Goal: Information Seeking & Learning: Learn about a topic

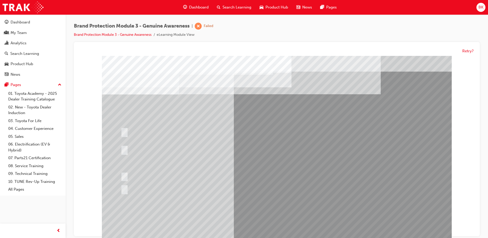
drag, startPoint x: 278, startPoint y: 228, endPoint x: 151, endPoint y: 212, distance: 128.1
click at [150, 211] on div at bounding box center [277, 148] width 350 height 185
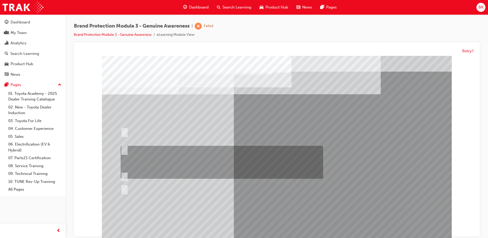
click at [156, 150] on div at bounding box center [220, 162] width 202 height 33
radio input "true"
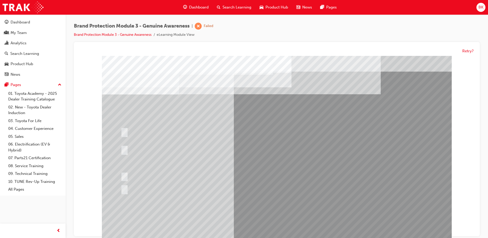
click at [217, 153] on div at bounding box center [220, 162] width 202 height 33
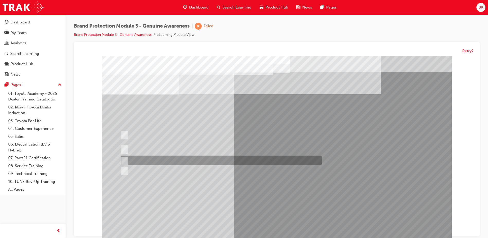
click at [206, 157] on div at bounding box center [219, 161] width 201 height 10
radio input "true"
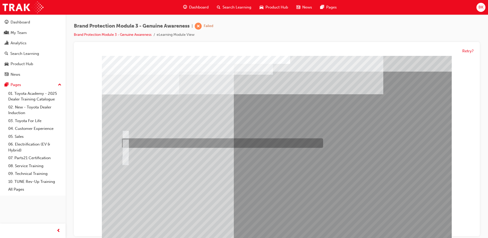
click at [165, 143] on div at bounding box center [221, 143] width 201 height 10
radio input "true"
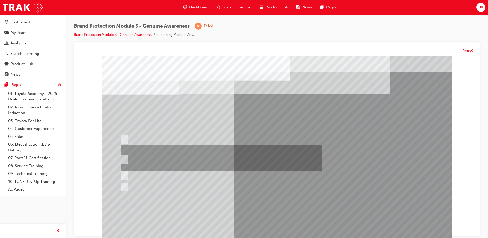
click at [145, 157] on div at bounding box center [219, 158] width 201 height 26
radio input "true"
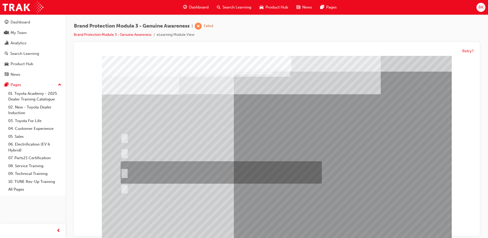
click at [159, 168] on div at bounding box center [219, 172] width 201 height 22
radio input "true"
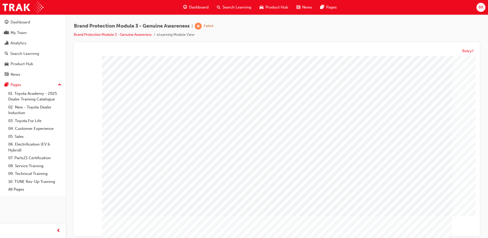
click at [202, 29] on span "learningRecordVerb_FAIL-icon" at bounding box center [198, 26] width 7 height 7
click at [132, 36] on link "Brand Protection Module 3 - Genuine Awareness" at bounding box center [113, 34] width 78 height 4
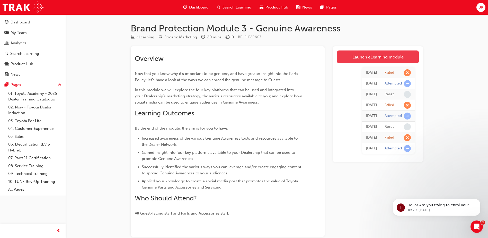
click at [353, 58] on link "Launch eLearning module" at bounding box center [378, 56] width 82 height 13
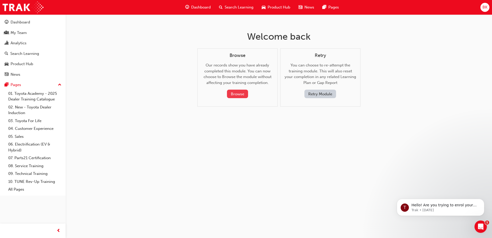
click at [244, 96] on button "Browse" at bounding box center [237, 94] width 21 height 8
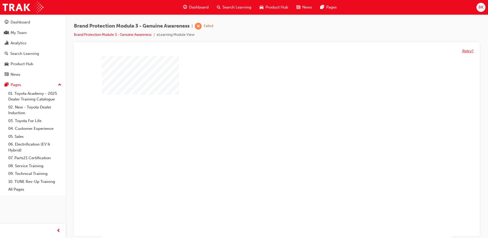
click at [469, 51] on button "Retry?" at bounding box center [467, 51] width 11 height 6
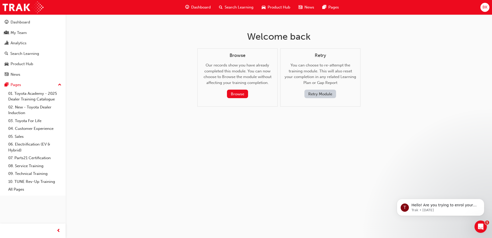
click at [317, 93] on button "Retry Module" at bounding box center [320, 94] width 32 height 8
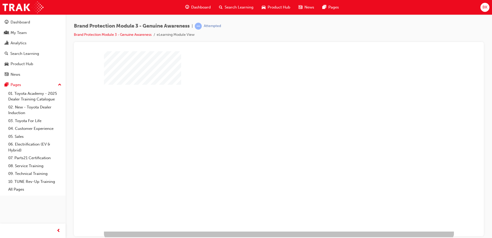
scroll to position [7, 0]
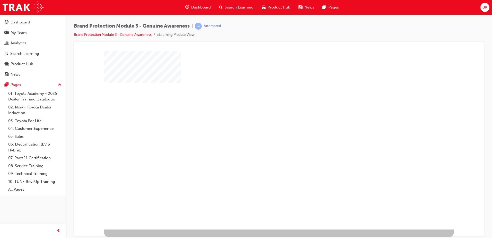
click at [264, 121] on div "play" at bounding box center [264, 121] width 0 height 0
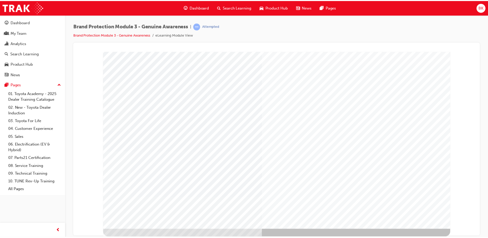
scroll to position [0, 0]
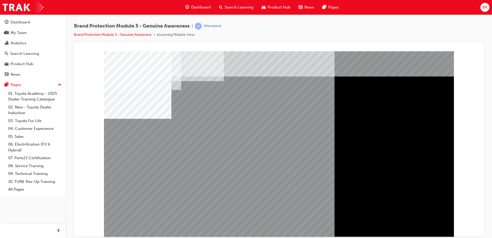
drag, startPoint x: 406, startPoint y: 189, endPoint x: 386, endPoint y: 191, distance: 19.4
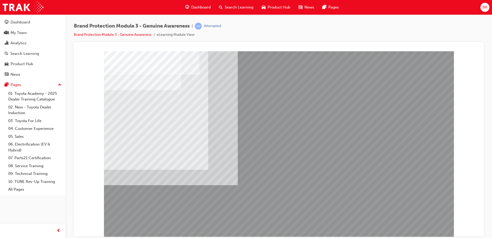
drag, startPoint x: 369, startPoint y: 206, endPoint x: 351, endPoint y: 206, distance: 18.3
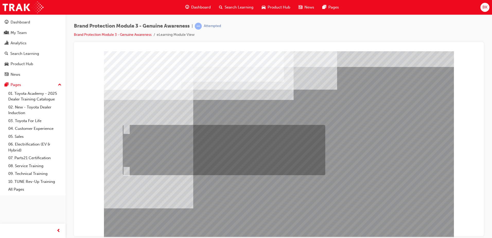
click at [124, 129] on input "Fred should send an email to Sarah and Jake via Showroom 360 that gives them a …" at bounding box center [126, 129] width 6 height 6
radio input "true"
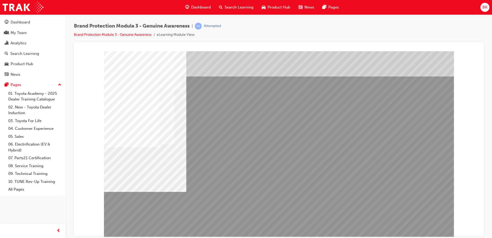
drag, startPoint x: 345, startPoint y: 147, endPoint x: 349, endPoint y: 147, distance: 3.4
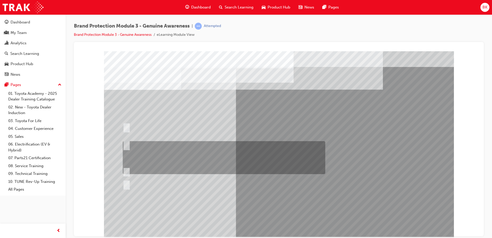
click at [161, 146] on div at bounding box center [222, 157] width 202 height 33
radio input "true"
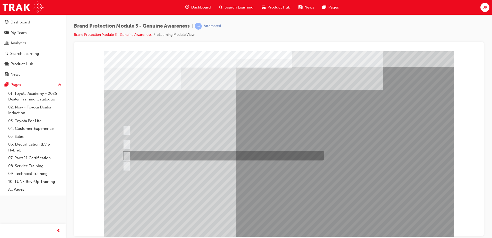
click at [210, 153] on div at bounding box center [221, 156] width 201 height 10
radio input "true"
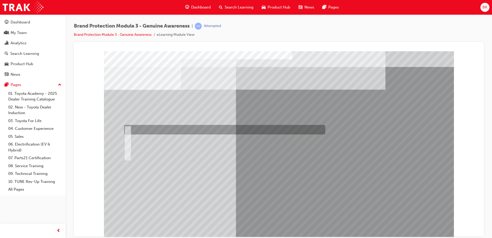
click at [173, 128] on div at bounding box center [223, 130] width 201 height 10
radio input "true"
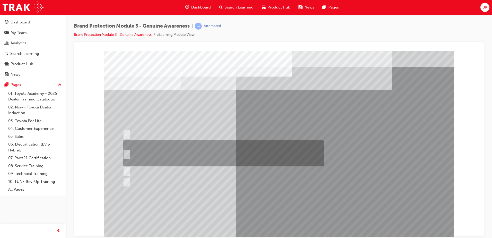
click at [182, 145] on div at bounding box center [221, 153] width 201 height 26
radio input "true"
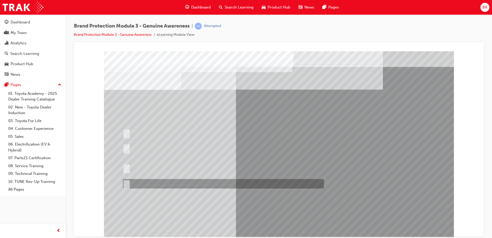
click at [159, 182] on div at bounding box center [221, 184] width 201 height 10
radio input "true"
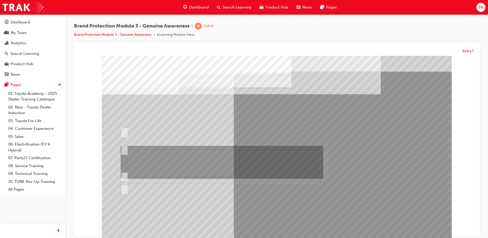
click at [217, 164] on div at bounding box center [220, 162] width 202 height 33
radio input "true"
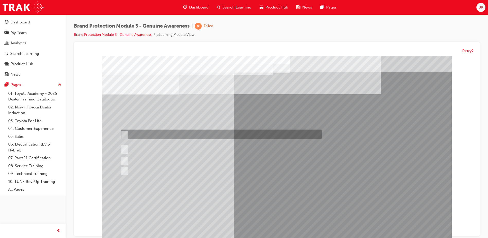
click at [163, 132] on div at bounding box center [219, 135] width 201 height 10
radio input "true"
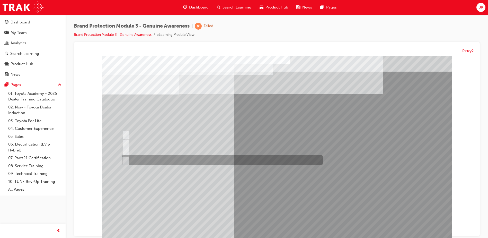
click at [152, 160] on div at bounding box center [220, 160] width 201 height 10
radio input "true"
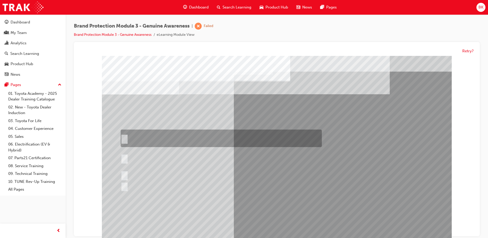
click at [155, 143] on div at bounding box center [219, 138] width 201 height 17
radio input "true"
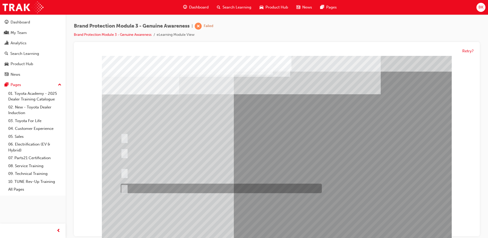
click at [168, 188] on div at bounding box center [219, 189] width 201 height 10
radio input "true"
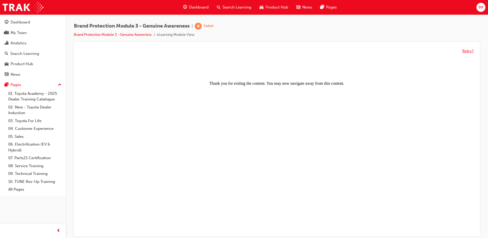
click at [469, 51] on button "Retry?" at bounding box center [467, 51] width 11 height 6
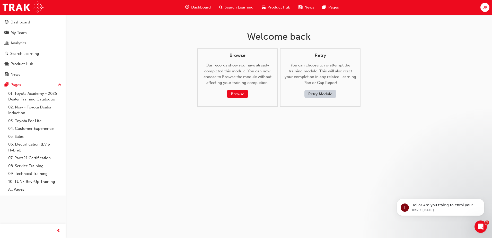
click at [316, 95] on button "Retry Module" at bounding box center [320, 94] width 32 height 8
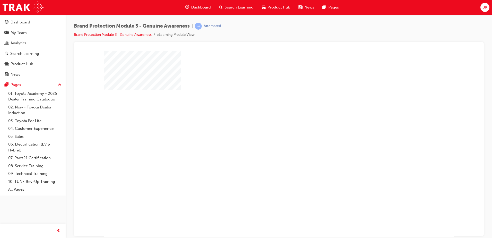
click at [264, 129] on div "play" at bounding box center [264, 129] width 0 height 0
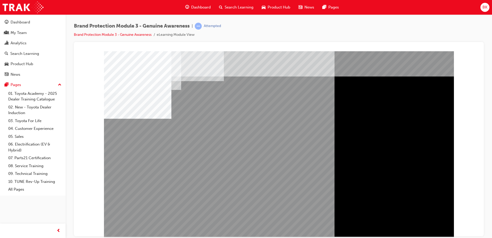
drag, startPoint x: 395, startPoint y: 97, endPoint x: 413, endPoint y: 180, distance: 84.7
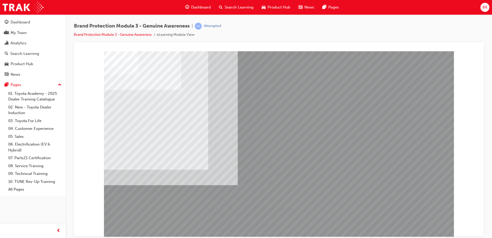
drag, startPoint x: 315, startPoint y: 104, endPoint x: 320, endPoint y: 106, distance: 5.9
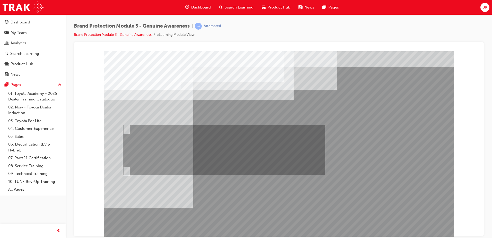
click at [138, 129] on div at bounding box center [222, 150] width 202 height 50
radio input "true"
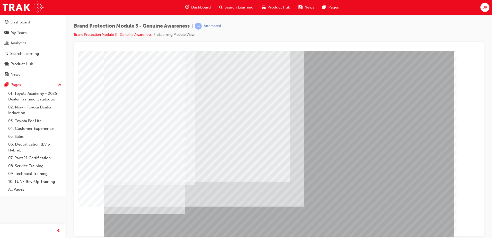
drag, startPoint x: 415, startPoint y: 219, endPoint x: 417, endPoint y: 226, distance: 7.5
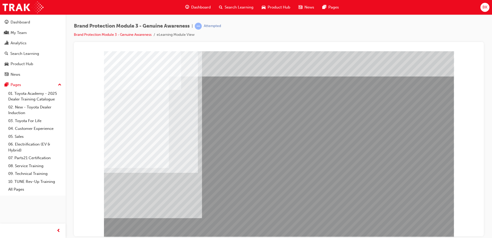
drag, startPoint x: 220, startPoint y: 95, endPoint x: 219, endPoint y: 107, distance: 11.6
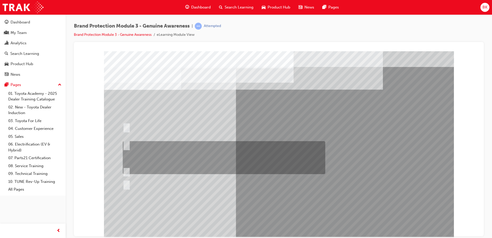
click at [179, 144] on div at bounding box center [222, 157] width 202 height 33
radio input "true"
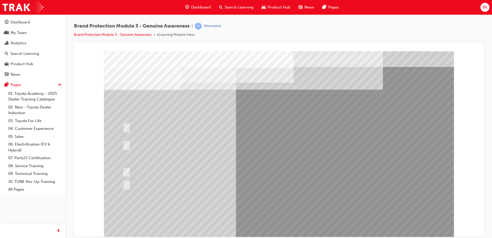
drag, startPoint x: 238, startPoint y: 163, endPoint x: 209, endPoint y: 167, distance: 29.6
click at [212, 171] on div at bounding box center [279, 143] width 350 height 185
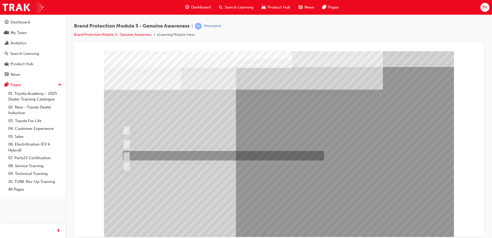
click at [204, 155] on div at bounding box center [221, 156] width 201 height 10
radio input "true"
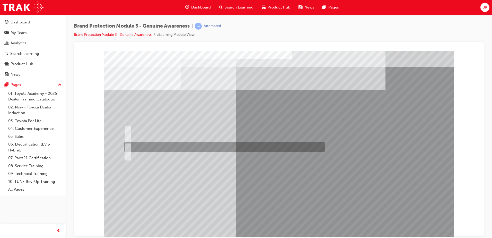
click at [155, 145] on div at bounding box center [223, 147] width 201 height 10
radio input "true"
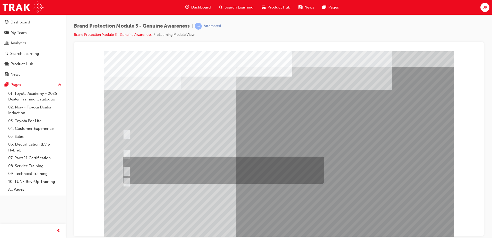
click at [158, 170] on div at bounding box center [221, 169] width 201 height 27
radio input "true"
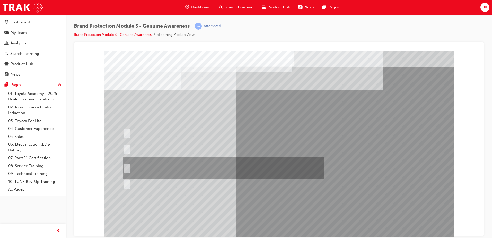
click at [187, 163] on div at bounding box center [221, 167] width 201 height 22
radio input "true"
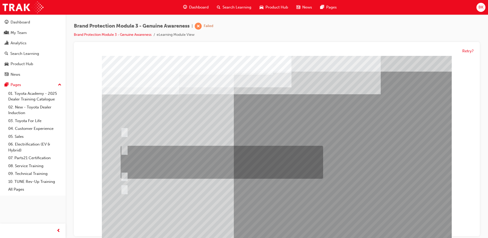
click at [209, 153] on div at bounding box center [220, 162] width 202 height 33
radio input "true"
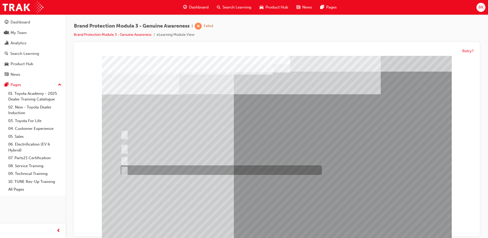
click at [228, 170] on div at bounding box center [219, 170] width 201 height 10
radio input "true"
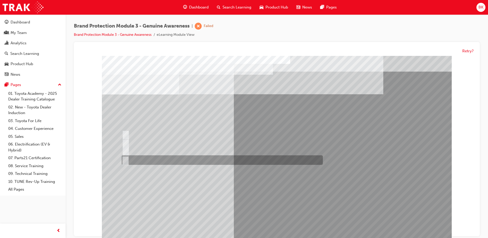
click at [146, 157] on div at bounding box center [220, 160] width 201 height 10
radio input "true"
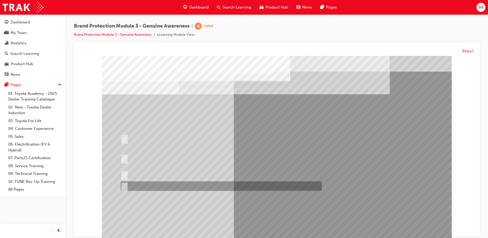
click at [142, 183] on div at bounding box center [219, 186] width 201 height 10
radio input "true"
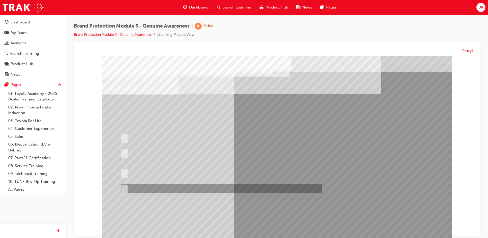
click at [168, 185] on div at bounding box center [219, 189] width 201 height 10
radio input "true"
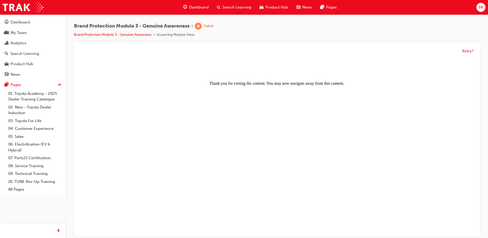
click at [459, 50] on div "Retry?" at bounding box center [277, 51] width 398 height 10
click at [467, 49] on button "Retry?" at bounding box center [467, 51] width 11 height 6
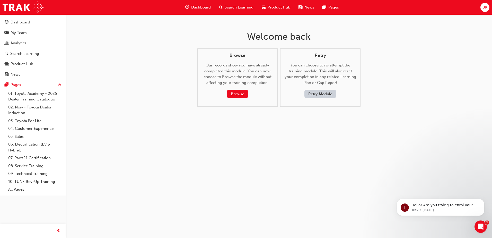
click at [327, 92] on button "Retry Module" at bounding box center [320, 94] width 32 height 8
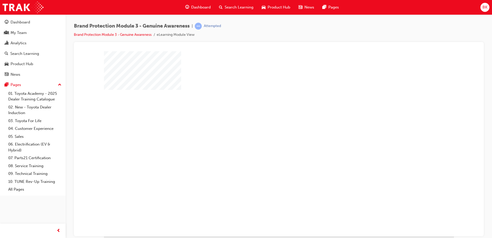
click at [264, 129] on div "play" at bounding box center [264, 129] width 0 height 0
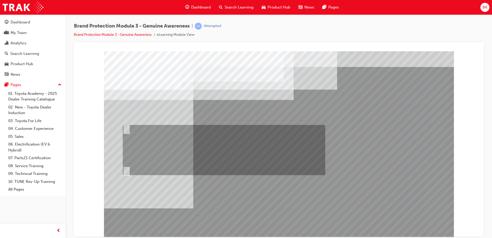
click at [172, 125] on div at bounding box center [222, 150] width 202 height 50
radio input "true"
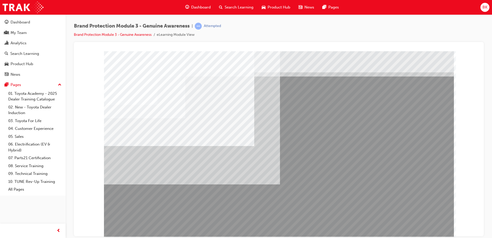
drag, startPoint x: 165, startPoint y: 170, endPoint x: 162, endPoint y: 171, distance: 2.7
click at [163, 171] on div "multistate" at bounding box center [279, 143] width 350 height 185
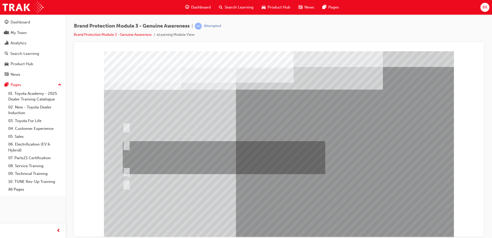
click at [185, 152] on div at bounding box center [222, 157] width 202 height 33
radio input "true"
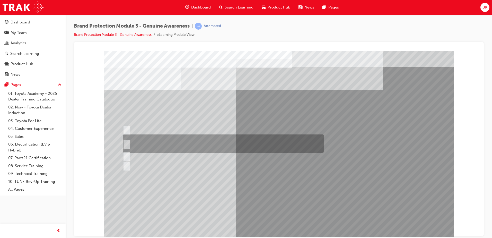
click at [200, 137] on div at bounding box center [221, 143] width 201 height 18
radio input "true"
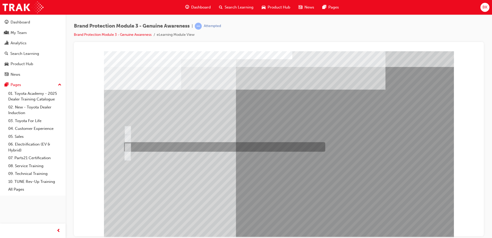
click at [157, 144] on div at bounding box center [223, 147] width 201 height 10
radio input "true"
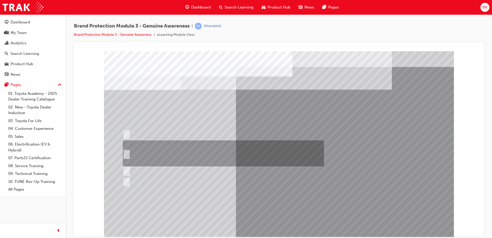
click at [181, 150] on div at bounding box center [221, 153] width 201 height 26
radio input "true"
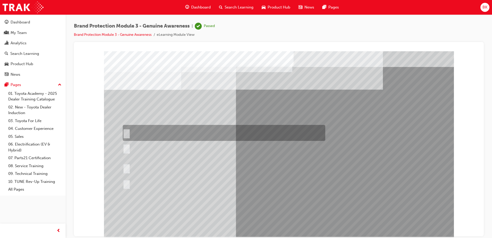
click at [151, 130] on div at bounding box center [222, 133] width 202 height 16
radio input "true"
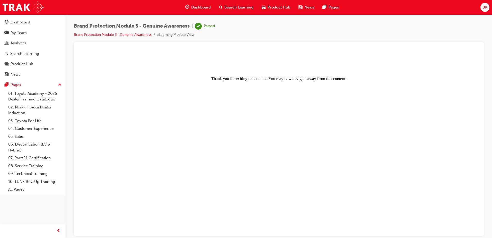
click at [198, 8] on span "Dashboard" at bounding box center [201, 7] width 20 height 6
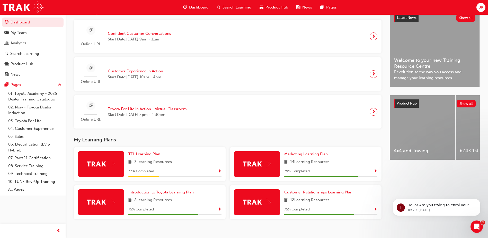
scroll to position [130, 0]
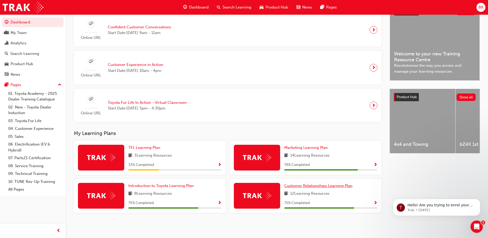
click at [314, 183] on link "Customer Relationships Learning Plan" at bounding box center [319, 186] width 70 height 6
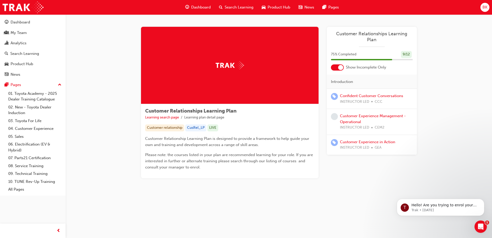
click at [202, 8] on span "Dashboard" at bounding box center [201, 7] width 20 height 6
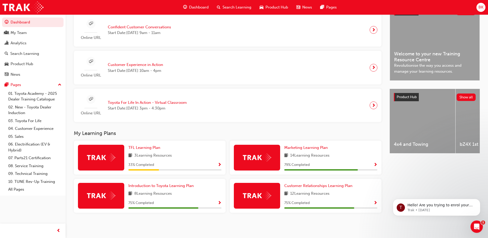
scroll to position [130, 0]
click at [165, 186] on span "Introduction to Toyota Learning Plan" at bounding box center [160, 185] width 65 height 5
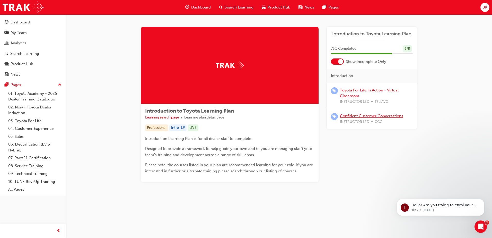
click at [368, 114] on link "Confident Customer Conversations" at bounding box center [371, 115] width 63 height 5
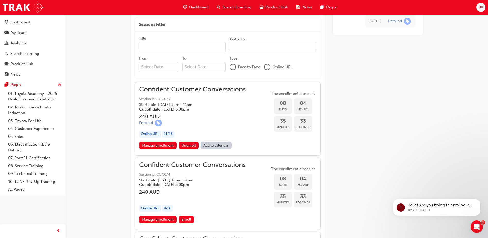
scroll to position [349, 0]
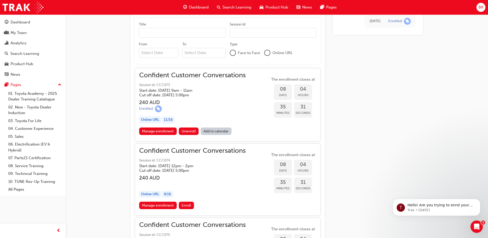
click at [190, 7] on span "Dashboard" at bounding box center [199, 7] width 20 height 6
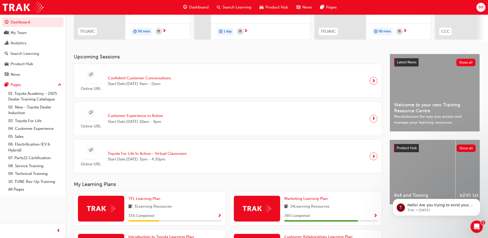
scroll to position [129, 0]
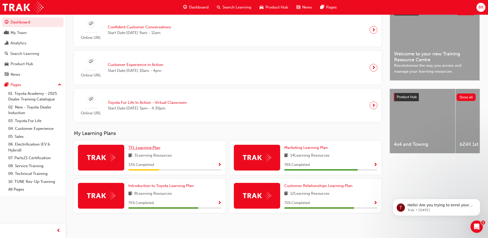
click at [154, 148] on span "TFL Learning Plan" at bounding box center [144, 147] width 32 height 5
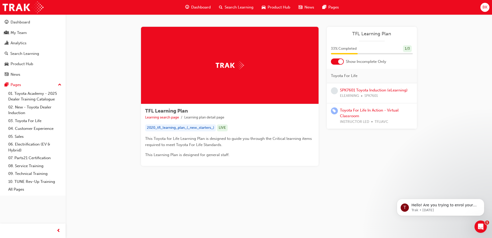
click at [193, 12] on div "Dashboard" at bounding box center [198, 7] width 34 height 11
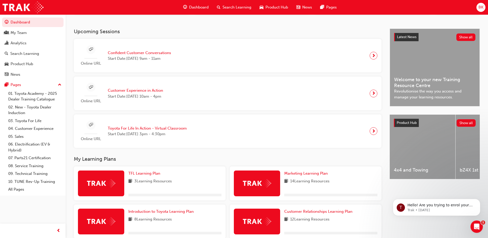
scroll to position [103, 0]
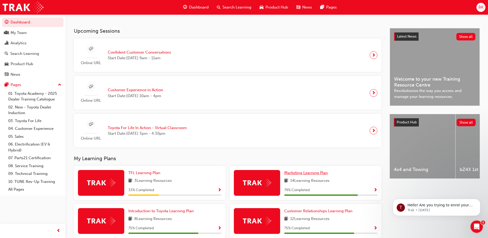
click at [299, 173] on span "Marketing Learning Plan" at bounding box center [305, 172] width 43 height 5
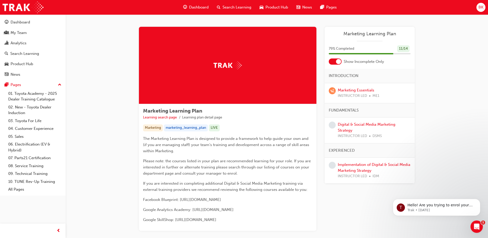
click at [203, 8] on span "Dashboard" at bounding box center [199, 7] width 20 height 6
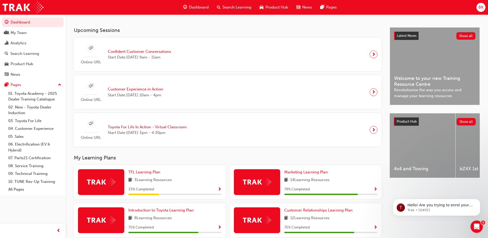
scroll to position [130, 0]
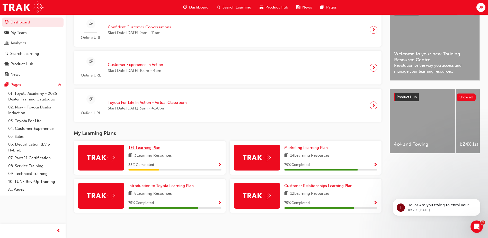
click at [152, 148] on span "TFL Learning Plan" at bounding box center [144, 147] width 32 height 5
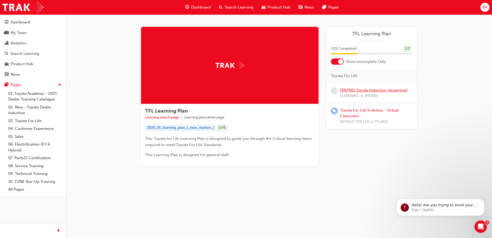
click at [360, 91] on link "SPK7601 Toyota Induction (eLearning)" at bounding box center [374, 90] width 68 height 5
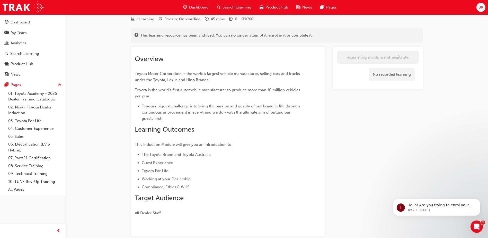
scroll to position [46, 0]
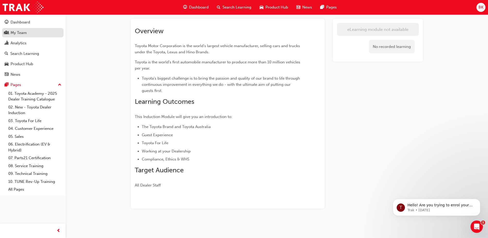
click at [18, 32] on div "My Team" at bounding box center [19, 33] width 16 height 6
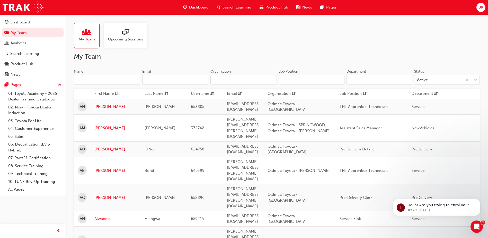
click at [128, 43] on div "Upcoming Sessions" at bounding box center [126, 36] width 44 height 26
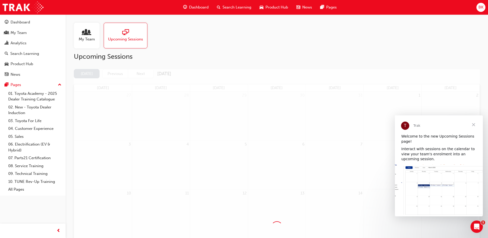
click at [476, 122] on span "Close" at bounding box center [473, 124] width 19 height 19
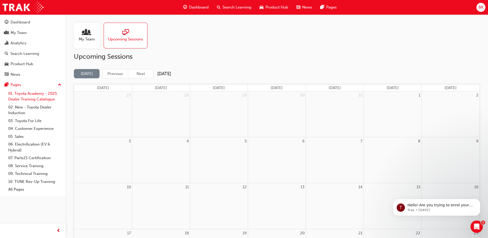
click at [39, 95] on link "01. Toyota Academy - 2025 Dealer Training Catalogue" at bounding box center [34, 97] width 57 height 14
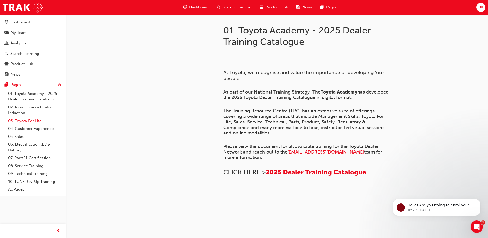
click at [40, 122] on link "03. Toyota For Life" at bounding box center [34, 121] width 57 height 8
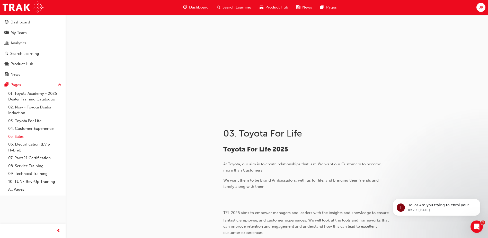
click at [42, 134] on link "05. Sales" at bounding box center [34, 136] width 57 height 8
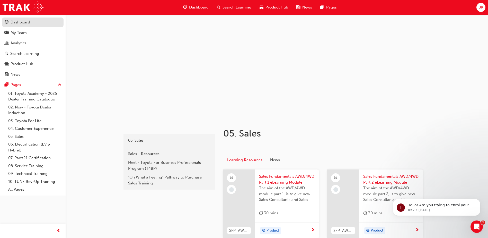
click at [26, 26] on link "Dashboard" at bounding box center [32, 22] width 61 height 10
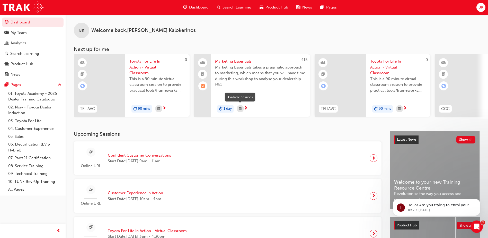
click at [240, 107] on span "calendar-icon" at bounding box center [240, 108] width 3 height 6
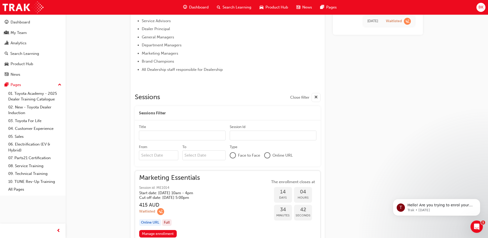
scroll to position [284, 0]
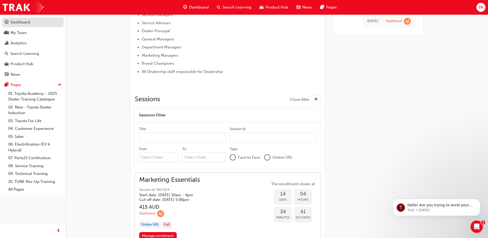
click at [41, 25] on div "Dashboard" at bounding box center [33, 22] width 56 height 6
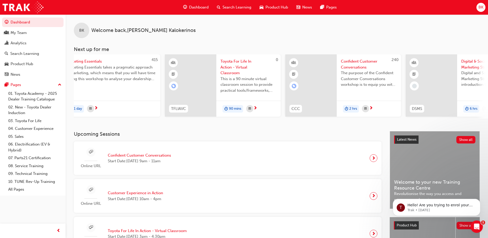
scroll to position [0, 152]
click at [353, 60] on span "Confident Customer Conversations" at bounding box center [366, 64] width 56 height 12
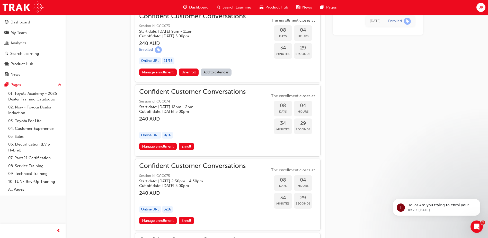
scroll to position [416, 0]
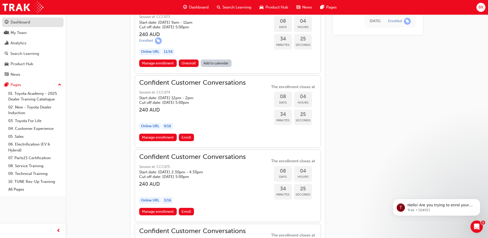
click at [40, 20] on div "Dashboard" at bounding box center [33, 22] width 56 height 6
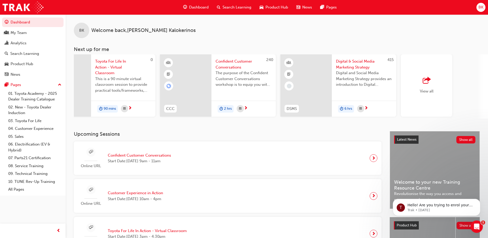
scroll to position [0, 276]
click at [364, 66] on span "Digital & Social Media Marketing Strategy" at bounding box center [363, 64] width 56 height 12
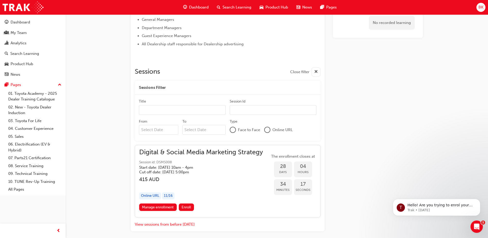
scroll to position [357, 0]
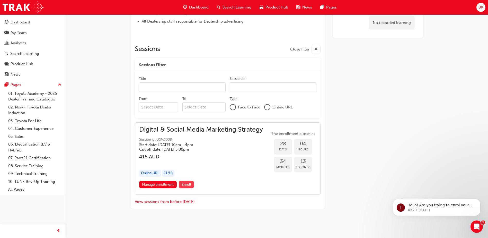
click at [191, 186] on span "Enroll" at bounding box center [187, 184] width 10 height 4
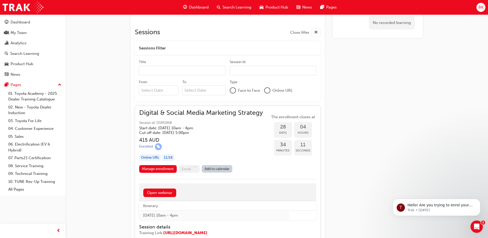
scroll to position [383, 0]
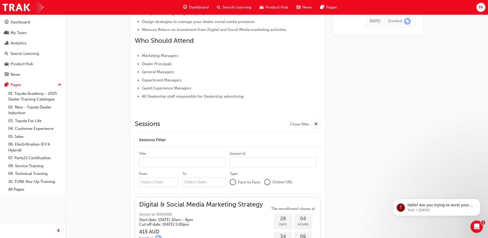
scroll to position [283, 0]
click at [21, 16] on div "Dashboard My Team Analytics Search Learning Product Hub News Pages Pages 01. To…" at bounding box center [33, 104] width 66 height 181
click at [23, 26] on link "Dashboard" at bounding box center [32, 22] width 61 height 10
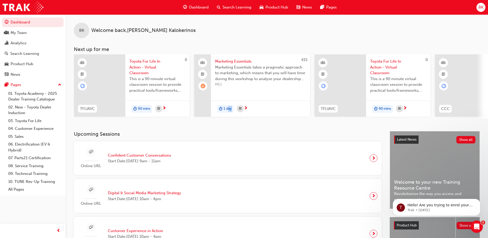
drag, startPoint x: 230, startPoint y: 118, endPoint x: 311, endPoint y: 115, distance: 81.3
click at [311, 115] on div "0 TFLIAVC Toyota For Life In Action - Virtual Classroom This is a 90 minute vir…" at bounding box center [434, 86] width 721 height 64
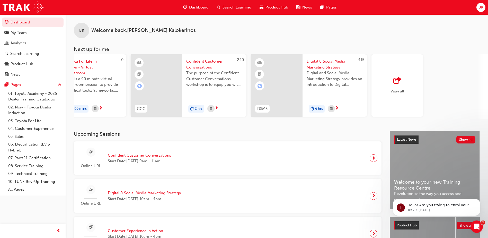
scroll to position [0, 306]
click at [398, 81] on span "outbound-icon" at bounding box center [395, 80] width 8 height 7
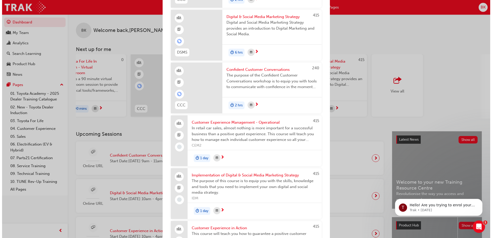
scroll to position [291, 0]
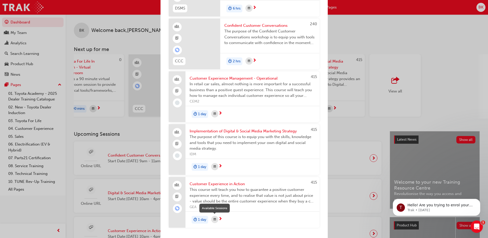
click at [215, 218] on span "calendar-icon" at bounding box center [214, 219] width 3 height 6
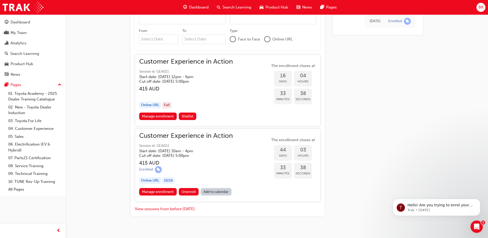
scroll to position [356, 0]
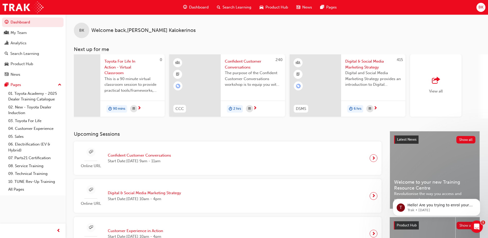
scroll to position [0, 307]
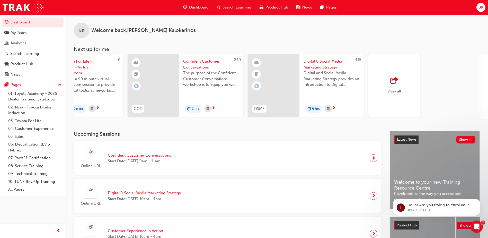
click at [396, 83] on span "outbound-icon" at bounding box center [394, 80] width 8 height 7
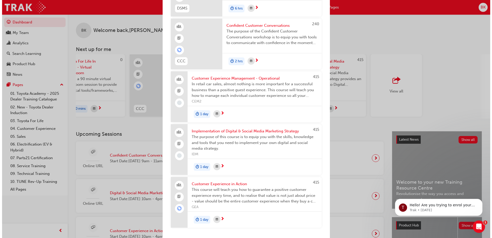
scroll to position [291, 0]
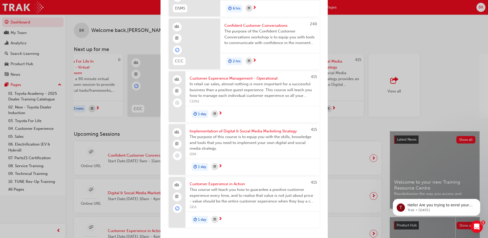
click at [235, 71] on div "Customer Experience Management - Operational In retail car sales, almost nothin…" at bounding box center [252, 88] width 134 height 35
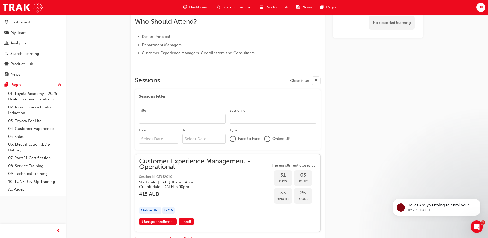
scroll to position [238, 0]
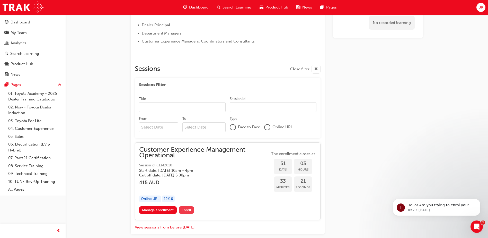
click at [186, 208] on span "Enroll" at bounding box center [187, 210] width 10 height 4
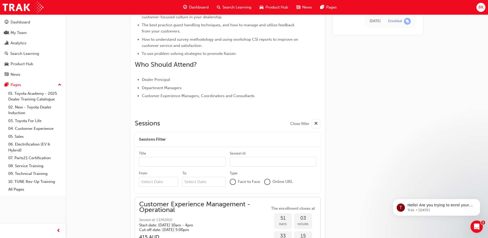
scroll to position [183, 0]
click at [44, 22] on div "Dashboard" at bounding box center [33, 22] width 56 height 6
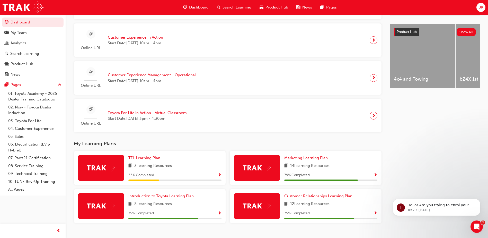
scroll to position [206, 0]
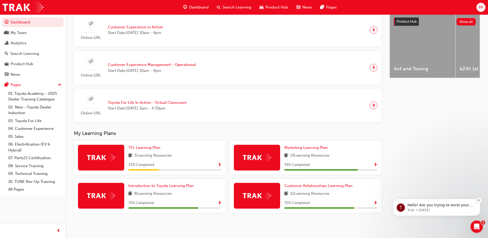
click at [478, 201] on icon "Dismiss notification" at bounding box center [478, 200] width 3 height 3
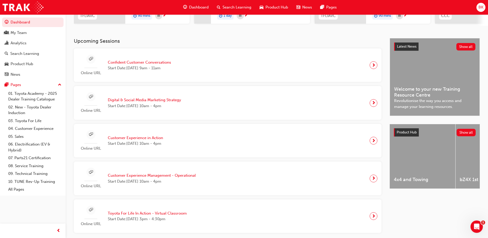
scroll to position [88, 0]
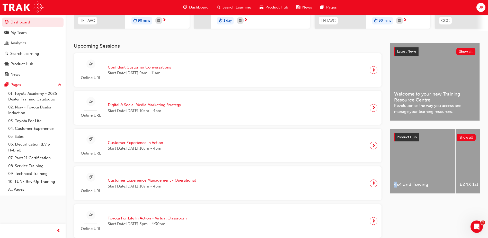
click at [396, 194] on div "4x4 and Towing" at bounding box center [423, 161] width 66 height 65
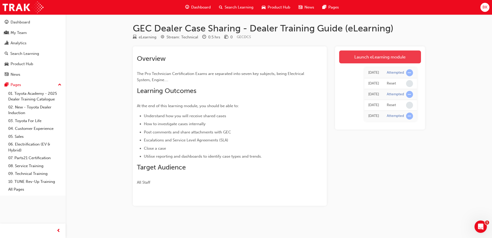
click at [362, 56] on link "Launch eLearning module" at bounding box center [380, 56] width 82 height 13
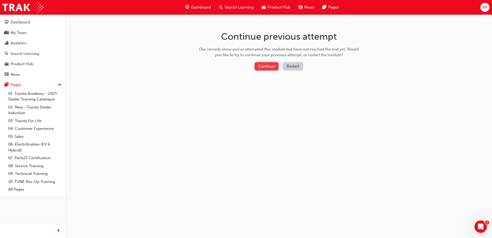
click at [278, 68] on button "Continue" at bounding box center [266, 66] width 24 height 8
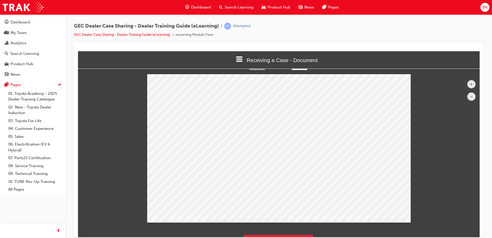
scroll to position [26, 0]
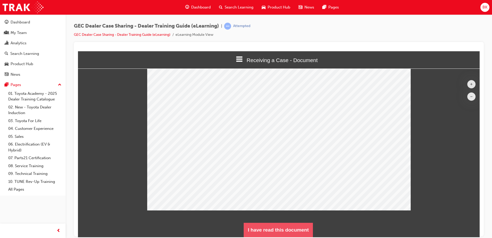
click at [307, 227] on button "I have read this document" at bounding box center [278, 229] width 69 height 14
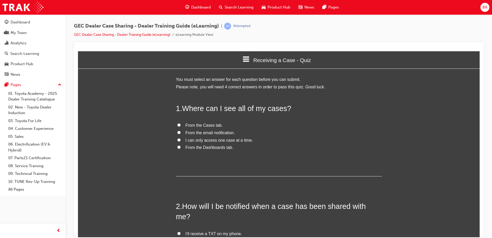
click at [211, 123] on span "From the Cases tab." at bounding box center [203, 125] width 37 height 4
click at [181, 123] on input "From the Cases tab." at bounding box center [178, 124] width 3 height 3
radio input "true"
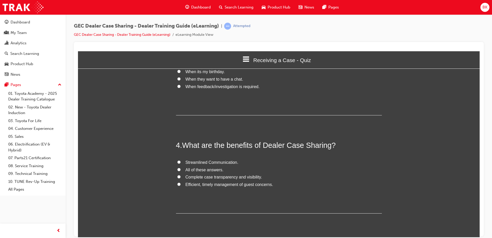
scroll to position [272, 0]
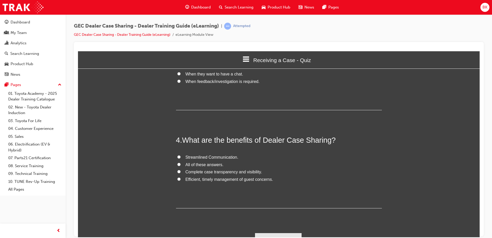
click at [190, 162] on span "All of these answers." at bounding box center [204, 164] width 38 height 4
click at [181, 162] on input "All of these answers." at bounding box center [178, 163] width 3 height 3
radio input "true"
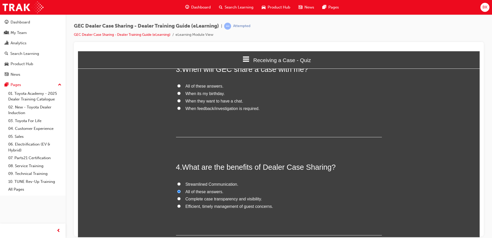
scroll to position [221, 0]
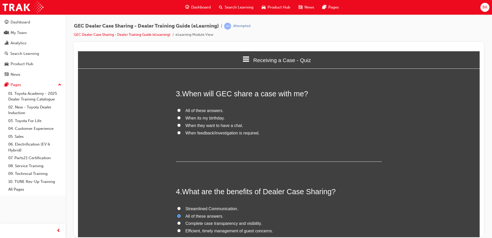
click at [212, 130] on span "When feedback/investigation is required." at bounding box center [222, 132] width 74 height 4
click at [181, 131] on input "When feedback/investigation is required." at bounding box center [178, 132] width 3 height 3
radio input "true"
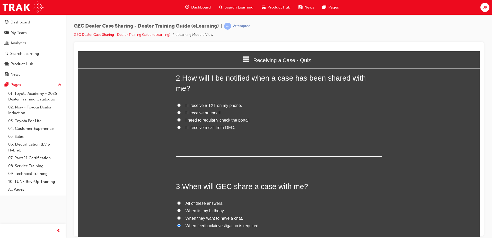
scroll to position [118, 0]
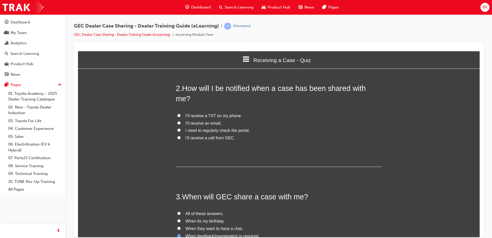
click at [207, 121] on span "I’ll receive an email." at bounding box center [203, 123] width 36 height 4
click at [181, 121] on input "I’ll receive an email." at bounding box center [178, 122] width 3 height 3
radio input "true"
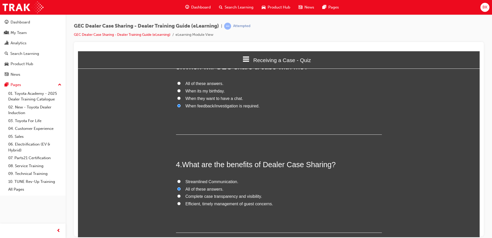
scroll to position [272, 0]
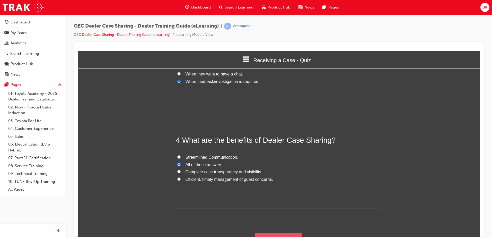
click at [279, 233] on button "Submit Answers" at bounding box center [278, 240] width 47 height 14
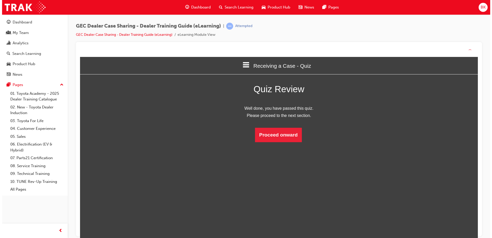
scroll to position [68, 409]
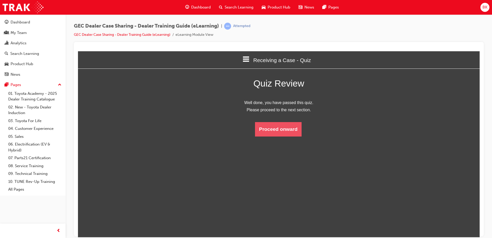
click at [276, 132] on button "Proceed onward" at bounding box center [278, 129] width 47 height 14
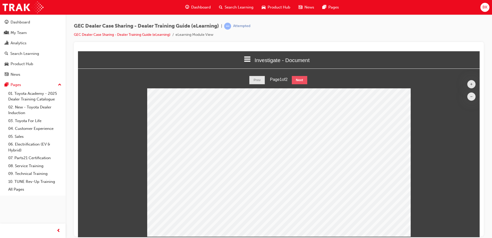
click at [300, 78] on button "Next" at bounding box center [299, 80] width 15 height 8
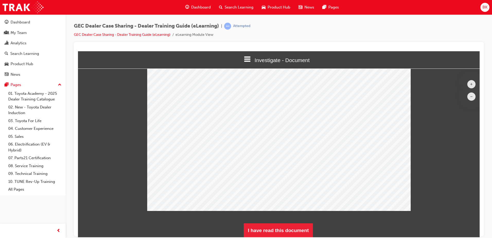
scroll to position [26, 0]
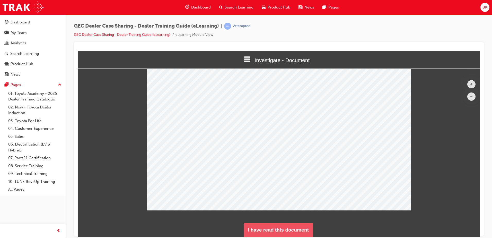
click at [292, 229] on button "I have read this document" at bounding box center [278, 229] width 69 height 14
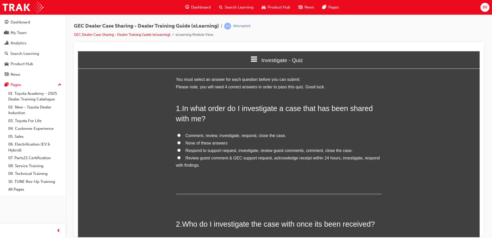
scroll to position [459, 406]
click at [210, 156] on span "Review guest comment & GEC support request, acknowledge receipt within 24 hours…" at bounding box center [278, 161] width 204 height 12
click at [181, 156] on input "Review guest comment & GEC support request, acknowledge receipt within 24 hours…" at bounding box center [178, 157] width 3 height 3
radio input "true"
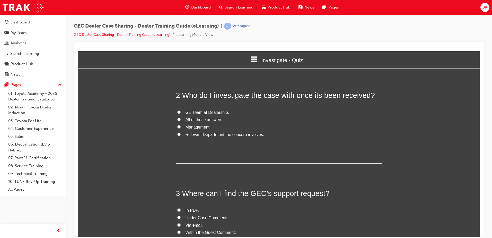
scroll to position [154, 0]
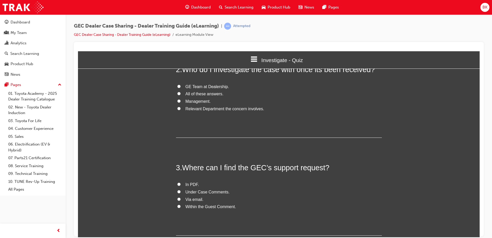
click at [204, 193] on span "Under Case Comments." at bounding box center [207, 191] width 44 height 4
click at [181, 193] on input "Under Case Comments." at bounding box center [178, 191] width 3 height 3
radio input "true"
click at [186, 94] on span "All of these answers." at bounding box center [204, 93] width 38 height 4
click at [181, 94] on input "All of these answers." at bounding box center [178, 93] width 3 height 3
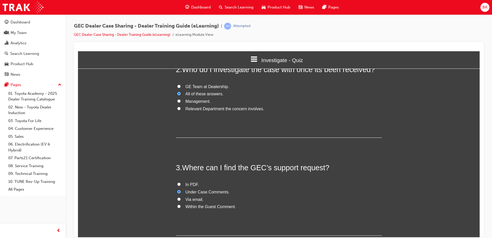
radio input "true"
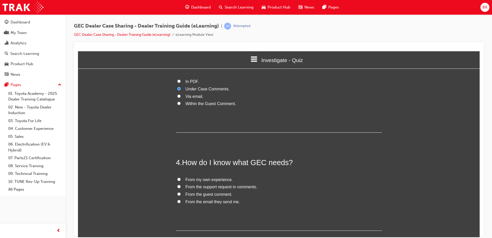
scroll to position [283, 0]
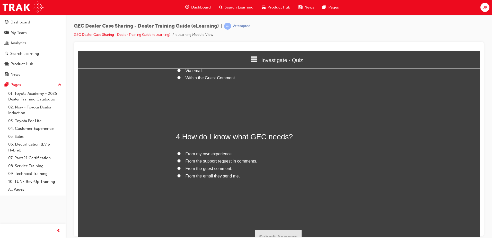
click at [223, 169] on span "From the guest comment." at bounding box center [208, 168] width 47 height 4
click at [181, 169] on input "From the guest comment." at bounding box center [178, 167] width 3 height 3
radio input "true"
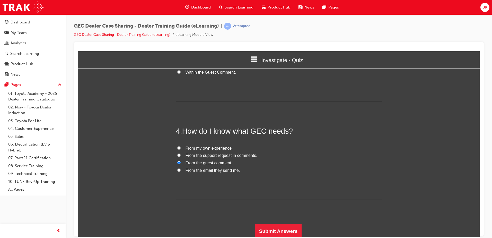
scroll to position [290, 0]
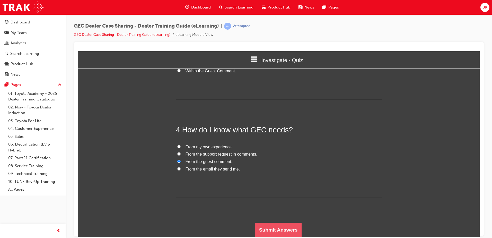
click at [269, 224] on button "Submit Answers" at bounding box center [278, 229] width 47 height 14
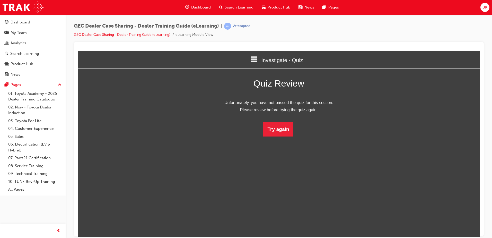
scroll to position [68, 409]
click at [274, 128] on button "Try again" at bounding box center [278, 129] width 30 height 14
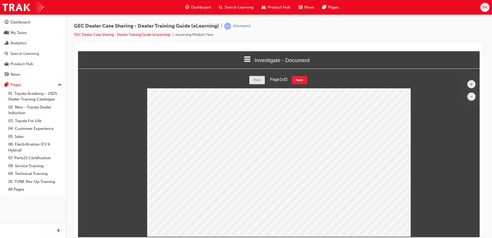
scroll to position [168, 409]
click at [299, 81] on button "Next" at bounding box center [299, 80] width 15 height 8
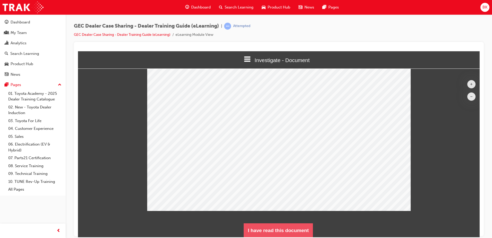
drag, startPoint x: 289, startPoint y: 222, endPoint x: 280, endPoint y: 232, distance: 13.3
click at [280, 232] on button "I have read this document" at bounding box center [278, 230] width 69 height 14
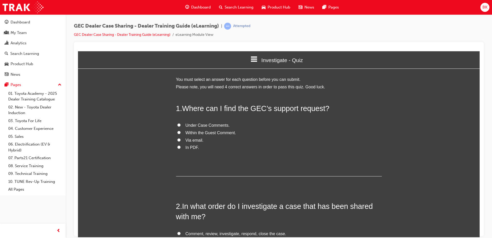
drag, startPoint x: 194, startPoint y: 121, endPoint x: 184, endPoint y: 125, distance: 10.7
click at [185, 125] on span "Under Case Comments." at bounding box center [207, 125] width 44 height 4
click at [181, 125] on input "Under Case Comments." at bounding box center [178, 124] width 3 height 3
radio input "true"
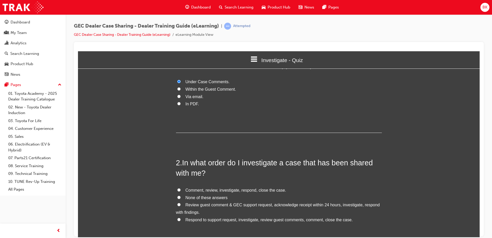
scroll to position [51, 0]
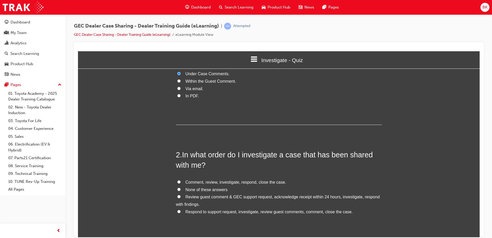
click at [230, 197] on span "Review guest comment & GEC support request, acknowledge receipt within 24 hours…" at bounding box center [278, 200] width 204 height 12
click at [181, 197] on input "Review guest comment & GEC support request, acknowledge receipt within 24 hours…" at bounding box center [178, 195] width 3 height 3
radio input "true"
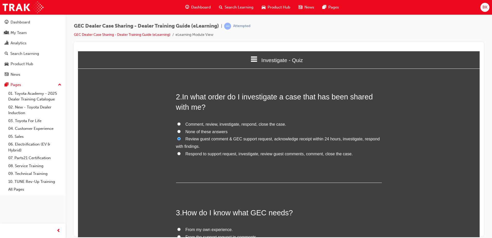
scroll to position [129, 0]
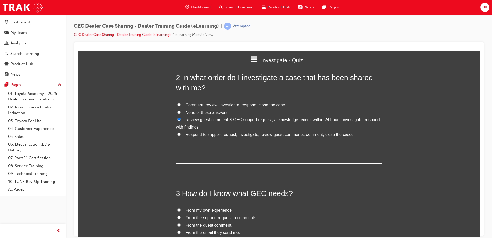
drag, startPoint x: 240, startPoint y: 199, endPoint x: 332, endPoint y: 221, distance: 94.8
click at [332, 221] on label "From the guest comment." at bounding box center [279, 224] width 206 height 7
click at [181, 223] on input "From the guest comment." at bounding box center [178, 224] width 3 height 3
radio input "true"
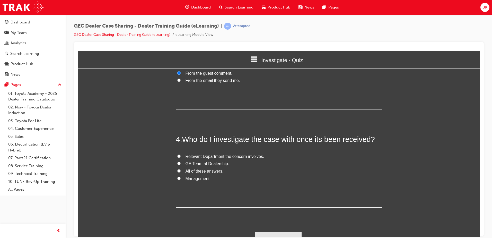
scroll to position [283, 0]
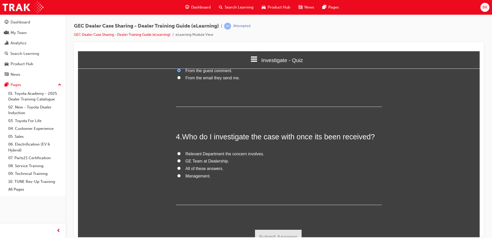
click at [198, 155] on span "Relevant Department the concern involves." at bounding box center [224, 153] width 79 height 4
click at [181, 155] on input "Relevant Department the concern involves." at bounding box center [178, 152] width 3 height 3
radio input "true"
click at [267, 229] on button "Submit Answers" at bounding box center [278, 236] width 47 height 14
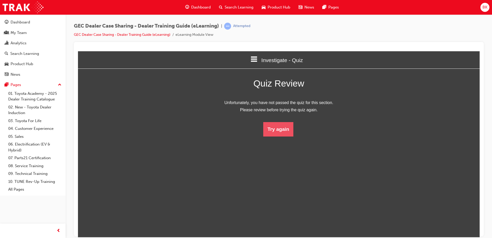
scroll to position [68, 406]
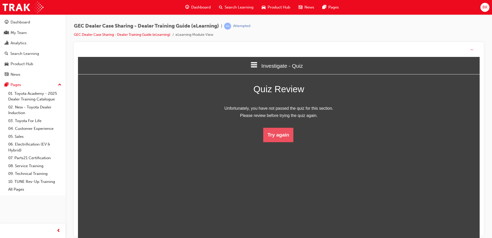
click at [270, 135] on button "Try again" at bounding box center [278, 135] width 30 height 14
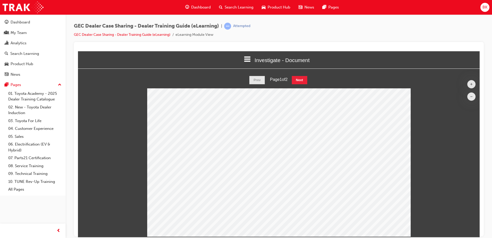
scroll to position [168, 409]
click at [300, 76] on button "Next" at bounding box center [299, 80] width 15 height 8
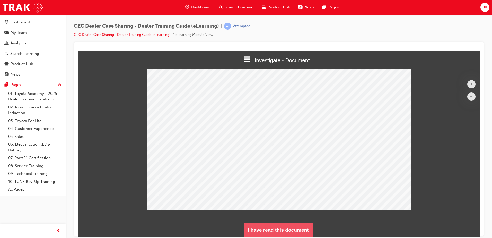
click at [291, 228] on button "I have read this document" at bounding box center [278, 229] width 69 height 14
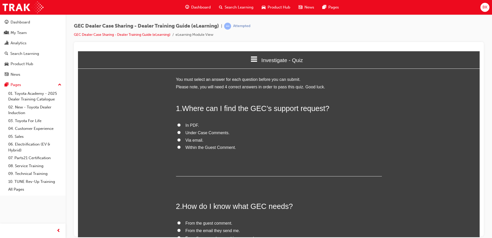
click at [213, 132] on span "Under Case Comments." at bounding box center [207, 132] width 44 height 4
click at [181, 132] on input "Under Case Comments." at bounding box center [178, 131] width 3 height 3
radio input "true"
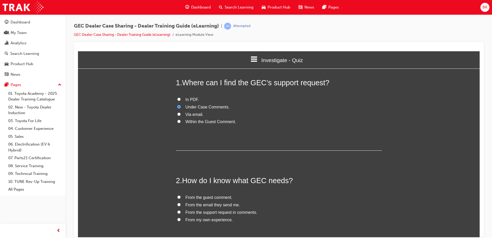
click at [195, 197] on span "From the guest comment." at bounding box center [208, 197] width 47 height 4
click at [181, 197] on input "From the guest comment." at bounding box center [178, 196] width 3 height 3
radio input "true"
click at [237, 211] on span "From the support request in comments." at bounding box center [221, 212] width 72 height 4
click at [181, 211] on input "From the support request in comments." at bounding box center [178, 211] width 3 height 3
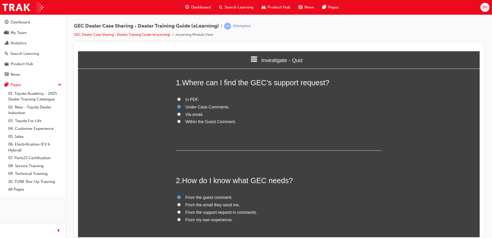
radio input "true"
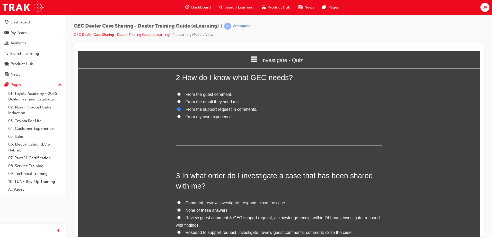
click at [283, 216] on span "Review guest comment & GEC support request, acknowledge receipt within 24 hours…" at bounding box center [278, 221] width 204 height 12
click at [181, 216] on input "Review guest comment & GEC support request, acknowledge receipt within 24 hours…" at bounding box center [178, 216] width 3 height 3
radio input "true"
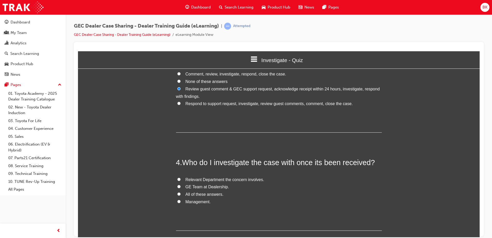
click at [203, 188] on span "GE Team at Dealership." at bounding box center [207, 186] width 44 height 4
click at [181, 188] on input "GE Team at Dealership." at bounding box center [178, 185] width 3 height 3
radio input "true"
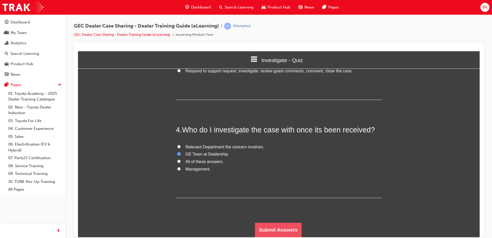
click at [284, 233] on button "Submit Answers" at bounding box center [278, 229] width 47 height 14
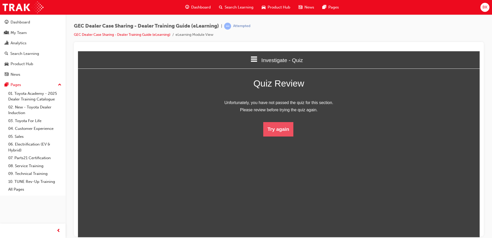
click at [274, 127] on button "Try again" at bounding box center [278, 129] width 30 height 14
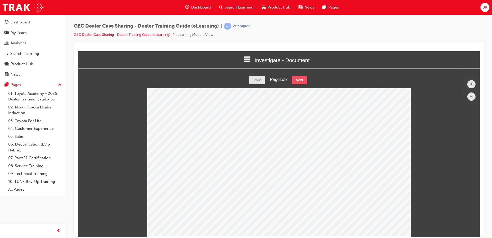
click at [304, 83] on button "Next" at bounding box center [299, 80] width 15 height 8
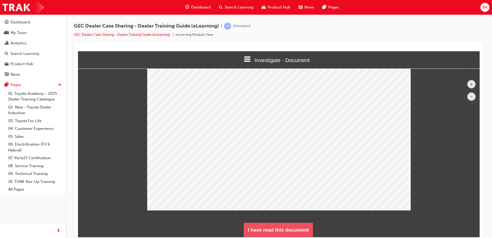
click at [277, 229] on button "I have read this document" at bounding box center [278, 229] width 69 height 14
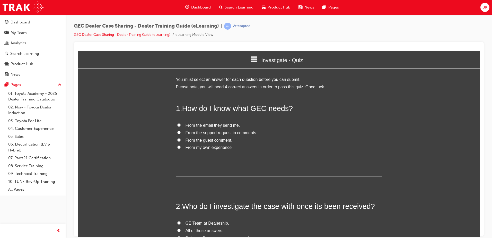
click at [208, 133] on span "From the support request in comments." at bounding box center [221, 132] width 72 height 4
click at [181, 133] on input "From the support request in comments." at bounding box center [178, 131] width 3 height 3
radio input "true"
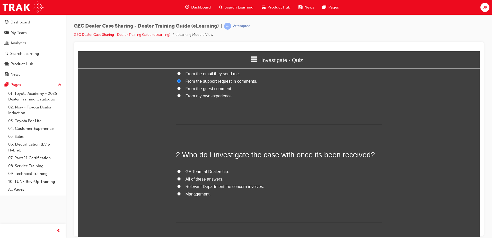
click at [201, 192] on span "Management." at bounding box center [197, 193] width 25 height 4
click at [181, 192] on input "Management." at bounding box center [178, 193] width 3 height 3
radio input "true"
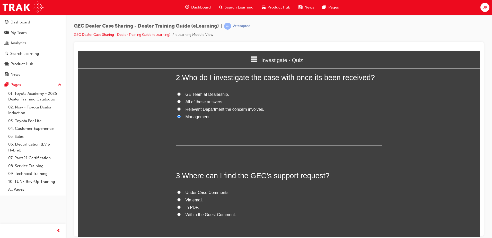
click at [211, 190] on span "Under Case Comments." at bounding box center [207, 192] width 44 height 4
click at [181, 190] on input "Under Case Comments." at bounding box center [178, 191] width 3 height 3
radio input "true"
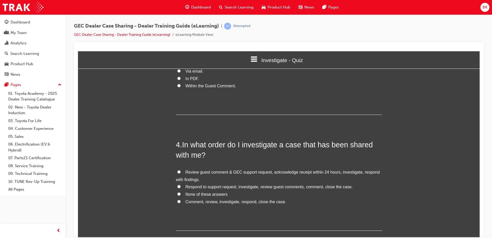
click at [211, 172] on span "Review guest comment & GEC support request, acknowledge receipt within 24 hours…" at bounding box center [278, 175] width 204 height 12
click at [181, 172] on input "Review guest comment & GEC support request, acknowledge receipt within 24 hours…" at bounding box center [178, 171] width 3 height 3
radio input "true"
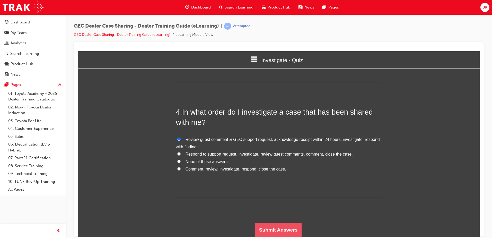
click at [271, 228] on button "Submit Answers" at bounding box center [278, 229] width 47 height 14
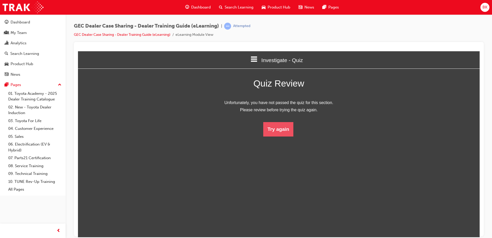
click at [273, 127] on button "Try again" at bounding box center [278, 129] width 30 height 14
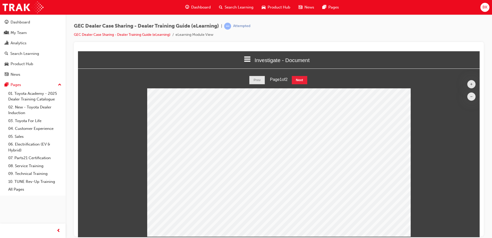
click at [299, 73] on html "Investigate - Document Welcome Introduction Receiving a Case - Document Receivi…" at bounding box center [278, 144] width 401 height 186
click at [300, 78] on button "Next" at bounding box center [299, 80] width 15 height 8
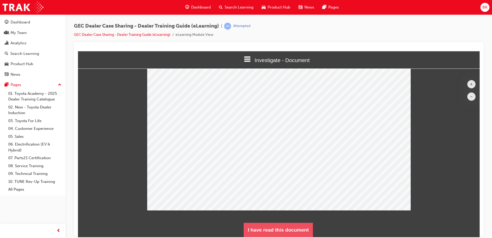
click at [288, 226] on button "I have read this document" at bounding box center [278, 229] width 69 height 14
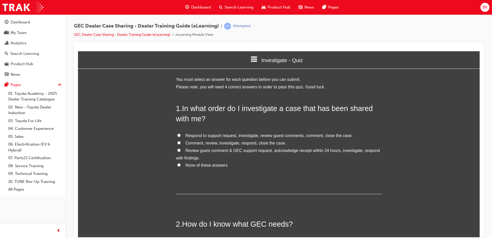
click at [188, 149] on span "Review guest comment & GEC support request, acknowledge receipt within 24 hours…" at bounding box center [278, 154] width 204 height 12
click at [181, 149] on input "Review guest comment & GEC support request, acknowledge receipt within 24 hours…" at bounding box center [178, 149] width 3 height 3
radio input "true"
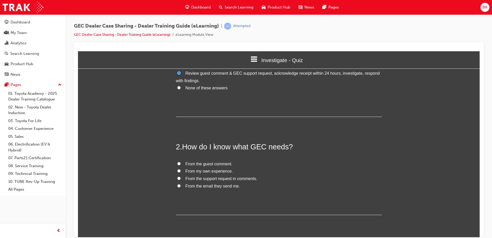
click at [216, 176] on span "From the support request in comments." at bounding box center [221, 178] width 72 height 4
click at [181, 176] on input "From the support request in comments." at bounding box center [178, 177] width 3 height 3
radio input "true"
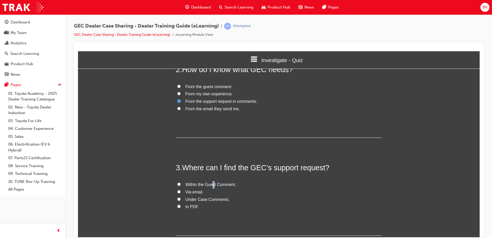
click at [212, 186] on span "Within the Guest Comment." at bounding box center [210, 184] width 51 height 4
drag, startPoint x: 212, startPoint y: 186, endPoint x: 210, endPoint y: 199, distance: 12.8
click at [210, 199] on span "Under Case Comments." at bounding box center [207, 199] width 44 height 4
click at [181, 199] on input "Under Case Comments." at bounding box center [178, 198] width 3 height 3
radio input "true"
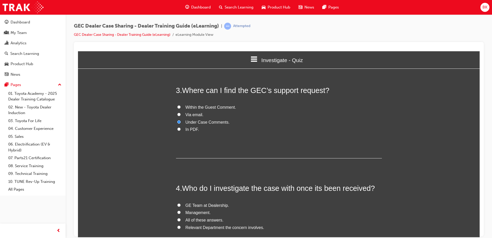
click at [209, 221] on span "All of these answers." at bounding box center [204, 219] width 38 height 4
click at [181, 221] on input "All of these answers." at bounding box center [178, 219] width 3 height 3
radio input "true"
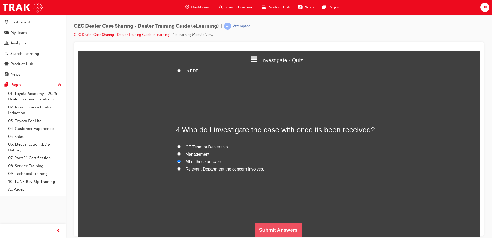
click at [264, 227] on button "Submit Answers" at bounding box center [278, 229] width 47 height 14
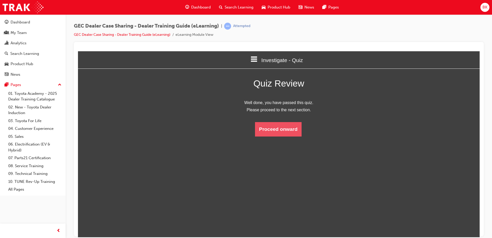
click at [260, 124] on button "Proceed onward" at bounding box center [278, 129] width 47 height 14
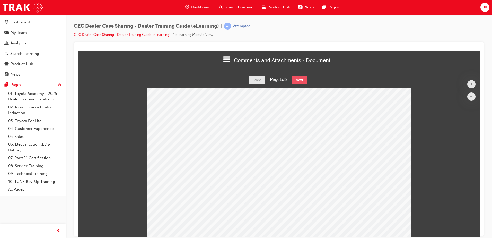
click at [307, 77] on button "Next" at bounding box center [299, 80] width 15 height 8
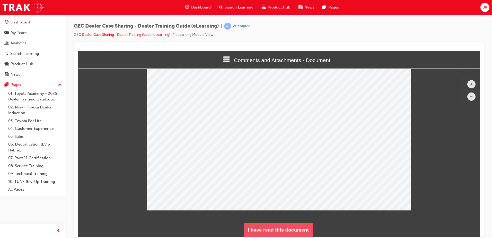
click at [289, 226] on button "I have read this document" at bounding box center [278, 229] width 69 height 14
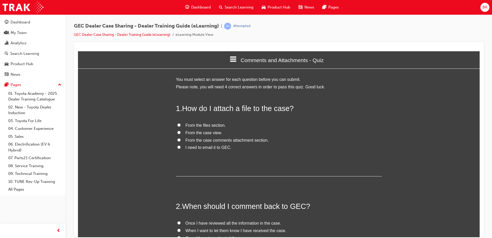
click at [222, 141] on span "From the case comments attachment section." at bounding box center [226, 140] width 83 height 4
click at [181, 141] on input "From the case comments attachment section." at bounding box center [178, 139] width 3 height 3
radio input "true"
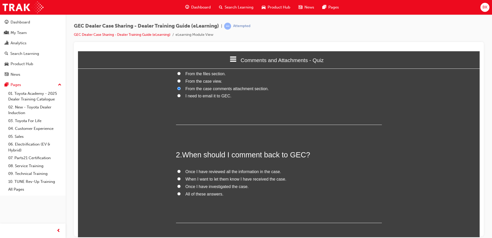
click at [230, 173] on span "Once I have reviewed all the information in the case." at bounding box center [233, 171] width 96 height 4
click at [181, 173] on input "Once I have reviewed all the information in the case." at bounding box center [178, 170] width 3 height 3
radio input "true"
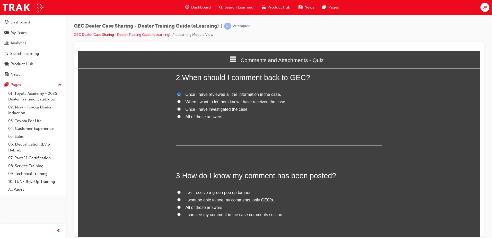
click at [239, 214] on span "I can see my comment in the case comments section." at bounding box center [234, 214] width 98 height 4
click at [181, 214] on input "I can see my comment in the case comments section." at bounding box center [178, 213] width 3 height 3
radio input "true"
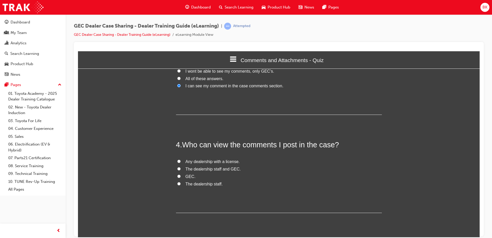
click at [225, 170] on span "The dealership staff and GEC." at bounding box center [212, 168] width 55 height 4
click at [181, 170] on input "The dealership staff and GEC." at bounding box center [178, 168] width 3 height 3
radio input "true"
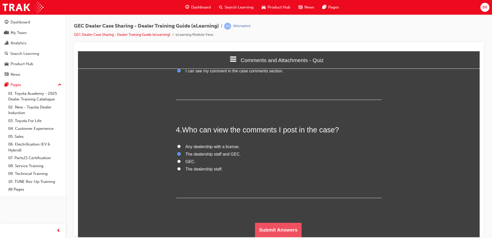
click at [265, 226] on button "Submit Answers" at bounding box center [278, 229] width 47 height 14
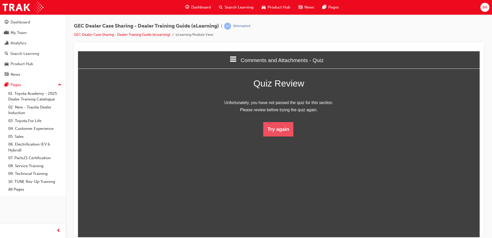
click at [282, 133] on button "Try again" at bounding box center [278, 129] width 30 height 14
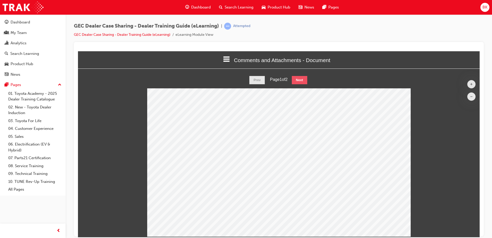
click at [302, 79] on button "Next" at bounding box center [299, 80] width 15 height 8
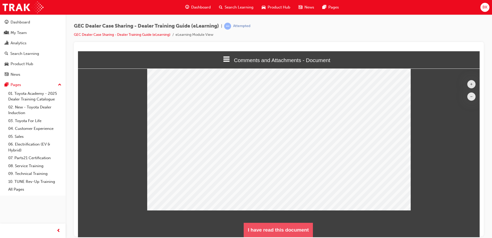
click at [287, 227] on button "I have read this document" at bounding box center [278, 229] width 69 height 14
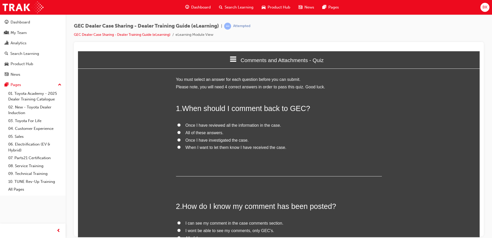
click at [236, 124] on span "Once I have reviewed all the information in the case." at bounding box center [233, 125] width 96 height 4
click at [181, 124] on input "Once I have reviewed all the information in the case." at bounding box center [178, 124] width 3 height 3
radio input "true"
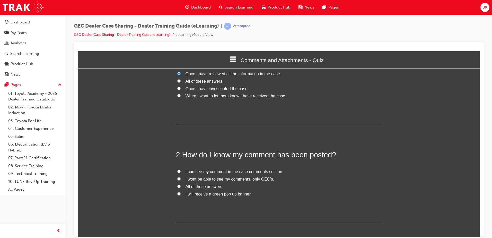
click at [216, 196] on span "I will receive a green pop up banner." at bounding box center [218, 193] width 66 height 4
click at [181, 195] on input "I will receive a green pop up banner." at bounding box center [178, 193] width 3 height 3
radio input "true"
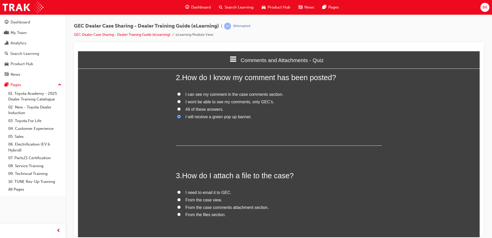
click at [214, 208] on span "From the case comments attachment section." at bounding box center [226, 207] width 83 height 4
click at [181, 208] on input "From the case comments attachment section." at bounding box center [178, 206] width 3 height 3
radio input "true"
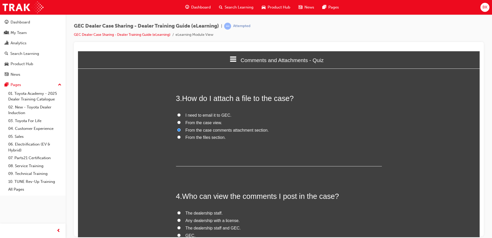
click at [218, 227] on span "The dealership staff and GEC." at bounding box center [212, 227] width 55 height 4
click at [181, 227] on input "The dealership staff and GEC." at bounding box center [178, 227] width 3 height 3
radio input "true"
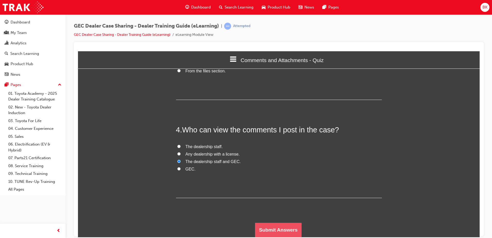
click at [265, 222] on button "Submit Answers" at bounding box center [278, 229] width 47 height 14
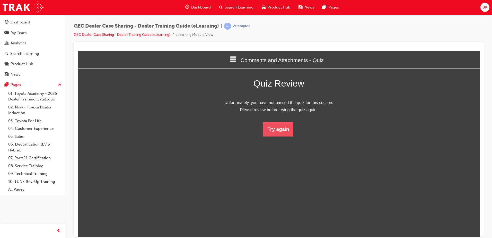
click at [279, 127] on button "Try again" at bounding box center [278, 129] width 30 height 14
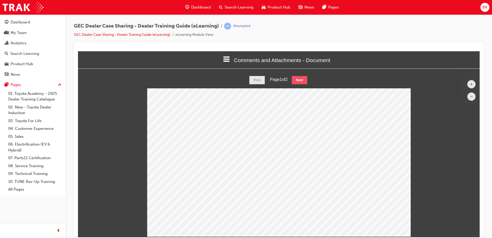
click at [300, 79] on button "Next" at bounding box center [299, 80] width 15 height 8
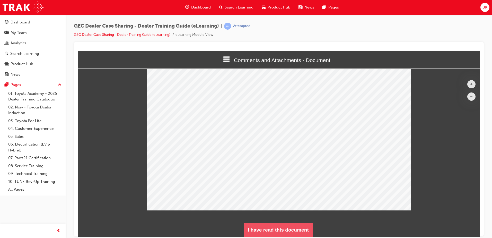
click at [291, 226] on button "I have read this document" at bounding box center [278, 229] width 69 height 14
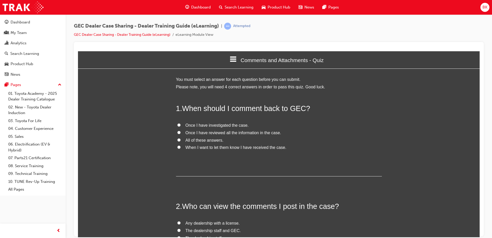
click at [239, 135] on span "Once I have reviewed all the information in the case." at bounding box center [233, 132] width 96 height 4
click at [181, 134] on input "Once I have reviewed all the information in the case." at bounding box center [178, 131] width 3 height 3
radio input "true"
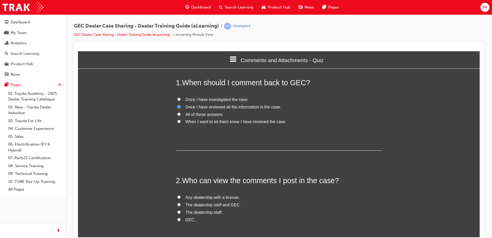
click at [201, 208] on label "The dealership staff and GEC." at bounding box center [279, 204] width 206 height 7
click at [181, 206] on input "The dealership staff and GEC." at bounding box center [178, 203] width 3 height 3
radio input "true"
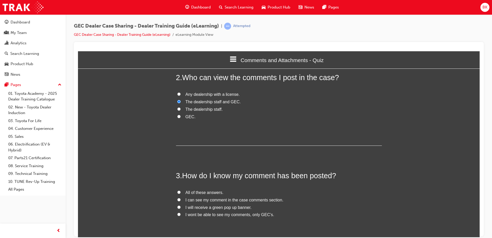
click at [208, 192] on span "All of these answers." at bounding box center [204, 192] width 38 height 4
click at [181, 192] on input "All of these answers." at bounding box center [178, 191] width 3 height 3
radio input "true"
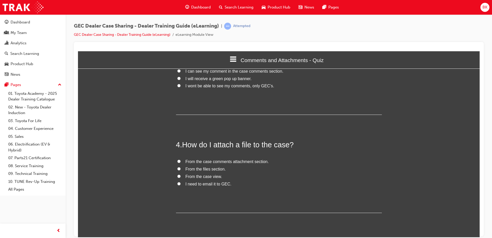
click at [217, 161] on span "From the case comments attachment section." at bounding box center [226, 161] width 83 height 4
click at [181, 161] on input "From the case comments attachment section." at bounding box center [178, 160] width 3 height 3
radio input "true"
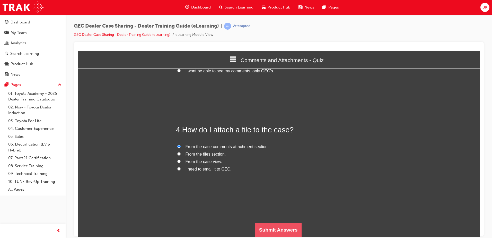
click at [278, 227] on button "Submit Answers" at bounding box center [278, 229] width 47 height 14
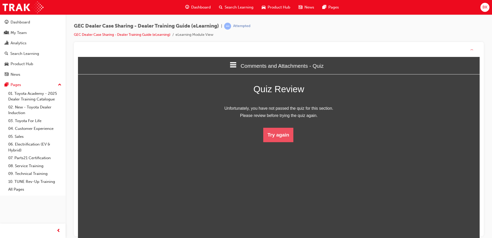
click at [285, 134] on button "Try again" at bounding box center [278, 135] width 30 height 14
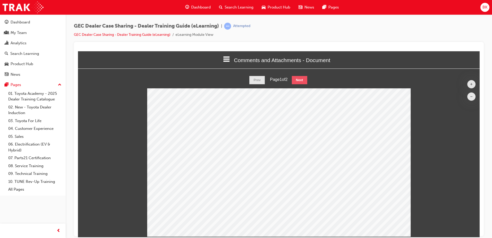
click at [300, 78] on button "Next" at bounding box center [299, 80] width 15 height 8
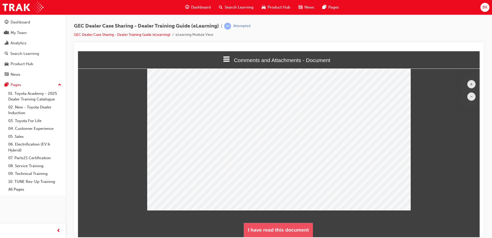
click at [283, 227] on button "I have read this document" at bounding box center [278, 229] width 69 height 14
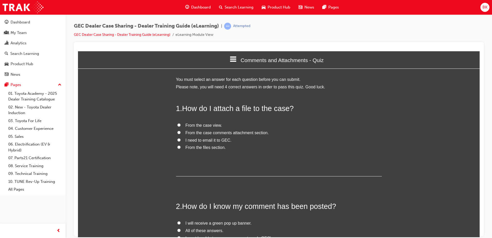
click at [218, 133] on span "From the case comments attachment section." at bounding box center [226, 132] width 83 height 4
click at [181, 133] on input "From the case comments attachment section." at bounding box center [178, 131] width 3 height 3
radio input "true"
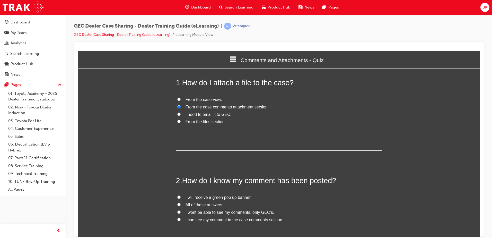
click at [202, 213] on span "I wont be able to see my comments, only GEC’s." at bounding box center [229, 212] width 89 height 4
click at [181, 213] on input "I wont be able to see my comments, only GEC’s." at bounding box center [178, 211] width 3 height 3
radio input "true"
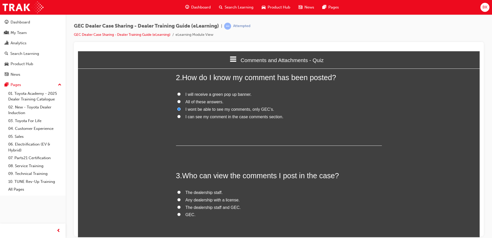
click at [205, 207] on span "The dealership staff and GEC." at bounding box center [212, 207] width 55 height 4
click at [181, 207] on input "The dealership staff and GEC." at bounding box center [178, 206] width 3 height 3
radio input "true"
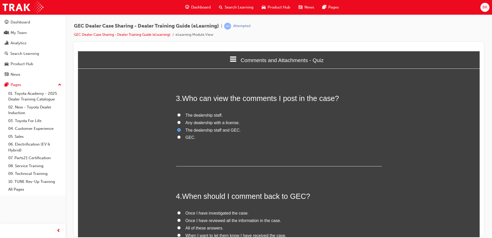
click at [227, 220] on span "Once I have reviewed all the information in the case." at bounding box center [233, 220] width 96 height 4
click at [181, 220] on input "Once I have reviewed all the information in the case." at bounding box center [178, 219] width 3 height 3
radio input "true"
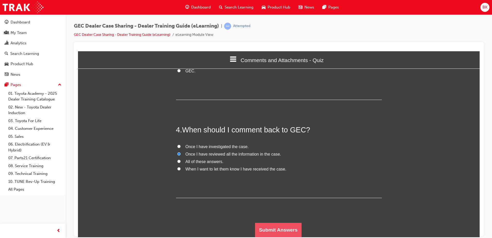
click at [279, 225] on button "Submit Answers" at bounding box center [278, 229] width 47 height 14
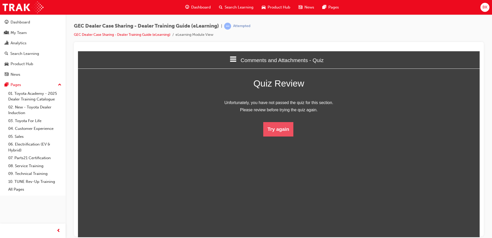
click at [272, 129] on button "Try again" at bounding box center [278, 129] width 30 height 14
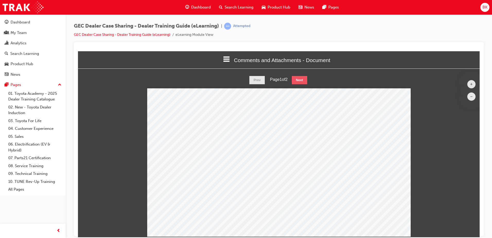
click at [306, 77] on button "Next" at bounding box center [299, 80] width 15 height 8
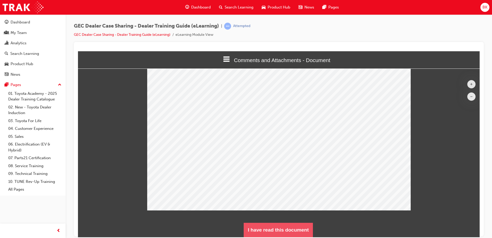
click at [280, 227] on button "I have read this document" at bounding box center [278, 229] width 69 height 14
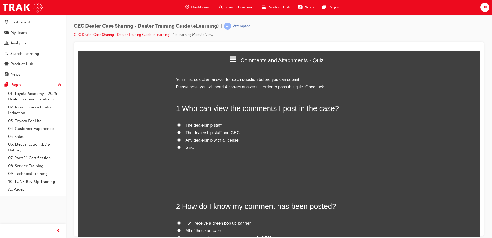
drag, startPoint x: 212, startPoint y: 133, endPoint x: 216, endPoint y: 136, distance: 5.3
click at [212, 133] on span "The dealership staff and GEC." at bounding box center [212, 132] width 55 height 4
click at [181, 133] on input "The dealership staff and GEC." at bounding box center [178, 131] width 3 height 3
radio input "true"
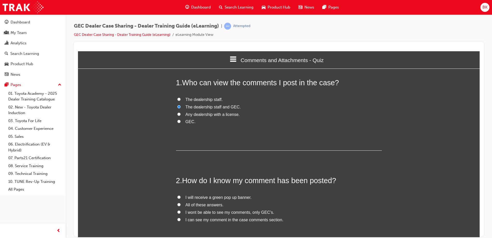
click at [182, 199] on label "I will receive a green pop up banner." at bounding box center [279, 196] width 206 height 7
click at [181, 198] on input "I will receive a green pop up banner." at bounding box center [178, 196] width 3 height 3
radio input "true"
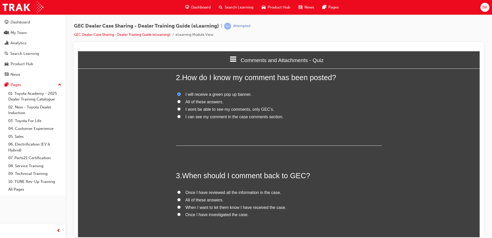
click at [237, 192] on span "Once I have reviewed all the information in the case." at bounding box center [233, 192] width 96 height 4
click at [181, 192] on input "Once I have reviewed all the information in the case." at bounding box center [178, 191] width 3 height 3
radio input "true"
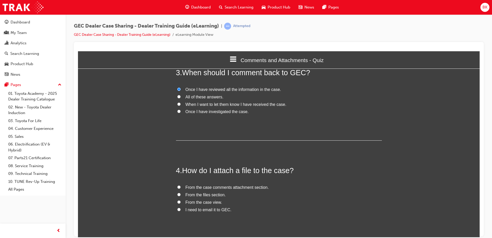
click at [244, 188] on span "From the case comments attachment section." at bounding box center [226, 187] width 83 height 4
click at [181, 188] on input "From the case comments attachment section." at bounding box center [178, 186] width 3 height 3
radio input "true"
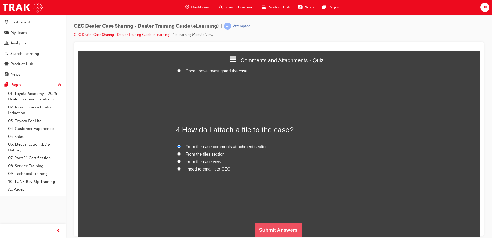
click at [284, 228] on button "Submit Answers" at bounding box center [278, 229] width 47 height 14
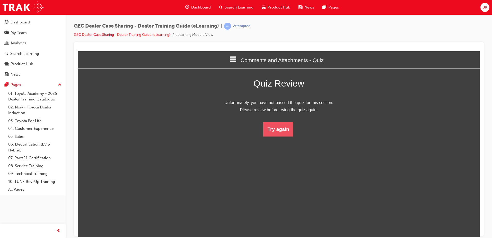
click at [282, 129] on button "Try again" at bounding box center [278, 129] width 30 height 14
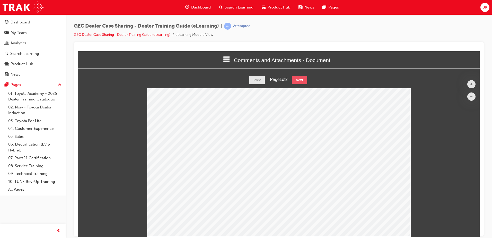
click at [301, 78] on button "Next" at bounding box center [299, 80] width 15 height 8
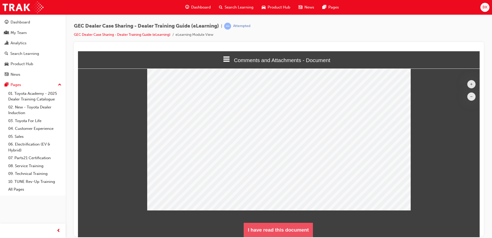
click at [295, 225] on button "I have read this document" at bounding box center [278, 229] width 69 height 14
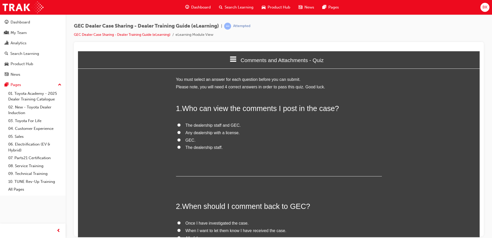
click at [208, 132] on span "Any dealership with a license." at bounding box center [212, 132] width 54 height 4
click at [181, 132] on input "Any dealership with a license." at bounding box center [178, 131] width 3 height 3
radio input "true"
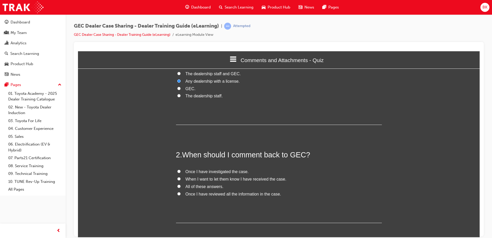
click at [200, 193] on span "Once I have reviewed all the information in the case." at bounding box center [233, 193] width 96 height 4
click at [181, 193] on input "Once I have reviewed all the information in the case." at bounding box center [178, 193] width 3 height 3
radio input "true"
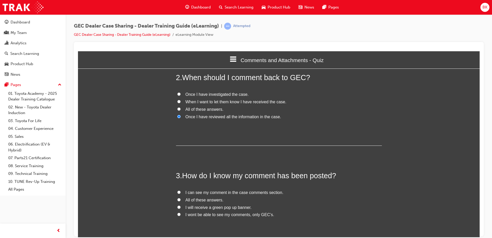
click at [230, 191] on span "I can see my comment in the case comments section." at bounding box center [234, 192] width 98 height 4
click at [181, 191] on input "I can see my comment in the case comments section." at bounding box center [178, 191] width 3 height 3
radio input "true"
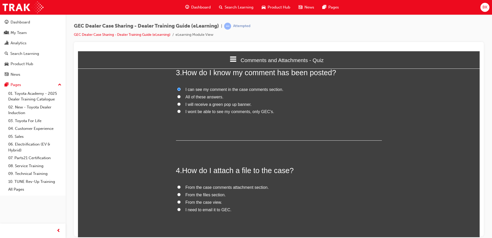
click at [234, 185] on span "From the case comments attachment section." at bounding box center [226, 187] width 83 height 4
click at [181, 185] on input "From the case comments attachment section." at bounding box center [178, 186] width 3 height 3
radio input "true"
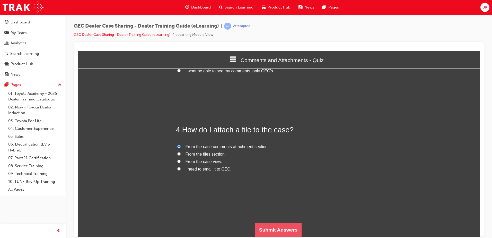
click at [281, 229] on button "Submit Answers" at bounding box center [278, 229] width 47 height 14
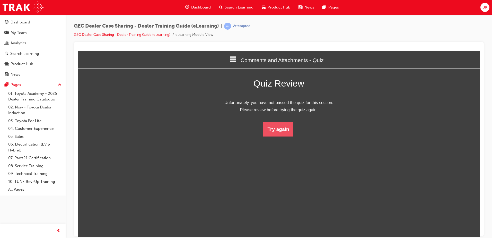
click at [278, 132] on button "Try again" at bounding box center [278, 129] width 30 height 14
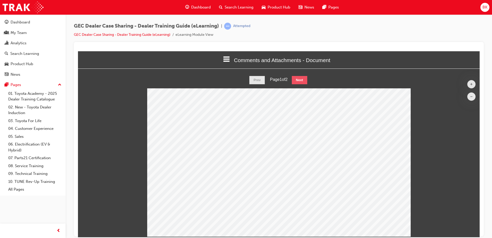
click at [305, 76] on button "Next" at bounding box center [299, 80] width 15 height 8
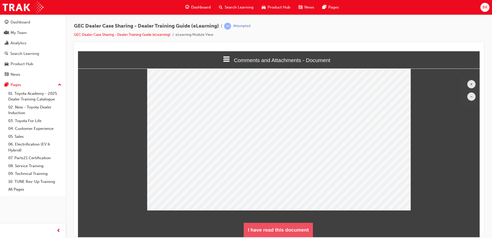
click at [259, 229] on button "I have read this document" at bounding box center [278, 229] width 69 height 14
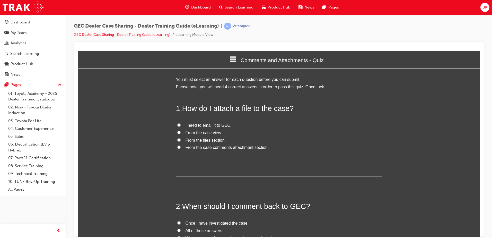
click at [203, 146] on span "From the case comments attachment section." at bounding box center [226, 147] width 83 height 4
click at [181, 146] on input "From the case comments attachment section." at bounding box center [178, 146] width 3 height 3
radio input "true"
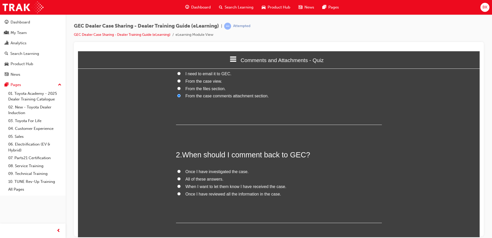
click at [206, 193] on span "Once I have reviewed all the information in the case." at bounding box center [233, 193] width 96 height 4
click at [181, 193] on input "Once I have reviewed all the information in the case." at bounding box center [178, 193] width 3 height 3
radio input "true"
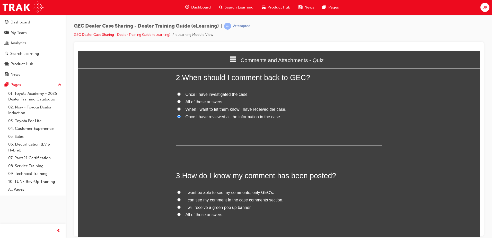
click at [206, 193] on span "I wont be able to see my comments, only GEC’s." at bounding box center [229, 192] width 89 height 4
click at [181, 193] on input "I wont be able to see my comments, only GEC’s." at bounding box center [178, 191] width 3 height 3
radio input "true"
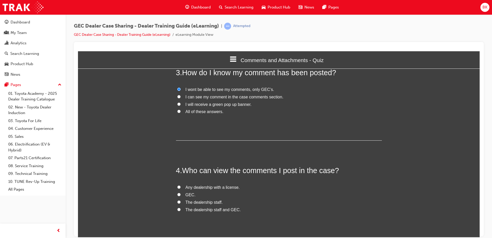
click at [201, 207] on span "The dealership staff and GEC." at bounding box center [212, 209] width 55 height 4
click at [181, 207] on input "The dealership staff and GEC." at bounding box center [178, 208] width 3 height 3
radio input "true"
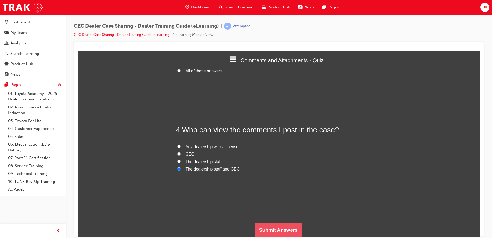
click at [271, 230] on button "Submit Answers" at bounding box center [278, 229] width 47 height 14
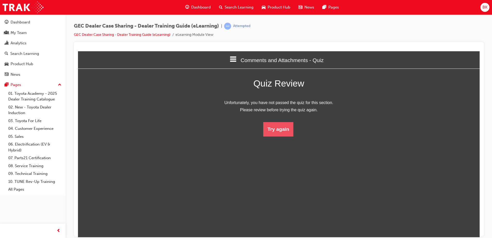
click at [278, 129] on button "Try again" at bounding box center [278, 129] width 30 height 14
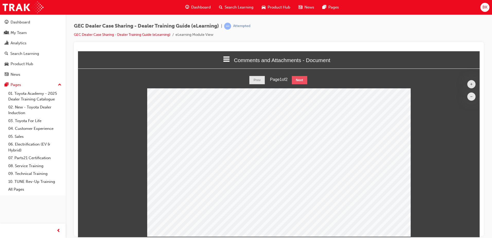
drag, startPoint x: 300, startPoint y: 78, endPoint x: 297, endPoint y: 85, distance: 7.5
click at [297, 85] on div "+ – Prev Page 1 of 2 Next" at bounding box center [278, 156] width 401 height 160
click at [297, 77] on button "Next" at bounding box center [299, 80] width 15 height 8
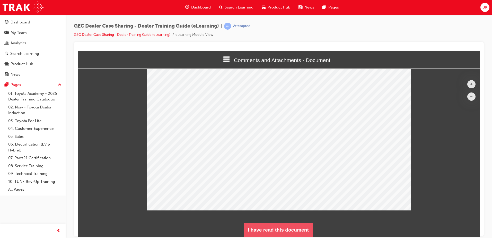
click at [270, 228] on button "I have read this document" at bounding box center [278, 229] width 69 height 14
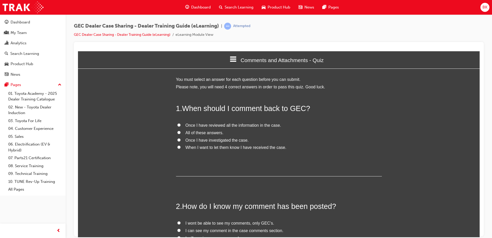
click at [220, 126] on span "Once I have reviewed all the information in the case." at bounding box center [233, 125] width 96 height 4
click at [181, 126] on input "Once I have reviewed all the information in the case." at bounding box center [178, 124] width 3 height 3
radio input "true"
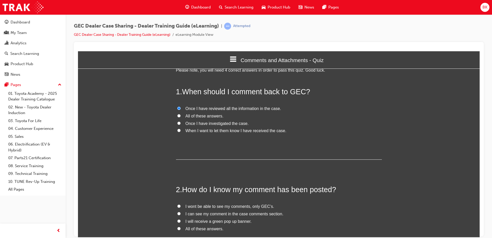
scroll to position [26, 0]
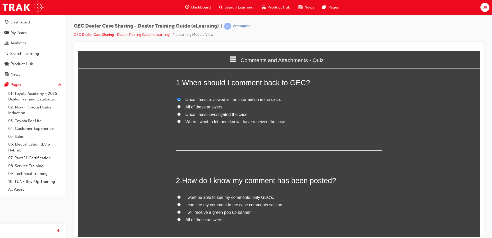
click at [208, 205] on span "I can see my comment in the case comments section." at bounding box center [234, 204] width 98 height 4
click at [181, 205] on input "I can see my comment in the case comments section." at bounding box center [178, 203] width 3 height 3
radio input "true"
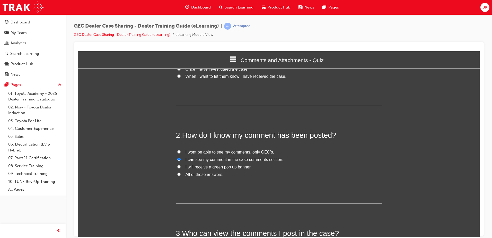
scroll to position [103, 0]
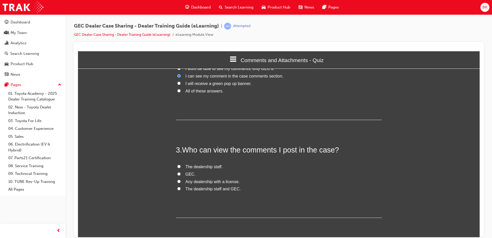
click at [204, 179] on span "Any dealership with a license." at bounding box center [212, 181] width 54 height 4
click at [181, 179] on input "Any dealership with a license." at bounding box center [178, 180] width 3 height 3
radio input "true"
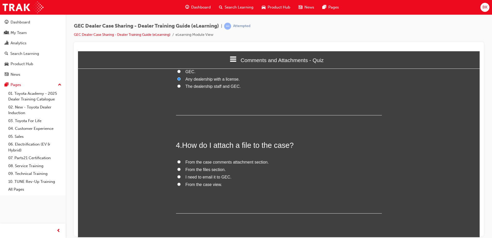
scroll to position [257, 0]
click at [218, 161] on span "From the case comments attachment section." at bounding box center [226, 161] width 83 height 4
click at [181, 161] on input "From the case comments attachment section." at bounding box center [178, 160] width 3 height 3
radio input "true"
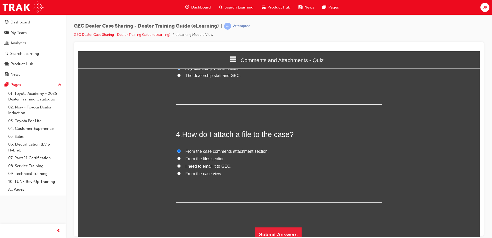
scroll to position [272, 0]
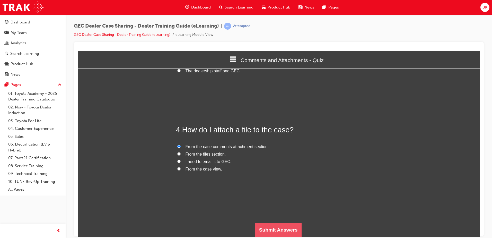
click at [272, 226] on button "Submit Answers" at bounding box center [278, 229] width 47 height 14
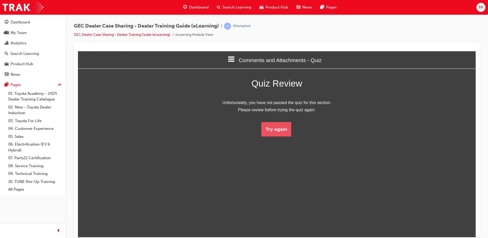
scroll to position [68, 406]
click at [277, 137] on html "Comments and Attachments - Quiz Welcome Introduction Receiving a Case - Documen…" at bounding box center [277, 144] width 398 height 186
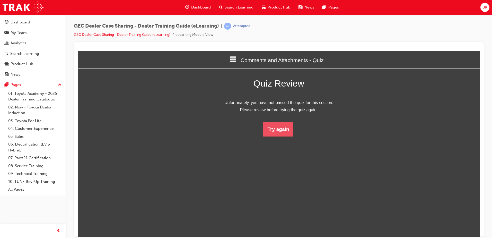
scroll to position [68, 409]
click at [277, 137] on html "Comments and Attachments - Quiz Welcome Introduction Receiving a Case - Documen…" at bounding box center [278, 144] width 401 height 186
drag, startPoint x: 275, startPoint y: 126, endPoint x: 275, endPoint y: 129, distance: 3.6
click at [275, 129] on button "Try again" at bounding box center [278, 129] width 30 height 14
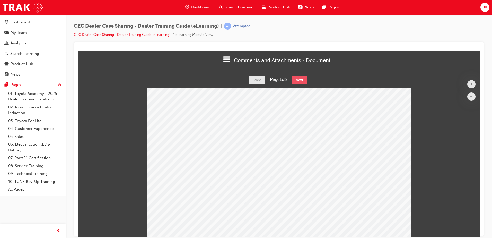
click at [301, 81] on button "Next" at bounding box center [299, 80] width 15 height 8
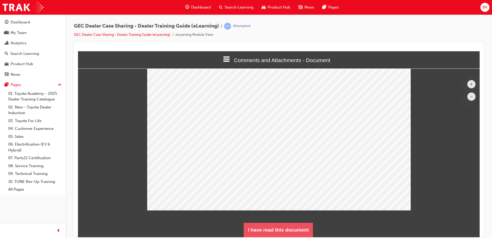
click at [260, 231] on button "I have read this document" at bounding box center [278, 229] width 69 height 14
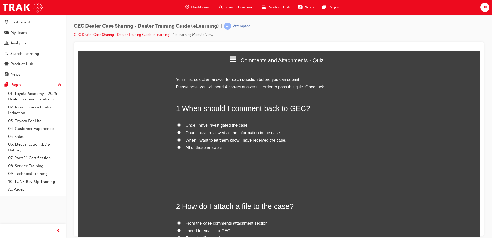
click at [206, 149] on span "All of these answers." at bounding box center [204, 147] width 38 height 4
click at [181, 148] on input "All of these answers." at bounding box center [178, 146] width 3 height 3
radio input "true"
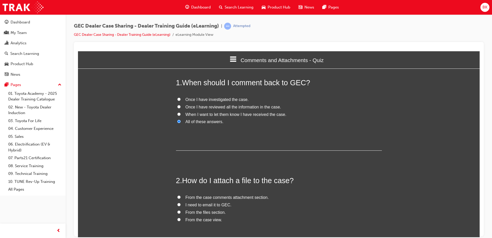
click at [223, 199] on span "From the case comments attachment section." at bounding box center [226, 197] width 83 height 4
click at [181, 198] on input "From the case comments attachment section." at bounding box center [178, 196] width 3 height 3
radio input "true"
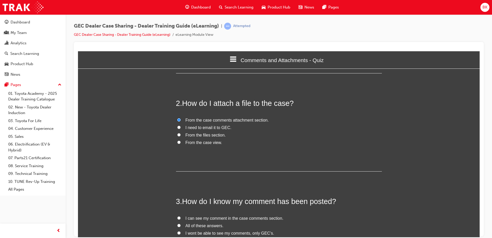
scroll to position [129, 0]
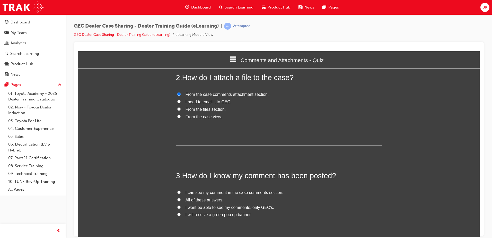
click at [234, 216] on span "I will receive a green pop up banner." at bounding box center [218, 214] width 66 height 4
click at [181, 216] on input "I will receive a green pop up banner." at bounding box center [178, 213] width 3 height 3
radio input "true"
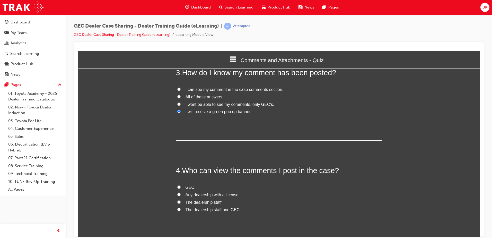
click at [233, 212] on label "The dealership staff and GEC." at bounding box center [279, 209] width 206 height 7
click at [181, 211] on input "The dealership staff and GEC." at bounding box center [178, 208] width 3 height 3
radio input "true"
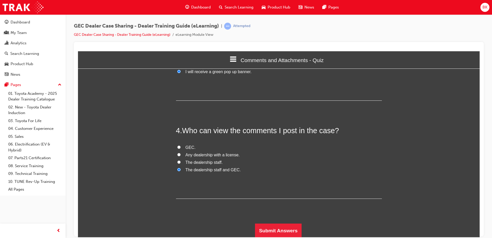
scroll to position [272, 0]
click at [273, 227] on button "Submit Answers" at bounding box center [278, 229] width 47 height 14
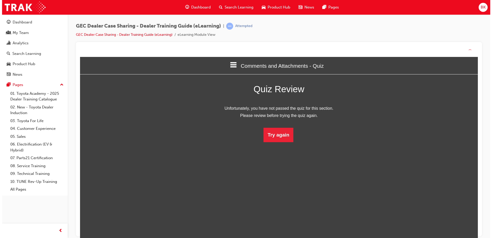
scroll to position [68, 406]
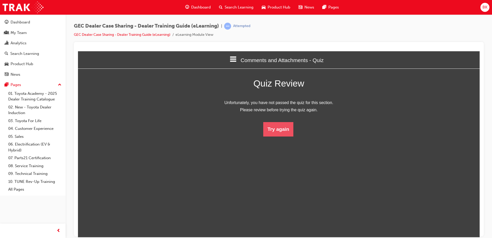
click at [278, 130] on button "Try again" at bounding box center [278, 129] width 30 height 14
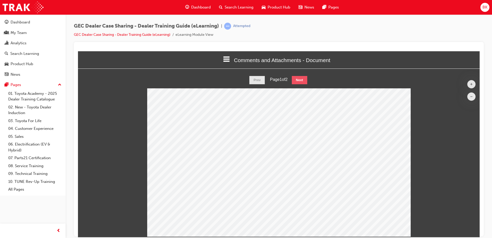
click at [304, 77] on button "Next" at bounding box center [299, 80] width 15 height 8
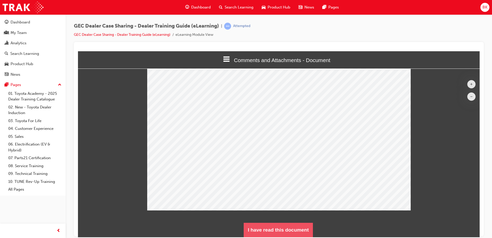
click at [262, 224] on button "I have read this document" at bounding box center [278, 229] width 69 height 14
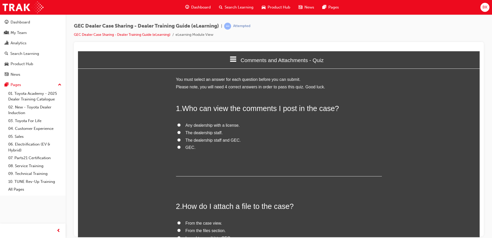
drag, startPoint x: 210, startPoint y: 138, endPoint x: 207, endPoint y: 138, distance: 2.8
click at [207, 138] on span "The dealership staff and GEC." at bounding box center [212, 140] width 55 height 4
drag, startPoint x: 207, startPoint y: 138, endPoint x: 178, endPoint y: 141, distance: 29.2
click at [178, 141] on input "The dealership staff and GEC." at bounding box center [178, 139] width 3 height 3
radio input "true"
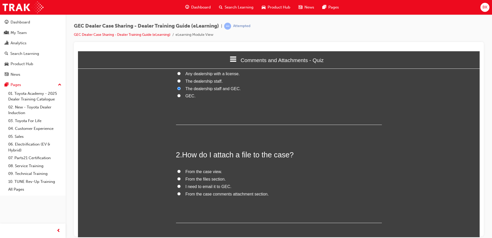
click at [211, 195] on span "From the case comments attachment section." at bounding box center [226, 193] width 83 height 4
click at [181, 195] on input "From the case comments attachment section." at bounding box center [178, 193] width 3 height 3
radio input "true"
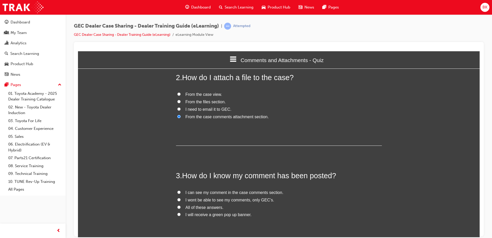
click at [185, 193] on span "I can see my comment in the case comments section." at bounding box center [234, 192] width 98 height 4
click at [181, 193] on input "I can see my comment in the case comments section." at bounding box center [178, 191] width 3 height 3
radio input "true"
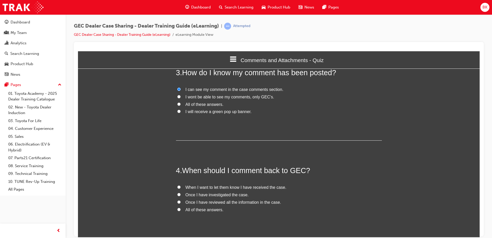
click at [199, 202] on span "Once I have reviewed all the information in the case." at bounding box center [233, 202] width 96 height 4
click at [181, 202] on input "Once I have reviewed all the information in the case." at bounding box center [178, 201] width 3 height 3
radio input "true"
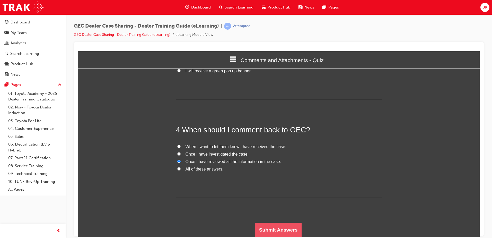
click at [280, 230] on button "Submit Answers" at bounding box center [278, 229] width 47 height 14
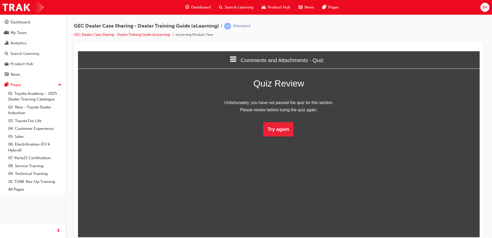
click at [269, 138] on html "Comments and Attachments - Quiz Welcome Introduction Receiving a Case - Documen…" at bounding box center [278, 144] width 401 height 186
click at [269, 134] on button "Try again" at bounding box center [278, 129] width 30 height 14
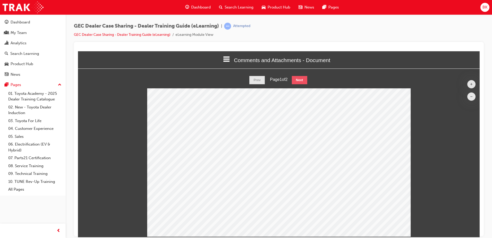
click at [299, 83] on button "Next" at bounding box center [299, 80] width 15 height 8
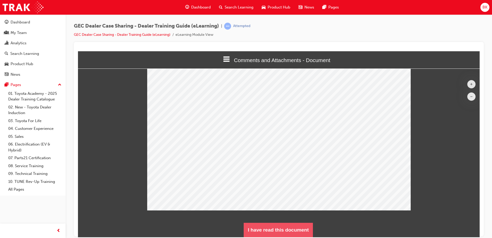
click at [283, 228] on button "I have read this document" at bounding box center [278, 229] width 69 height 14
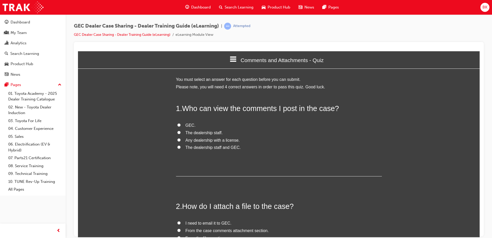
click at [185, 140] on span "Any dealership with a license." at bounding box center [212, 140] width 54 height 4
click at [181, 140] on input "Any dealership with a license." at bounding box center [178, 139] width 3 height 3
radio input "true"
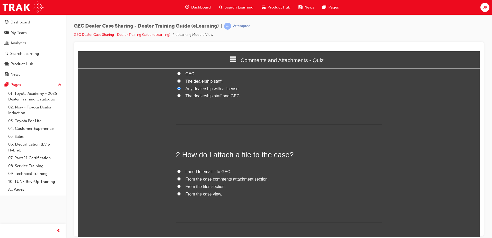
click at [222, 181] on span "From the case comments attachment section." at bounding box center [226, 178] width 83 height 4
click at [181, 180] on input "From the case comments attachment section." at bounding box center [178, 178] width 3 height 3
radio input "true"
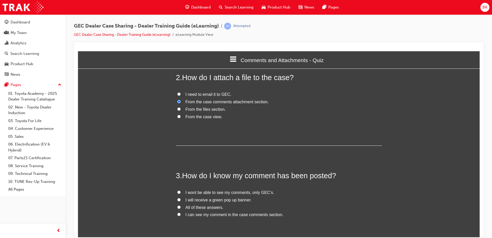
click at [195, 199] on span "I will receive a green pop up banner." at bounding box center [218, 199] width 66 height 4
click at [181, 199] on input "I will receive a green pop up banner." at bounding box center [178, 199] width 3 height 3
radio input "true"
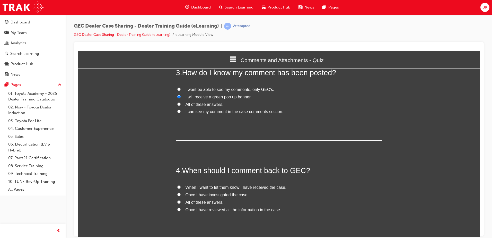
click at [199, 194] on span "Once I have investigated the case." at bounding box center [216, 194] width 63 height 4
click at [181, 194] on input "Once I have investigated the case." at bounding box center [178, 193] width 3 height 3
radio input "true"
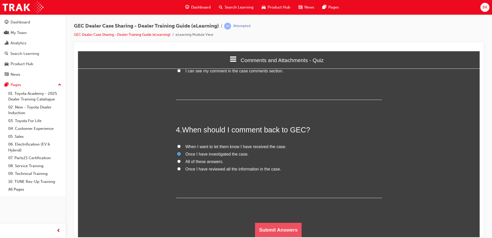
click at [273, 228] on button "Submit Answers" at bounding box center [278, 229] width 47 height 14
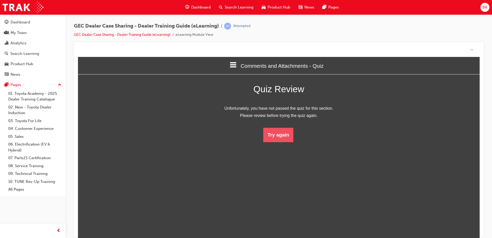
click at [275, 136] on button "Try again" at bounding box center [278, 135] width 30 height 14
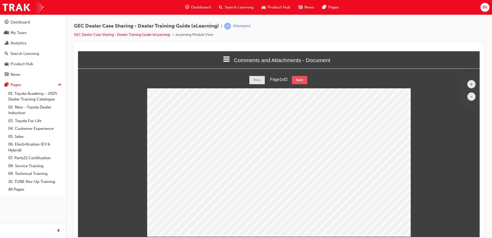
click at [300, 82] on button "Next" at bounding box center [299, 80] width 15 height 8
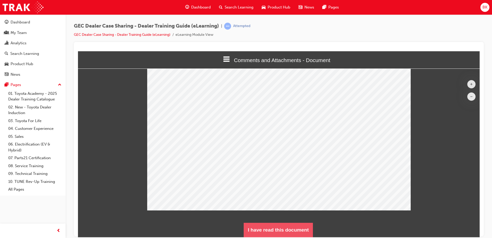
click at [277, 231] on button "I have read this document" at bounding box center [278, 229] width 69 height 14
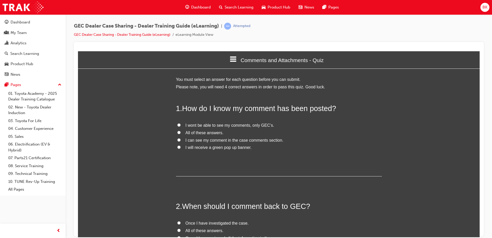
click at [200, 125] on span "I wont be able to see my comments, only GEC’s." at bounding box center [229, 125] width 89 height 4
click at [181, 125] on input "I wont be able to see my comments, only GEC’s." at bounding box center [178, 124] width 3 height 3
radio input "true"
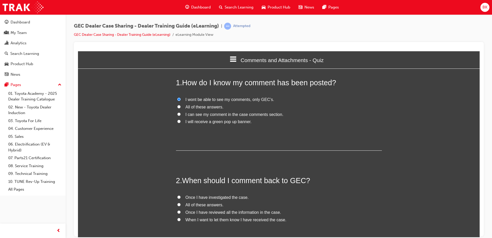
click at [207, 199] on span "Once I have investigated the case." at bounding box center [216, 197] width 63 height 4
click at [181, 198] on input "Once I have investigated the case." at bounding box center [178, 196] width 3 height 3
radio input "true"
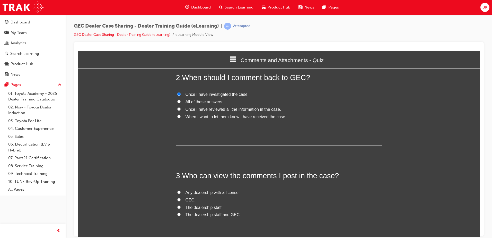
click at [210, 214] on span "The dealership staff and GEC." at bounding box center [212, 214] width 55 height 4
click at [181, 214] on input "The dealership staff and GEC." at bounding box center [178, 213] width 3 height 3
radio input "true"
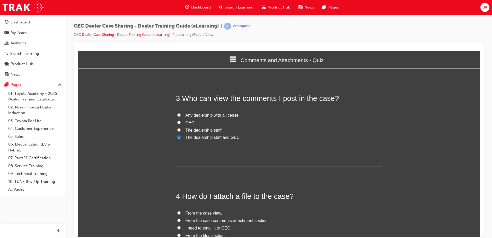
click at [212, 220] on span "From the case comments attachment section." at bounding box center [226, 220] width 83 height 4
click at [181, 220] on input "From the case comments attachment section." at bounding box center [178, 219] width 3 height 3
radio input "true"
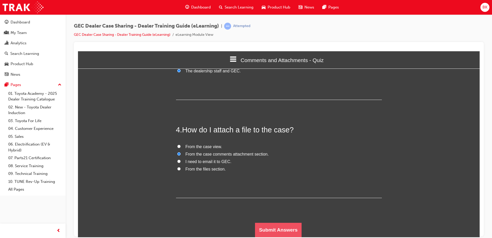
click at [271, 226] on button "Submit Answers" at bounding box center [278, 229] width 47 height 14
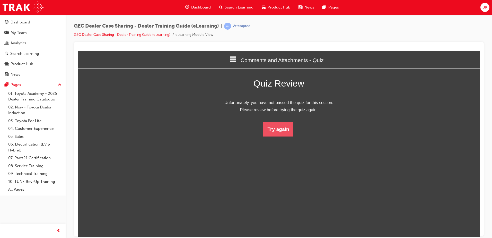
click at [281, 130] on button "Try again" at bounding box center [278, 129] width 30 height 14
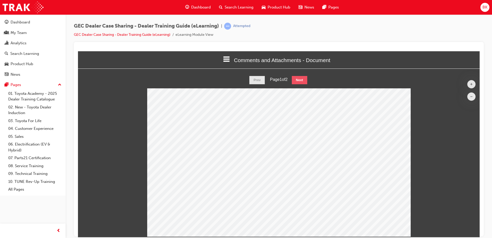
click at [298, 78] on button "Next" at bounding box center [299, 80] width 15 height 8
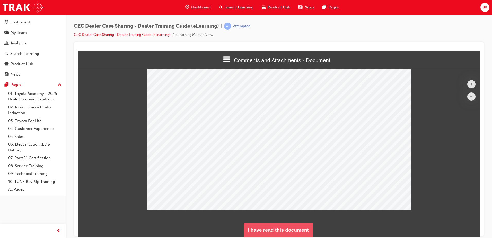
click at [266, 227] on button "I have read this document" at bounding box center [278, 229] width 69 height 14
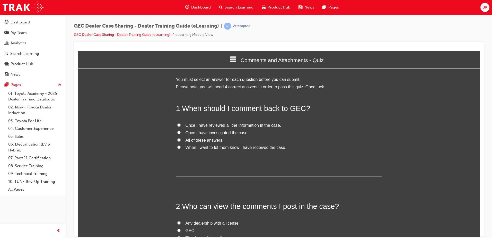
click at [192, 126] on span "Once I have reviewed all the information in the case." at bounding box center [233, 125] width 96 height 4
click at [181, 126] on input "Once I have reviewed all the information in the case." at bounding box center [178, 124] width 3 height 3
radio input "true"
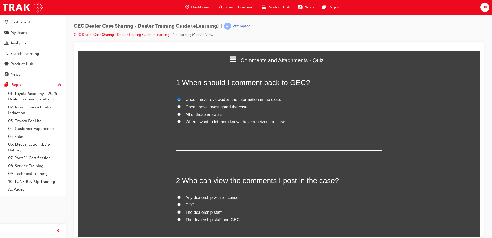
click at [194, 218] on span "The dealership staff and GEC." at bounding box center [212, 219] width 55 height 4
click at [181, 218] on input "The dealership staff and GEC." at bounding box center [178, 218] width 3 height 3
radio input "true"
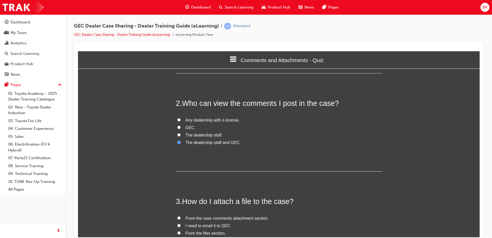
click at [195, 218] on span "From the case comments attachment section." at bounding box center [226, 218] width 83 height 4
click at [181, 218] on input "From the case comments attachment section." at bounding box center [178, 217] width 3 height 3
radio input "true"
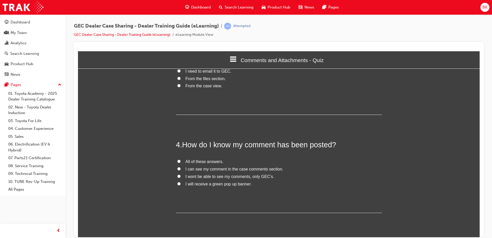
click at [212, 168] on span "I can see my comment in the case comments section." at bounding box center [234, 168] width 98 height 4
click at [181, 168] on input "I can see my comment in the case comments section." at bounding box center [178, 168] width 3 height 3
radio input "true"
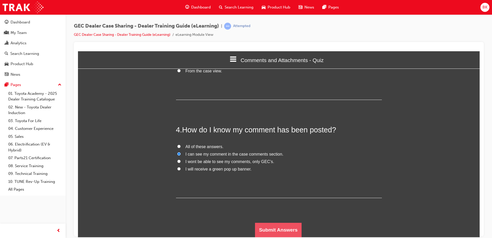
click at [273, 228] on button "Submit Answers" at bounding box center [278, 229] width 47 height 14
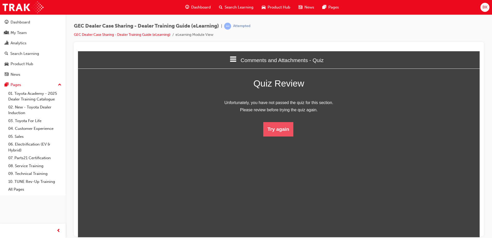
click at [278, 133] on button "Try again" at bounding box center [278, 129] width 30 height 14
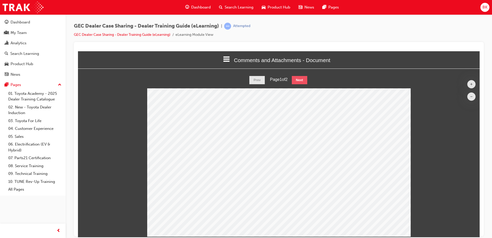
click at [297, 78] on button "Next" at bounding box center [299, 80] width 15 height 8
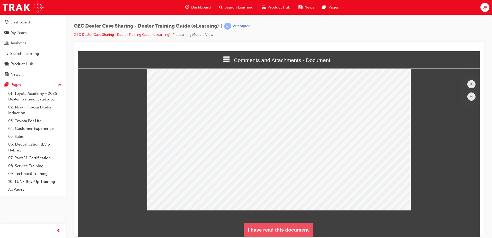
click at [284, 227] on button "I have read this document" at bounding box center [278, 229] width 69 height 14
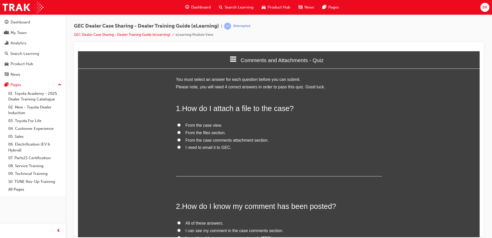
click at [217, 140] on span "From the case comments attachment section." at bounding box center [226, 140] width 83 height 4
click at [181, 140] on input "From the case comments attachment section." at bounding box center [178, 139] width 3 height 3
radio input "true"
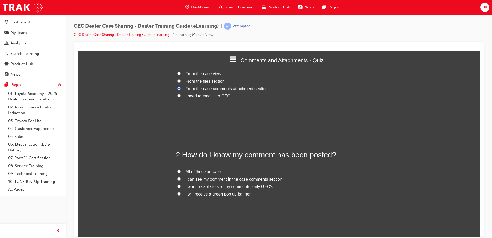
click at [216, 180] on span "I can see my comment in the case comments section." at bounding box center [234, 178] width 98 height 4
click at [181, 180] on input "I can see my comment in the case comments section." at bounding box center [178, 178] width 3 height 3
radio input "true"
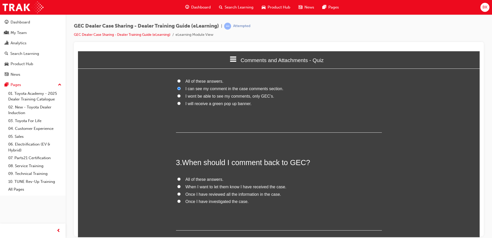
scroll to position [154, 0]
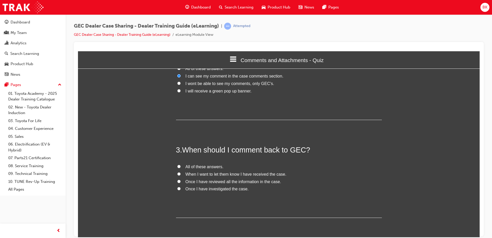
click at [226, 183] on span "Once I have reviewed all the information in the case." at bounding box center [233, 181] width 96 height 4
click at [181, 183] on input "Once I have reviewed all the information in the case." at bounding box center [178, 180] width 3 height 3
radio input "true"
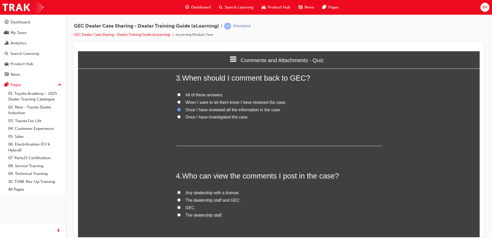
scroll to position [231, 0]
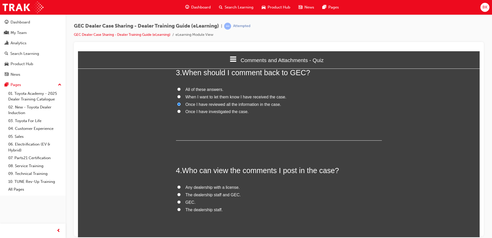
click at [217, 193] on span "The dealership staff and GEC." at bounding box center [212, 194] width 55 height 4
click at [181, 193] on input "The dealership staff and GEC." at bounding box center [178, 193] width 3 height 3
radio input "true"
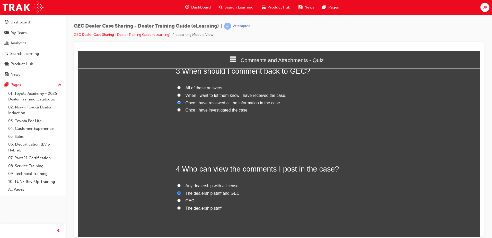
scroll to position [272, 0]
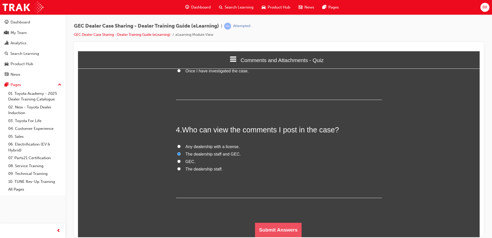
click at [287, 227] on button "Submit Answers" at bounding box center [278, 229] width 47 height 14
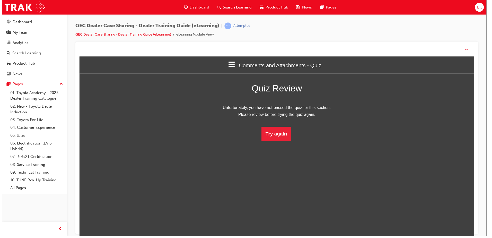
scroll to position [68, 409]
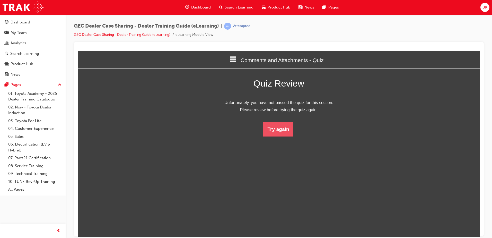
click at [280, 133] on button "Try again" at bounding box center [278, 129] width 30 height 14
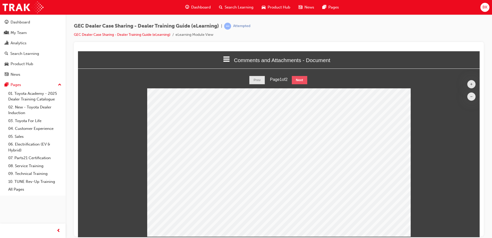
click at [303, 81] on button "Next" at bounding box center [299, 80] width 15 height 8
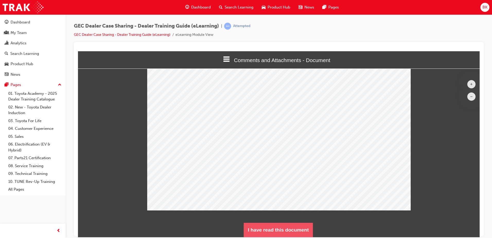
click at [295, 229] on button "I have read this document" at bounding box center [278, 229] width 69 height 14
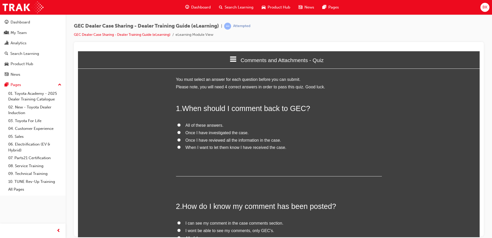
click at [201, 144] on label "When I want to let them know I have received the case." at bounding box center [279, 147] width 206 height 7
click at [181, 145] on input "When I want to let them know I have received the case." at bounding box center [178, 146] width 3 height 3
radio input "true"
click at [199, 139] on span "Once I have reviewed all the information in the case." at bounding box center [233, 140] width 96 height 4
click at [181, 139] on input "Once I have reviewed all the information in the case." at bounding box center [178, 139] width 3 height 3
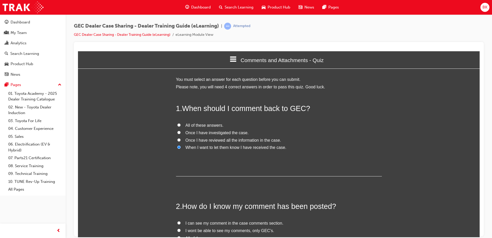
radio input "true"
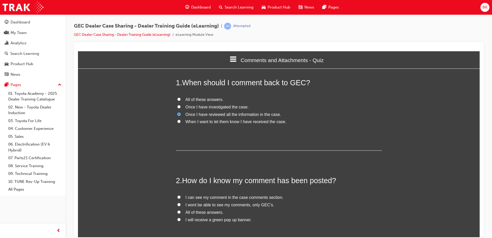
click at [193, 203] on span "I wont be able to see my comments, only GEC’s." at bounding box center [229, 204] width 89 height 4
click at [181, 203] on input "I wont be able to see my comments, only GEC’s." at bounding box center [178, 203] width 3 height 3
radio input "true"
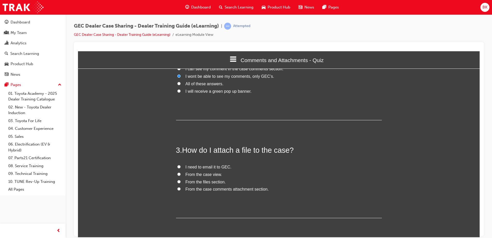
scroll to position [154, 0]
click at [204, 188] on span "From the case comments attachment section." at bounding box center [226, 188] width 83 height 4
click at [181, 188] on input "From the case comments attachment section." at bounding box center [178, 187] width 3 height 3
radio input "true"
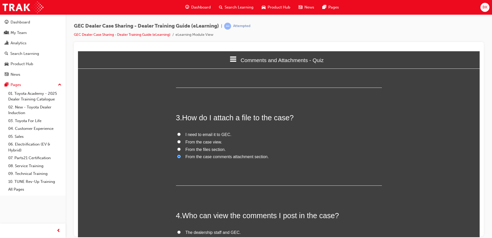
scroll to position [231, 0]
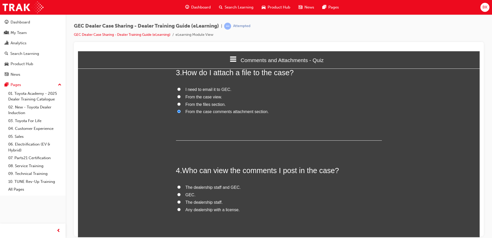
click at [218, 186] on span "The dealership staff and GEC." at bounding box center [212, 187] width 55 height 4
click at [181, 186] on input "The dealership staff and GEC." at bounding box center [178, 186] width 3 height 3
radio input "true"
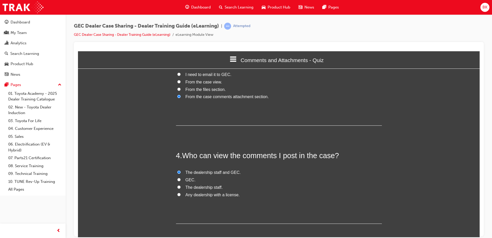
scroll to position [272, 0]
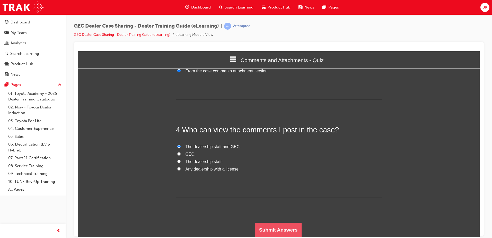
click at [281, 228] on button "Submit Answers" at bounding box center [278, 229] width 47 height 14
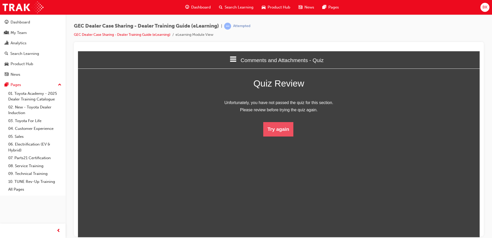
click at [280, 132] on button "Try again" at bounding box center [278, 129] width 30 height 14
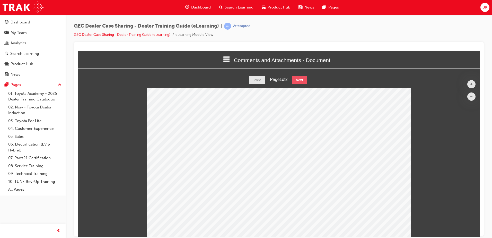
click at [300, 82] on button "Next" at bounding box center [299, 80] width 15 height 8
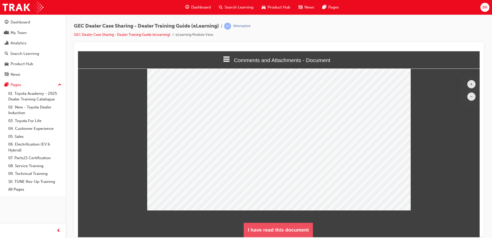
click at [280, 228] on button "I have read this document" at bounding box center [278, 229] width 69 height 14
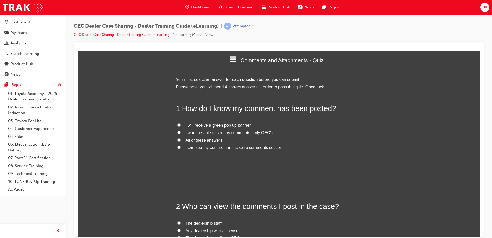
click at [206, 124] on span "I will receive a green pop up banner." at bounding box center [218, 125] width 66 height 4
click at [181, 124] on input "I will receive a green pop up banner." at bounding box center [178, 124] width 3 height 3
radio input "true"
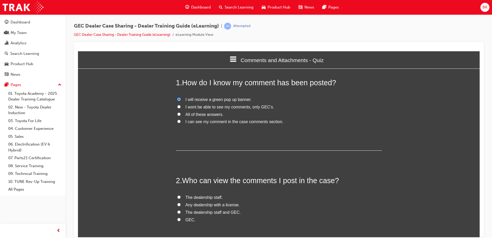
click at [203, 213] on span "The dealership staff and GEC." at bounding box center [212, 212] width 55 height 4
click at [181, 213] on input "The dealership staff and GEC." at bounding box center [178, 211] width 3 height 3
radio input "true"
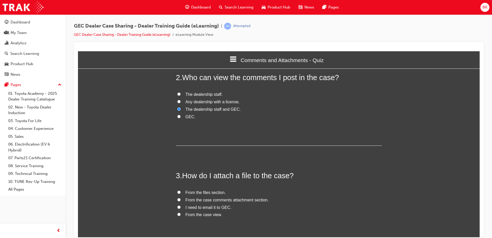
click at [207, 201] on span "From the case comments attachment section." at bounding box center [226, 199] width 83 height 4
click at [181, 201] on input "From the case comments attachment section." at bounding box center [178, 199] width 3 height 3
radio input "true"
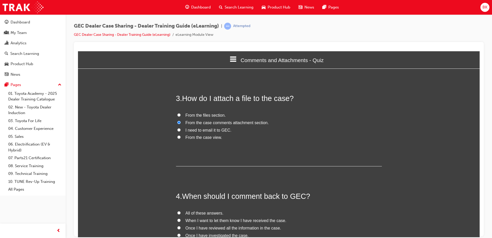
click at [242, 226] on span "Once I have reviewed all the information in the case." at bounding box center [233, 227] width 96 height 4
click at [181, 226] on input "Once I have reviewed all the information in the case." at bounding box center [178, 227] width 3 height 3
radio input "true"
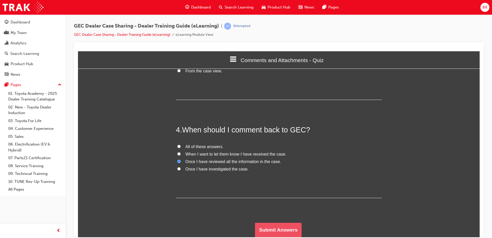
click at [282, 230] on button "Submit Answers" at bounding box center [278, 229] width 47 height 14
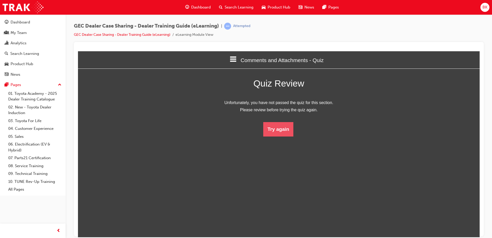
click at [273, 134] on button "Try again" at bounding box center [278, 129] width 30 height 14
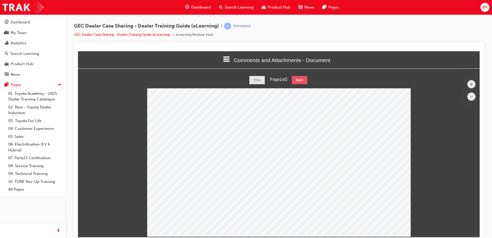
click at [301, 81] on button "Next" at bounding box center [299, 80] width 15 height 8
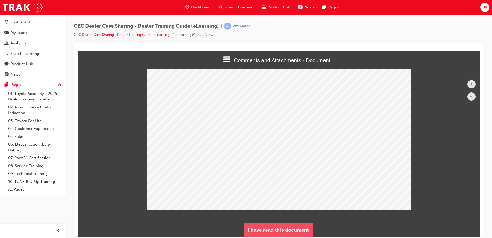
click at [294, 225] on button "I have read this document" at bounding box center [278, 229] width 69 height 14
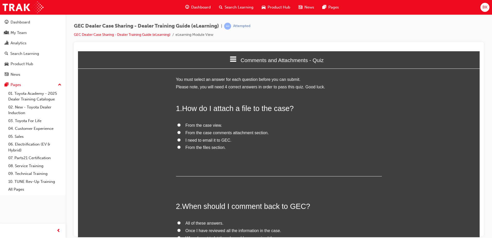
click at [223, 133] on span "From the case comments attachment section." at bounding box center [226, 132] width 83 height 4
click at [181, 133] on input "From the case comments attachment section." at bounding box center [178, 131] width 3 height 3
radio input "true"
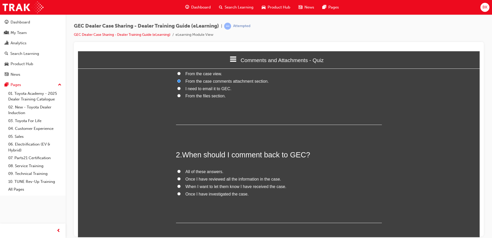
click at [215, 180] on span "Once I have reviewed all the information in the case." at bounding box center [233, 178] width 96 height 4
click at [181, 180] on input "Once I have reviewed all the information in the case." at bounding box center [178, 178] width 3 height 3
radio input "true"
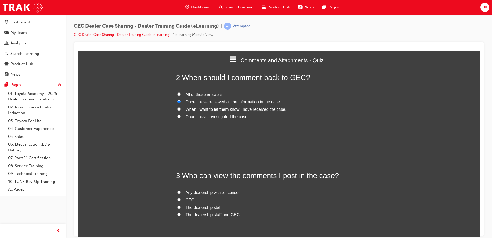
click at [211, 216] on span "The dealership staff and GEC." at bounding box center [212, 214] width 55 height 4
click at [181, 216] on input "The dealership staff and GEC." at bounding box center [178, 213] width 3 height 3
radio input "true"
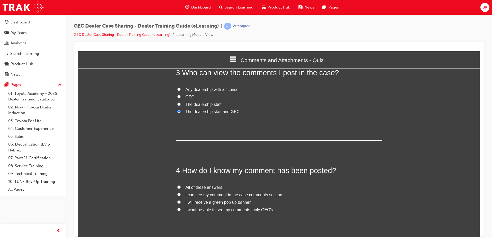
click at [207, 198] on label "I can see my comment in the case comments section." at bounding box center [279, 194] width 206 height 7
click at [181, 196] on input "I can see my comment in the case comments section." at bounding box center [178, 193] width 3 height 3
radio input "true"
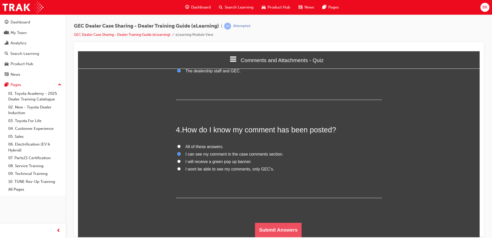
click at [272, 236] on button "Submit Answers" at bounding box center [278, 229] width 47 height 14
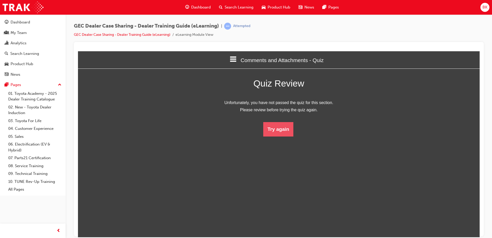
click at [273, 131] on button "Try again" at bounding box center [278, 129] width 30 height 14
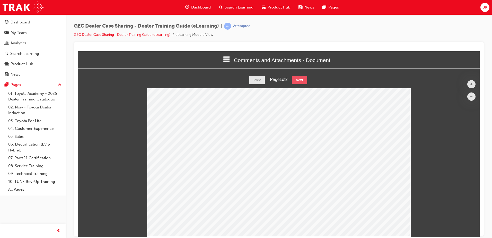
click at [301, 80] on button "Next" at bounding box center [299, 80] width 15 height 8
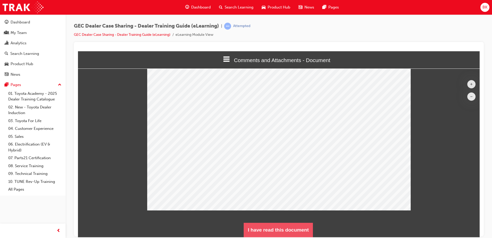
click at [282, 224] on button "I have read this document" at bounding box center [278, 229] width 69 height 14
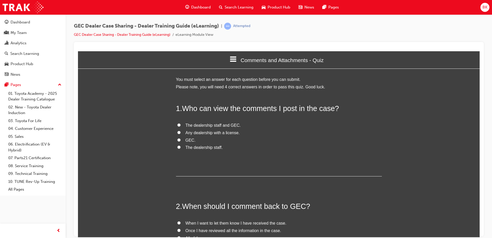
click at [210, 126] on span "The dealership staff and GEC." at bounding box center [212, 125] width 55 height 4
click at [181, 126] on input "The dealership staff and GEC." at bounding box center [178, 124] width 3 height 3
radio input "true"
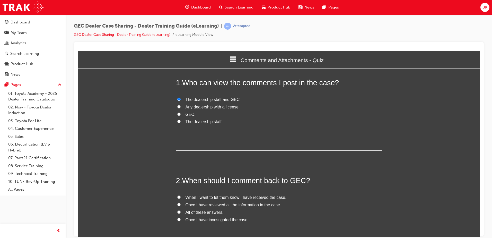
click at [221, 204] on span "Once I have reviewed all the information in the case." at bounding box center [233, 204] width 96 height 4
click at [181, 204] on input "Once I have reviewed all the information in the case." at bounding box center [178, 203] width 3 height 3
radio input "true"
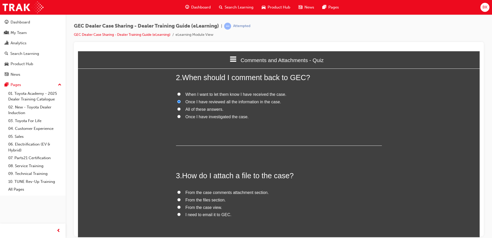
click at [239, 191] on span "From the case comments attachment section." at bounding box center [226, 192] width 83 height 4
click at [181, 191] on input "From the case comments attachment section." at bounding box center [178, 191] width 3 height 3
radio input "true"
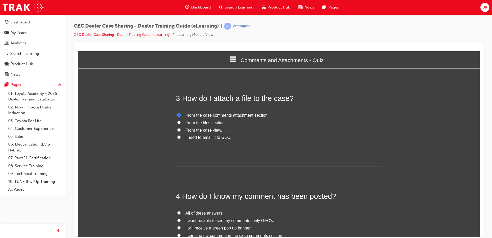
click at [220, 227] on span "I will receive a green pop up banner." at bounding box center [218, 227] width 66 height 4
click at [181, 227] on input "I will receive a green pop up banner." at bounding box center [178, 227] width 3 height 3
radio input "true"
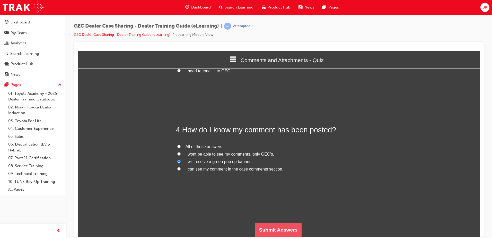
click at [260, 229] on button "Submit Answers" at bounding box center [278, 229] width 47 height 14
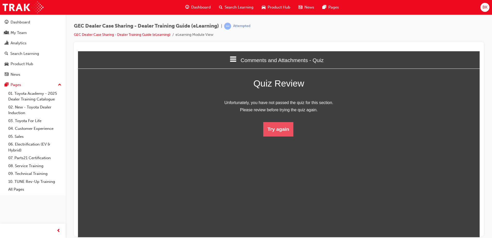
click at [277, 122] on button "Try again" at bounding box center [278, 129] width 30 height 14
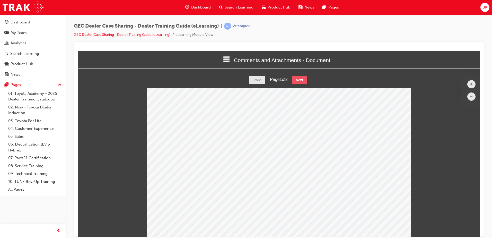
click at [302, 77] on button "Next" at bounding box center [299, 80] width 15 height 8
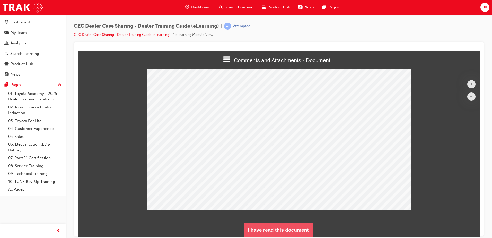
click at [253, 228] on button "I have read this document" at bounding box center [278, 229] width 69 height 14
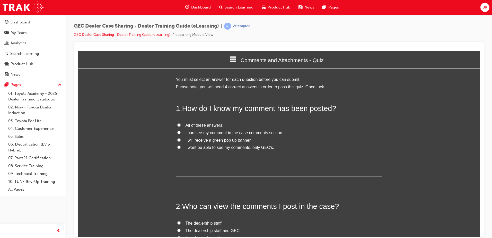
click at [205, 147] on span "I wont be able to see my comments, only GEC’s." at bounding box center [229, 147] width 89 height 4
click at [181, 147] on input "I wont be able to see my comments, only GEC’s." at bounding box center [178, 146] width 3 height 3
radio input "true"
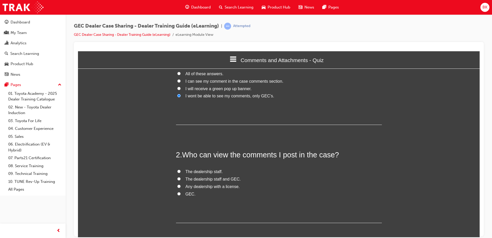
click at [209, 178] on span "The dealership staff and GEC." at bounding box center [212, 178] width 55 height 4
click at [181, 178] on input "The dealership staff and GEC." at bounding box center [178, 178] width 3 height 3
radio input "true"
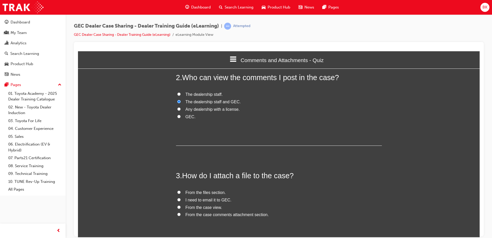
click at [228, 213] on span "From the case comments attachment section." at bounding box center [226, 214] width 83 height 4
click at [181, 213] on input "From the case comments attachment section." at bounding box center [178, 213] width 3 height 3
radio input "true"
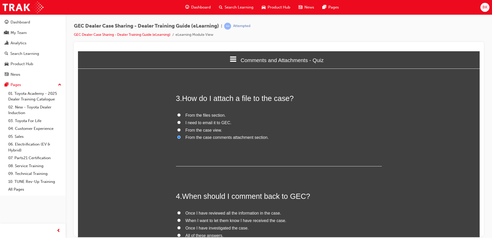
click at [226, 213] on span "Once I have reviewed all the information in the case." at bounding box center [233, 212] width 96 height 4
click at [181, 213] on input "Once I have reviewed all the information in the case." at bounding box center [178, 212] width 3 height 3
radio input "true"
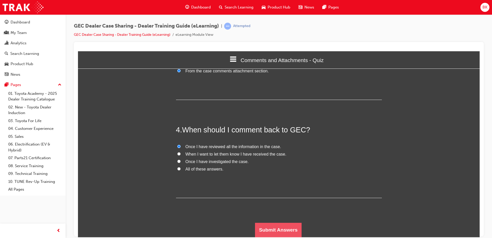
click at [278, 226] on button "Submit Answers" at bounding box center [278, 229] width 47 height 14
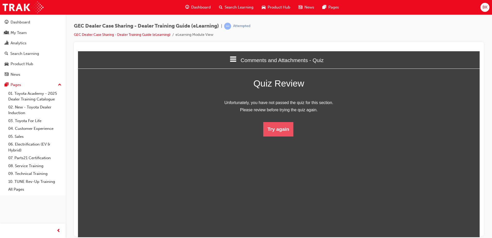
click at [277, 126] on button "Try again" at bounding box center [278, 129] width 30 height 14
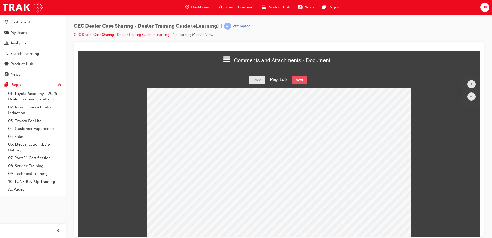
click at [301, 80] on button "Next" at bounding box center [299, 80] width 15 height 8
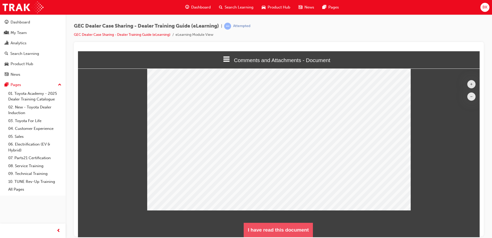
click at [282, 226] on button "I have read this document" at bounding box center [278, 229] width 69 height 14
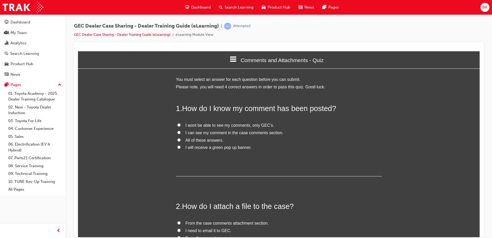
click at [205, 139] on span "All of these answers." at bounding box center [204, 140] width 38 height 4
click at [181, 139] on input "All of these answers." at bounding box center [178, 139] width 3 height 3
radio input "true"
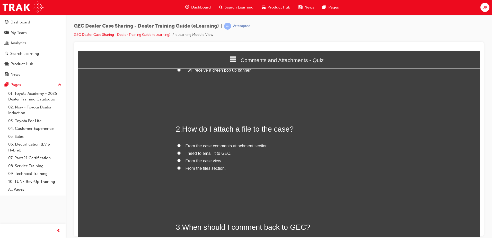
click at [206, 146] on span "From the case comments attachment section." at bounding box center [226, 145] width 83 height 4
click at [181, 146] on input "From the case comments attachment section." at bounding box center [178, 145] width 3 height 3
radio input "true"
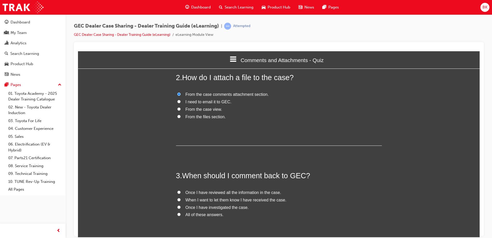
click at [209, 193] on span "Once I have reviewed all the information in the case." at bounding box center [233, 192] width 96 height 4
click at [181, 193] on input "Once I have reviewed all the information in the case." at bounding box center [178, 191] width 3 height 3
radio input "true"
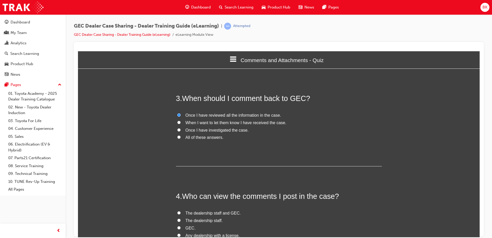
click at [206, 214] on span "The dealership staff and GEC." at bounding box center [212, 212] width 55 height 4
click at [181, 214] on input "The dealership staff and GEC." at bounding box center [178, 212] width 3 height 3
radio input "true"
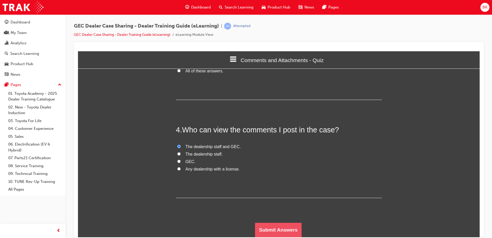
click at [266, 226] on button "Submit Answers" at bounding box center [278, 229] width 47 height 14
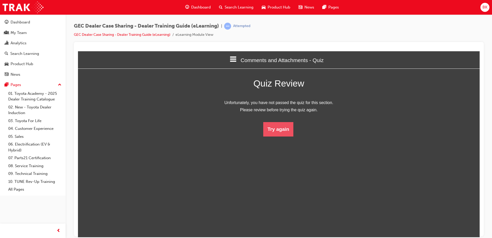
click at [275, 132] on button "Try again" at bounding box center [278, 129] width 30 height 14
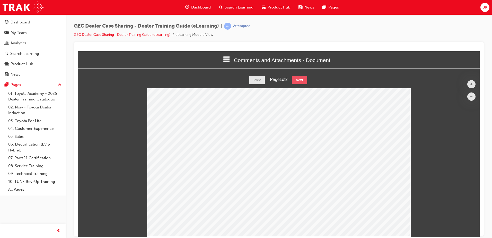
click at [301, 76] on button "Next" at bounding box center [299, 80] width 15 height 8
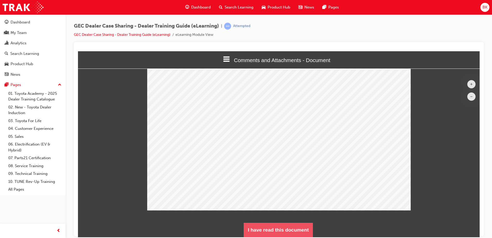
click at [297, 226] on button "I have read this document" at bounding box center [278, 229] width 69 height 14
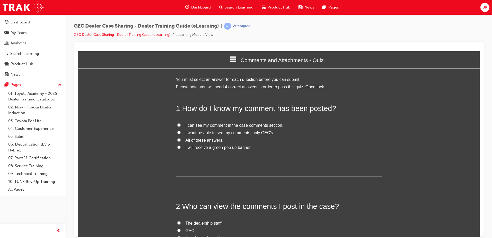
click at [209, 147] on span "I will receive a green pop up banner." at bounding box center [218, 147] width 66 height 4
click at [181, 147] on input "I will receive a green pop up banner." at bounding box center [178, 146] width 3 height 3
radio input "true"
click at [206, 127] on span "I can see my comment in the case comments section." at bounding box center [234, 125] width 98 height 4
click at [181, 126] on input "I can see my comment in the case comments section." at bounding box center [178, 124] width 3 height 3
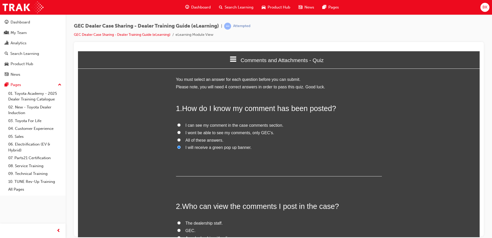
radio input "true"
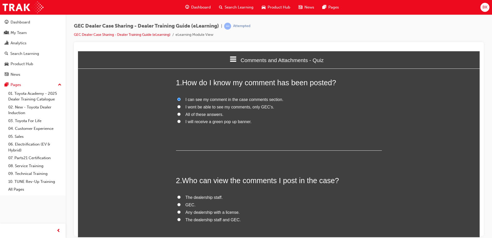
click at [225, 213] on span "Any dealership with a license." at bounding box center [212, 212] width 54 height 4
click at [181, 213] on input "Any dealership with a license." at bounding box center [178, 211] width 3 height 3
radio input "true"
click at [225, 213] on span "Any dealership with a license." at bounding box center [212, 212] width 54 height 4
click at [181, 213] on input "Any dealership with a license." at bounding box center [178, 211] width 3 height 3
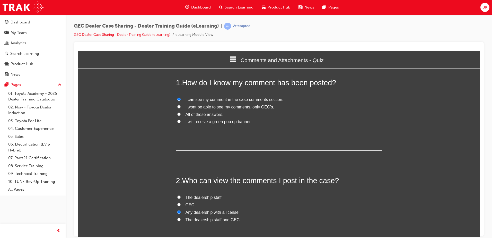
click at [224, 224] on div "2 . Who can view the comments I post in the case? The dealership staff. GEC. An…" at bounding box center [279, 211] width 206 height 73
click at [224, 221] on span "The dealership staff and GEC." at bounding box center [212, 219] width 55 height 4
click at [181, 221] on input "The dealership staff and GEC." at bounding box center [178, 218] width 3 height 3
radio input "true"
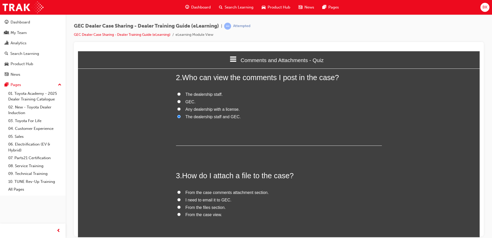
click at [232, 194] on span "From the case comments attachment section." at bounding box center [226, 192] width 83 height 4
click at [181, 193] on input "From the case comments attachment section." at bounding box center [178, 191] width 3 height 3
radio input "true"
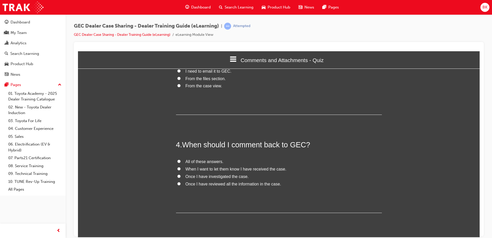
click at [226, 177] on span "Once I have investigated the case." at bounding box center [216, 176] width 63 height 4
click at [181, 177] on input "Once I have investigated the case." at bounding box center [178, 175] width 3 height 3
radio input "true"
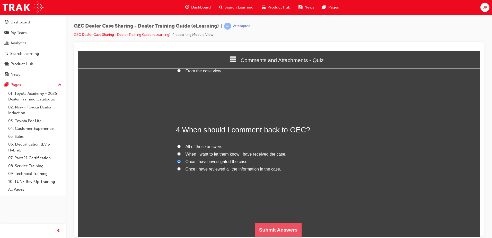
click at [275, 230] on button "Submit Answers" at bounding box center [278, 229] width 47 height 14
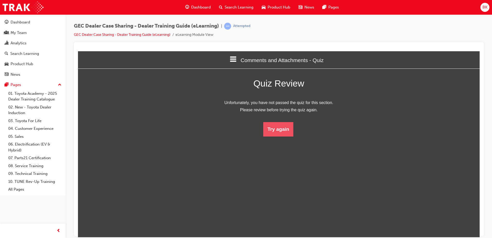
click at [281, 131] on button "Try again" at bounding box center [278, 129] width 30 height 14
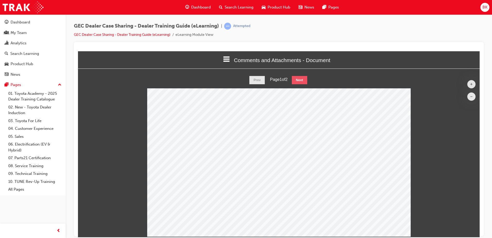
click at [302, 81] on button "Next" at bounding box center [299, 80] width 15 height 8
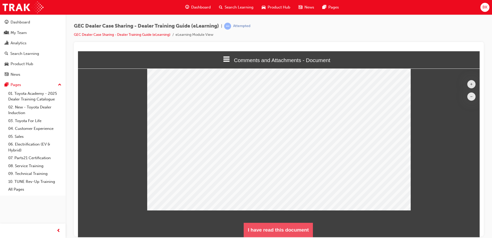
click at [273, 227] on button "I have read this document" at bounding box center [278, 229] width 69 height 14
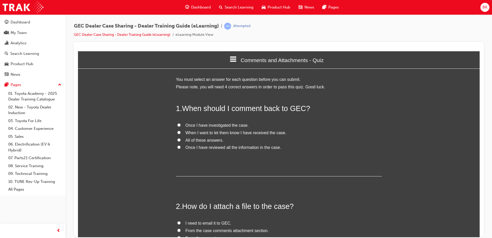
click at [220, 147] on span "Once I have reviewed all the information in the case." at bounding box center [233, 147] width 96 height 4
click at [181, 147] on input "Once I have reviewed all the information in the case." at bounding box center [178, 146] width 3 height 3
radio input "true"
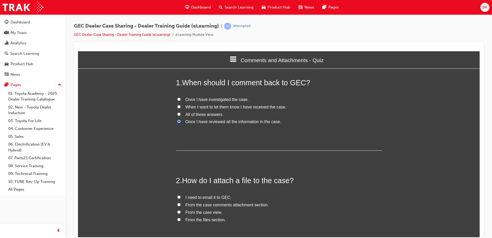
click at [241, 204] on span "From the case comments attachment section." at bounding box center [226, 204] width 83 height 4
click at [181, 204] on input "From the case comments attachment section." at bounding box center [178, 203] width 3 height 3
radio input "true"
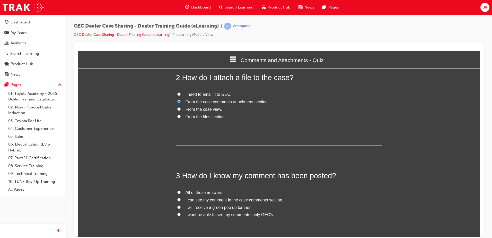
click at [237, 206] on span "I will receive a green pop up banner." at bounding box center [218, 207] width 66 height 4
click at [181, 206] on input "I will receive a green pop up banner." at bounding box center [178, 206] width 3 height 3
radio input "true"
click at [235, 201] on span "I can see my comment in the case comments section." at bounding box center [234, 199] width 98 height 4
click at [181, 201] on input "I can see my comment in the case comments section." at bounding box center [178, 199] width 3 height 3
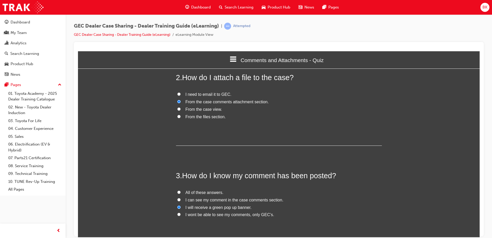
radio input "true"
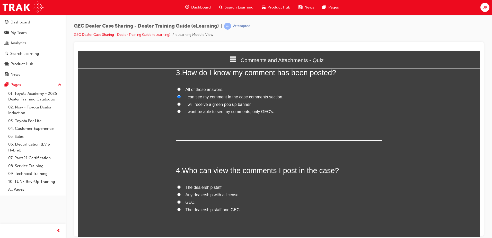
click at [226, 210] on span "The dealership staff and GEC." at bounding box center [212, 209] width 55 height 4
click at [181, 210] on input "The dealership staff and GEC." at bounding box center [178, 208] width 3 height 3
radio input "true"
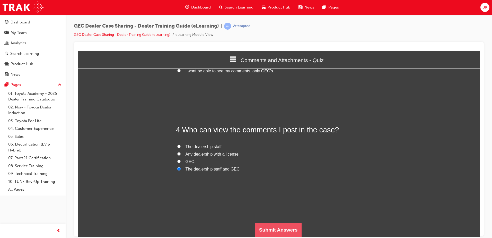
click at [265, 226] on button "Submit Answers" at bounding box center [278, 229] width 47 height 14
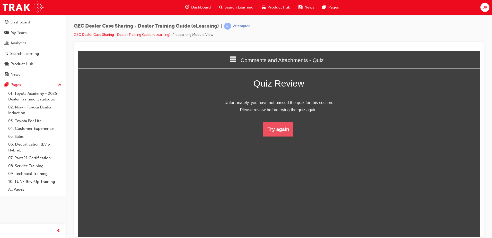
click at [277, 131] on button "Try again" at bounding box center [278, 129] width 30 height 14
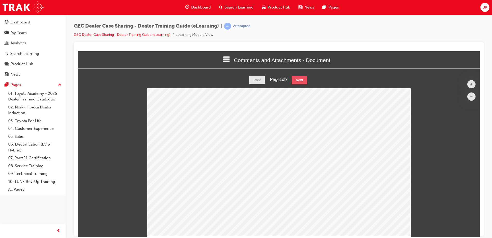
click at [299, 76] on button "Next" at bounding box center [299, 80] width 15 height 8
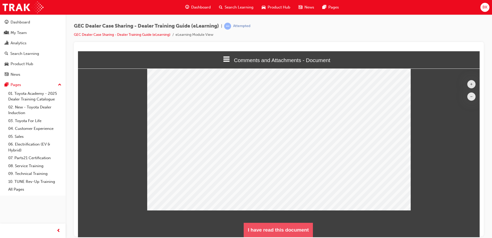
click at [282, 228] on button "I have read this document" at bounding box center [278, 229] width 69 height 14
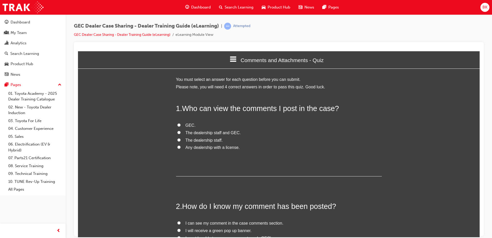
click at [226, 132] on span "The dealership staff and GEC." at bounding box center [212, 132] width 55 height 4
click at [181, 132] on input "The dealership staff and GEC." at bounding box center [178, 131] width 3 height 3
radio input "true"
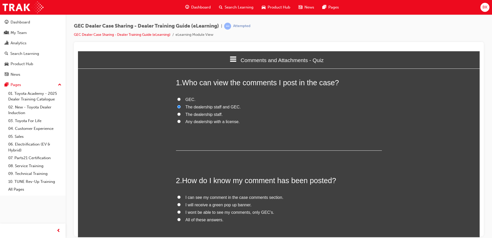
click at [214, 211] on span "I wont be able to see my comments, only GEC’s." at bounding box center [229, 212] width 89 height 4
click at [181, 211] on input "I wont be able to see my comments, only GEC’s." at bounding box center [178, 211] width 3 height 3
radio input "true"
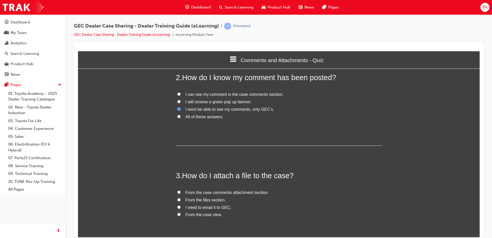
click at [232, 194] on span "From the case comments attachment section." at bounding box center [226, 192] width 83 height 4
click at [181, 193] on input "From the case comments attachment section." at bounding box center [178, 191] width 3 height 3
radio input "true"
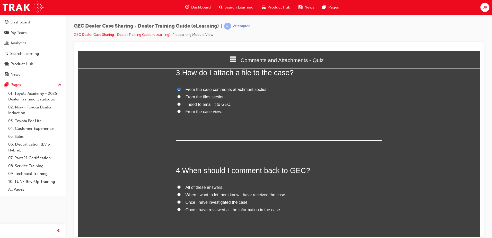
click at [220, 209] on span "Once I have reviewed all the information in the case." at bounding box center [233, 209] width 96 height 4
click at [181, 209] on input "Once I have reviewed all the information in the case." at bounding box center [178, 208] width 3 height 3
radio input "true"
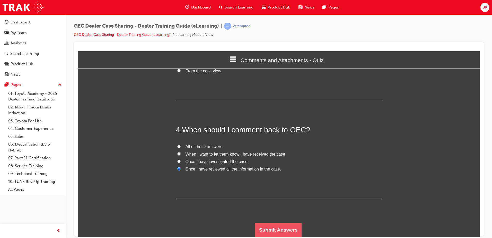
click at [279, 225] on button "Submit Answers" at bounding box center [278, 229] width 47 height 14
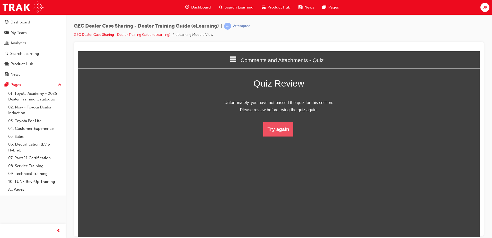
click at [273, 130] on button "Try again" at bounding box center [278, 129] width 30 height 14
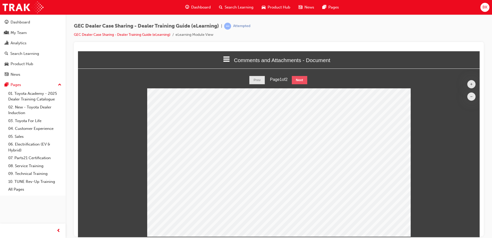
click at [305, 82] on button "Next" at bounding box center [299, 80] width 15 height 8
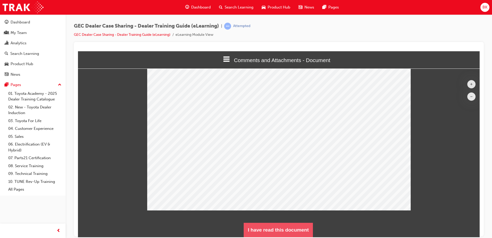
click at [263, 225] on button "I have read this document" at bounding box center [278, 229] width 69 height 14
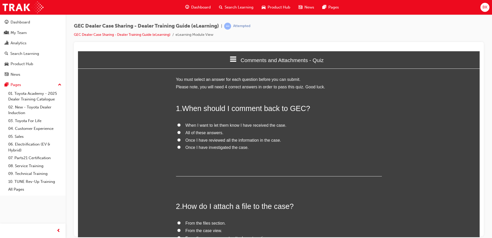
click at [221, 141] on span "Once I have reviewed all the information in the case." at bounding box center [233, 140] width 96 height 4
click at [181, 141] on input "Once I have reviewed all the information in the case." at bounding box center [178, 139] width 3 height 3
radio input "true"
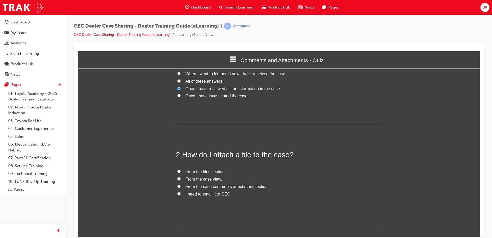
click at [240, 186] on span "From the case comments attachment section." at bounding box center [226, 186] width 83 height 4
click at [181, 186] on input "From the case comments attachment section." at bounding box center [178, 185] width 3 height 3
radio input "true"
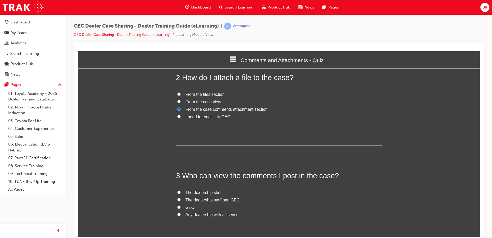
click at [220, 202] on label "The dealership staff and GEC." at bounding box center [279, 199] width 206 height 7
click at [181, 201] on input "The dealership staff and GEC." at bounding box center [178, 199] width 3 height 3
radio input "true"
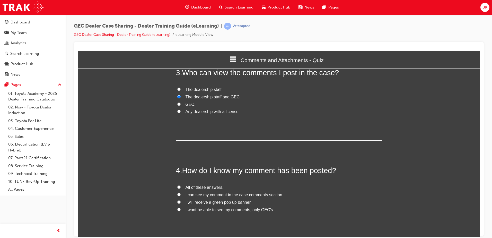
click at [221, 194] on span "I can see my comment in the case comments section." at bounding box center [234, 194] width 98 height 4
click at [181, 194] on input "I can see my comment in the case comments section." at bounding box center [178, 193] width 3 height 3
radio input "true"
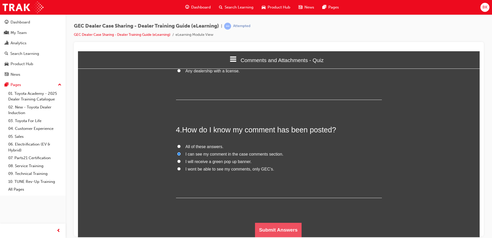
click at [285, 229] on button "Submit Answers" at bounding box center [278, 229] width 47 height 14
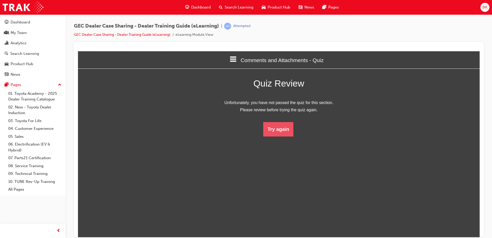
click at [278, 127] on button "Try again" at bounding box center [278, 129] width 30 height 14
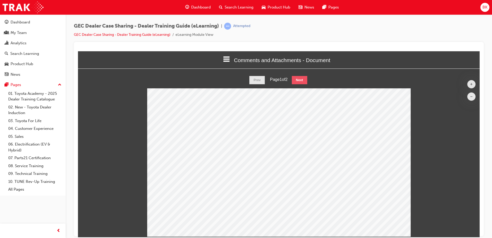
click at [298, 78] on button "Next" at bounding box center [299, 80] width 15 height 8
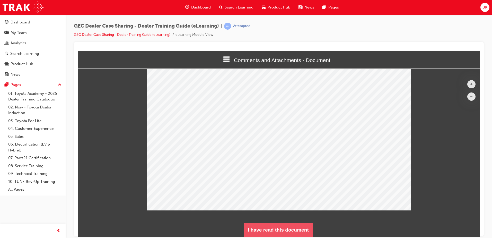
click at [299, 226] on button "I have read this document" at bounding box center [278, 229] width 69 height 14
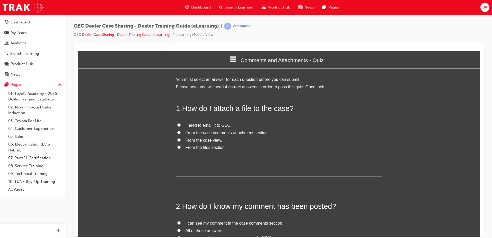
click at [226, 133] on span "From the case comments attachment section." at bounding box center [226, 132] width 83 height 4
click at [181, 133] on input "From the case comments attachment section." at bounding box center [178, 131] width 3 height 3
radio input "true"
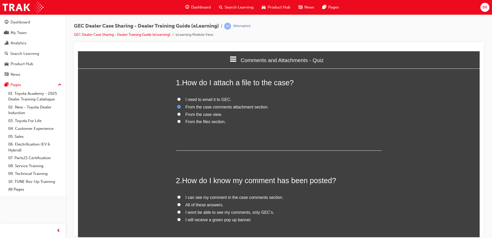
click at [215, 197] on span "I can see my comment in the case comments section." at bounding box center [234, 197] width 98 height 4
click at [181, 197] on input "I can see my comment in the case comments section." at bounding box center [178, 196] width 3 height 3
radio input "true"
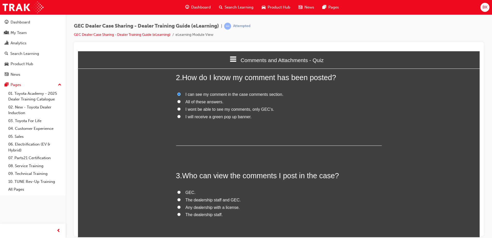
click at [215, 197] on span "The dealership staff and GEC." at bounding box center [212, 199] width 55 height 4
click at [181, 198] on input "The dealership staff and GEC." at bounding box center [178, 199] width 3 height 3
radio input "true"
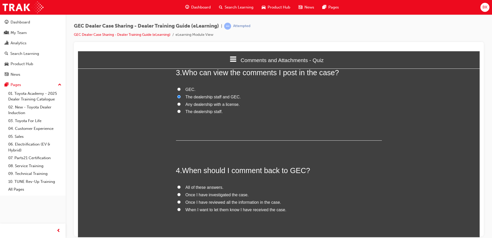
click at [213, 204] on span "Once I have reviewed all the information in the case." at bounding box center [233, 202] width 96 height 4
click at [181, 203] on input "Once I have reviewed all the information in the case." at bounding box center [178, 201] width 3 height 3
radio input "true"
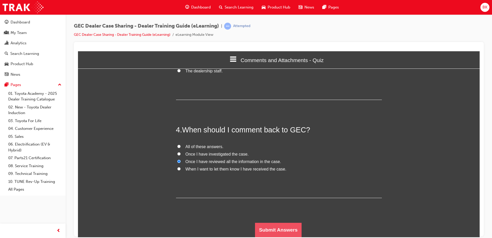
click at [263, 226] on button "Submit Answers" at bounding box center [278, 229] width 47 height 14
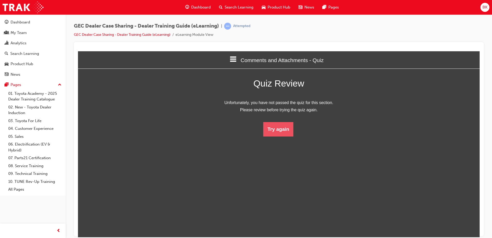
click at [282, 131] on button "Try again" at bounding box center [278, 129] width 30 height 14
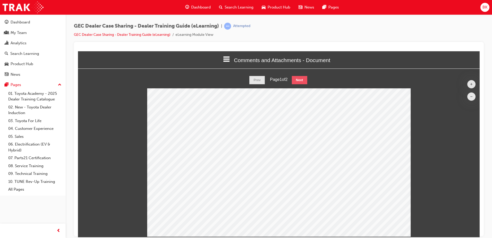
click at [295, 83] on button "Next" at bounding box center [299, 80] width 15 height 8
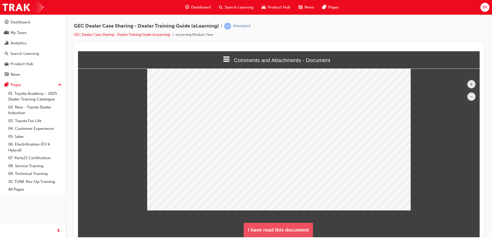
click at [296, 228] on button "I have read this document" at bounding box center [278, 229] width 69 height 14
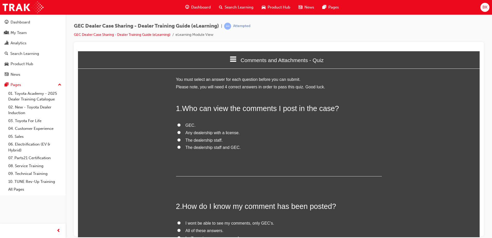
click at [193, 148] on span "The dealership staff and GEC." at bounding box center [212, 147] width 55 height 4
click at [181, 148] on input "The dealership staff and GEC." at bounding box center [178, 146] width 3 height 3
radio input "true"
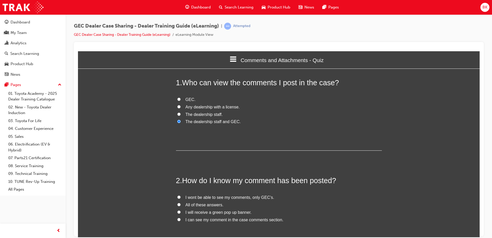
click at [206, 212] on span "I will receive a green pop up banner." at bounding box center [218, 212] width 66 height 4
click at [181, 212] on input "I will receive a green pop up banner." at bounding box center [178, 211] width 3 height 3
radio input "true"
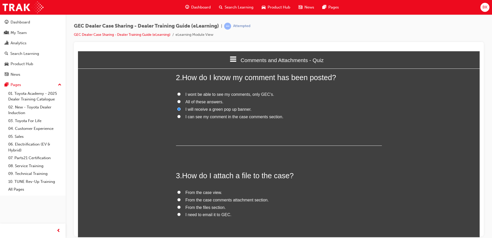
click at [209, 200] on span "From the case comments attachment section." at bounding box center [226, 199] width 83 height 4
click at [181, 200] on input "From the case comments attachment section." at bounding box center [178, 199] width 3 height 3
radio input "true"
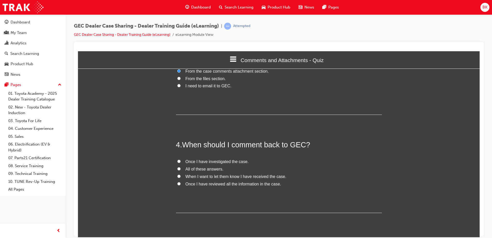
click at [216, 161] on span "Once I have investigated the case." at bounding box center [216, 161] width 63 height 4
click at [181, 161] on input "Once I have investigated the case." at bounding box center [178, 160] width 3 height 3
radio input "true"
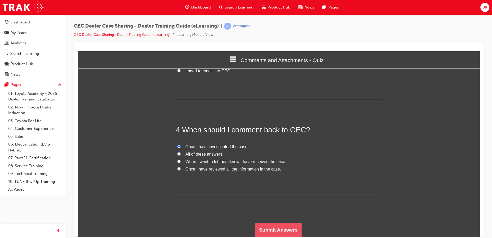
click at [274, 230] on button "Submit Answers" at bounding box center [278, 229] width 47 height 14
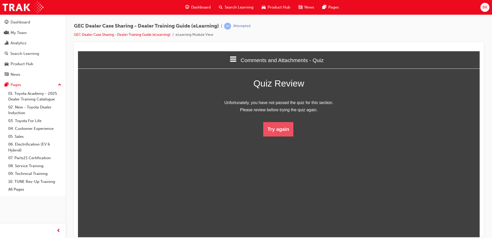
click at [276, 135] on button "Try again" at bounding box center [278, 129] width 30 height 14
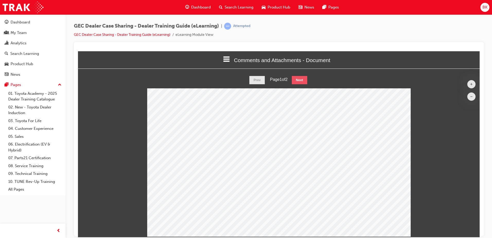
click at [305, 79] on button "Next" at bounding box center [299, 80] width 15 height 8
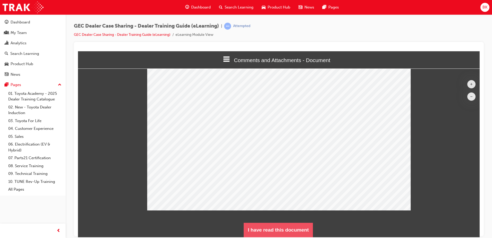
click at [275, 226] on button "I have read this document" at bounding box center [278, 229] width 69 height 14
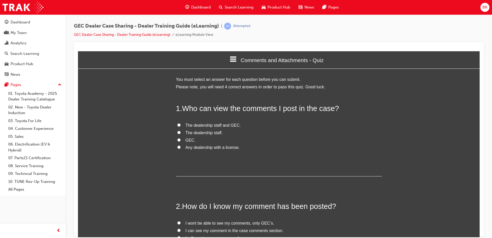
click at [213, 122] on label "The dealership staff and GEC." at bounding box center [279, 124] width 206 height 7
click at [181, 123] on input "The dealership staff and GEC." at bounding box center [178, 124] width 3 height 3
radio input "true"
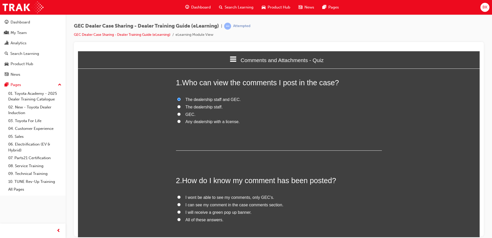
click at [229, 212] on span "I will receive a green pop up banner." at bounding box center [218, 212] width 66 height 4
click at [181, 212] on input "I will receive a green pop up banner." at bounding box center [178, 211] width 3 height 3
radio input "true"
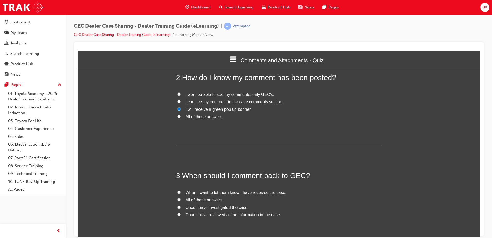
click at [226, 215] on span "Once I have reviewed all the information in the case." at bounding box center [233, 214] width 96 height 4
click at [181, 215] on input "Once I have reviewed all the information in the case." at bounding box center [178, 213] width 3 height 3
radio input "true"
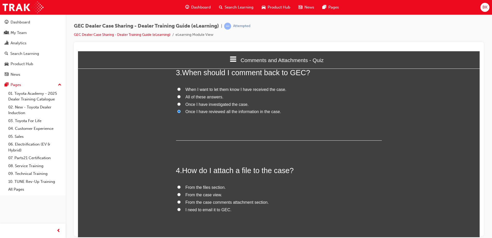
click at [225, 202] on span "From the case comments attachment section." at bounding box center [226, 202] width 83 height 4
click at [181, 202] on input "From the case comments attachment section." at bounding box center [178, 201] width 3 height 3
radio input "true"
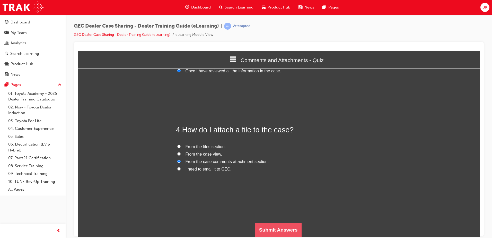
click at [273, 225] on button "Submit Answers" at bounding box center [278, 229] width 47 height 14
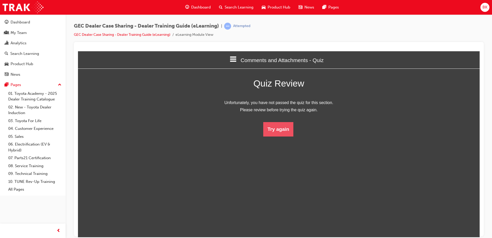
click at [278, 123] on button "Try again" at bounding box center [278, 129] width 30 height 14
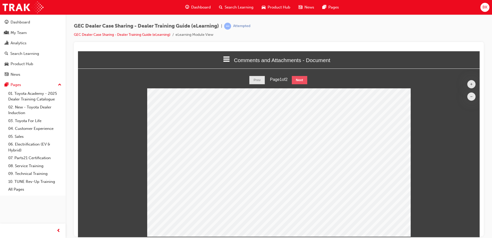
click at [298, 79] on button "Next" at bounding box center [299, 80] width 15 height 8
click at [256, 79] on button "Prev" at bounding box center [256, 80] width 15 height 8
click at [301, 77] on button "Next" at bounding box center [299, 80] width 15 height 8
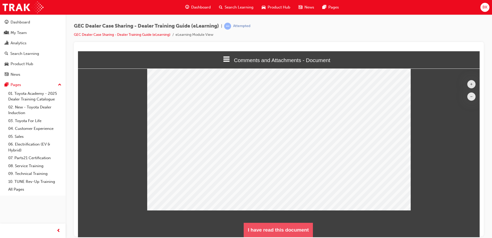
click at [293, 230] on button "I have read this document" at bounding box center [278, 229] width 69 height 14
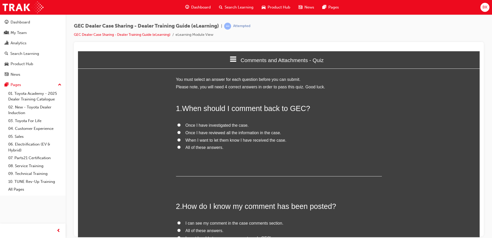
click at [204, 132] on span "Once I have reviewed all the information in the case." at bounding box center [233, 132] width 96 height 4
click at [181, 132] on input "Once I have reviewed all the information in the case." at bounding box center [178, 131] width 3 height 3
radio input "true"
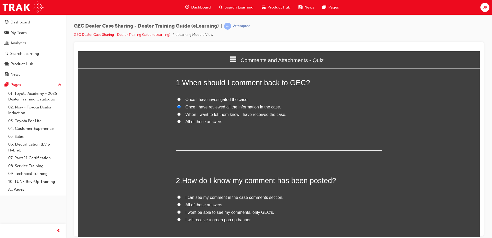
click at [230, 197] on span "I can see my comment in the case comments section." at bounding box center [234, 197] width 98 height 4
click at [181, 197] on input "I can see my comment in the case comments section." at bounding box center [178, 196] width 3 height 3
radio input "true"
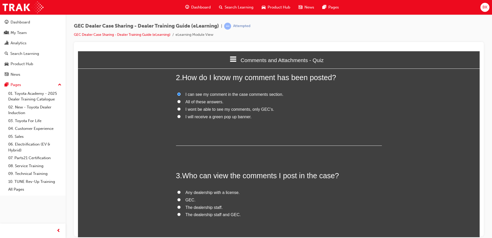
click at [202, 212] on span "The dealership staff and GEC." at bounding box center [212, 214] width 55 height 4
click at [181, 212] on input "The dealership staff and GEC." at bounding box center [178, 213] width 3 height 3
radio input "true"
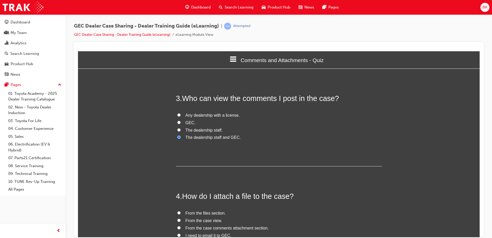
click at [235, 229] on span "From the case comments attachment section." at bounding box center [226, 227] width 83 height 4
click at [181, 229] on input "From the case comments attachment section." at bounding box center [178, 227] width 3 height 3
radio input "true"
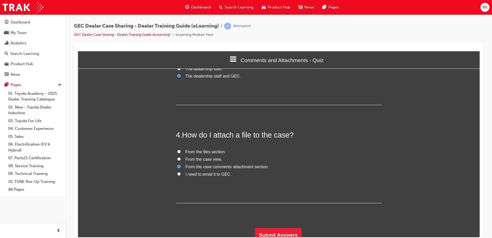
scroll to position [272, 0]
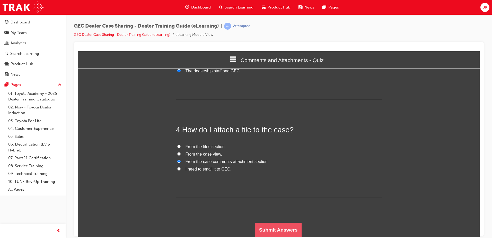
click at [296, 230] on button "Submit Answers" at bounding box center [278, 229] width 47 height 14
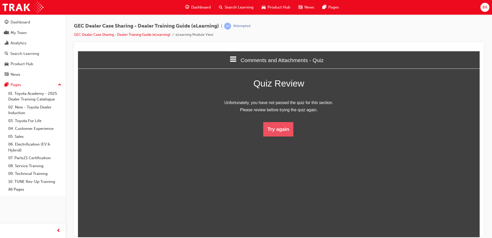
click at [275, 131] on button "Try again" at bounding box center [278, 129] width 30 height 14
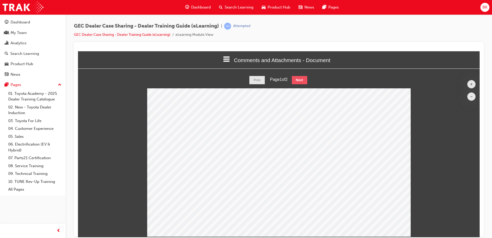
click at [301, 82] on button "Next" at bounding box center [299, 80] width 15 height 8
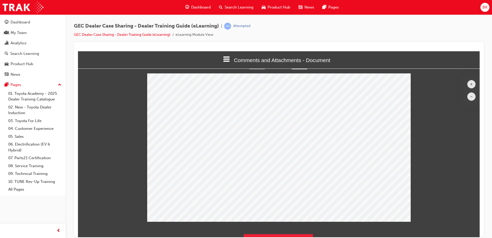
scroll to position [26, 0]
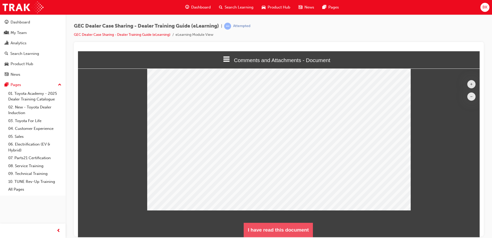
click at [277, 225] on button "I have read this document" at bounding box center [278, 229] width 69 height 14
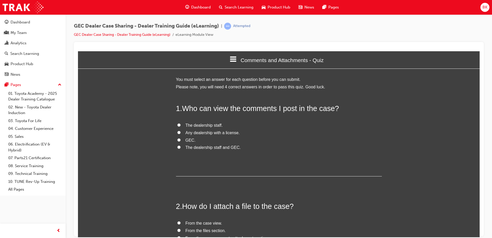
scroll to position [3, 3]
click at [213, 146] on span "The dealership staff and GEC." at bounding box center [212, 147] width 55 height 4
click at [181, 146] on input "The dealership staff and GEC." at bounding box center [178, 146] width 3 height 3
radio input "true"
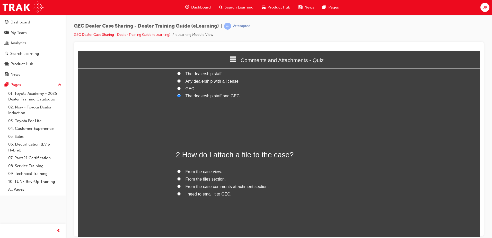
click at [201, 173] on span "From the case view." at bounding box center [203, 171] width 37 height 4
click at [181, 173] on input "From the case view." at bounding box center [178, 170] width 3 height 3
radio input "true"
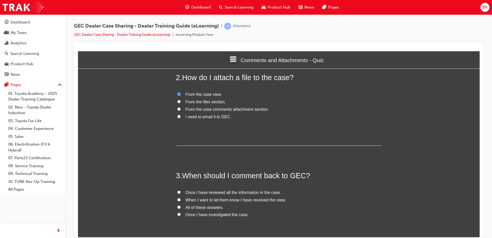
click at [211, 191] on span "Once I have reviewed all the information in the case." at bounding box center [233, 192] width 96 height 4
click at [181, 191] on input "Once I have reviewed all the information in the case." at bounding box center [178, 191] width 3 height 3
radio input "true"
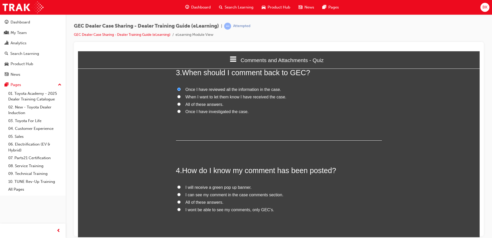
click at [216, 193] on span "I can see my comment in the case comments section." at bounding box center [234, 194] width 98 height 4
click at [181, 193] on input "I can see my comment in the case comments section." at bounding box center [178, 193] width 3 height 3
radio input "true"
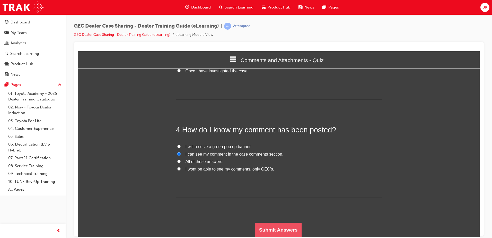
click at [282, 227] on button "Submit Answers" at bounding box center [278, 229] width 47 height 14
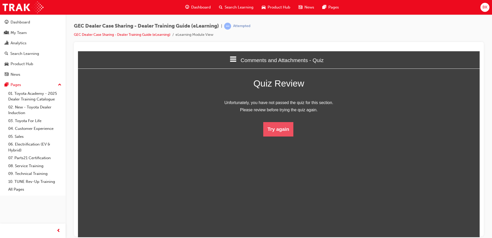
click at [277, 126] on button "Try again" at bounding box center [278, 129] width 30 height 14
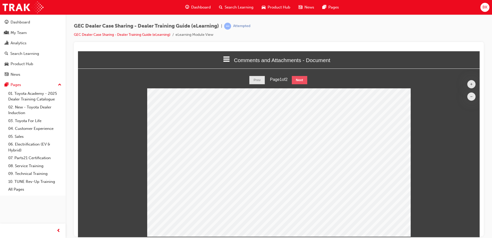
click at [300, 78] on button "Next" at bounding box center [299, 80] width 15 height 8
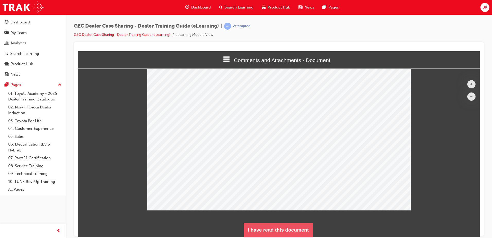
click at [271, 226] on button "I have read this document" at bounding box center [278, 229] width 69 height 14
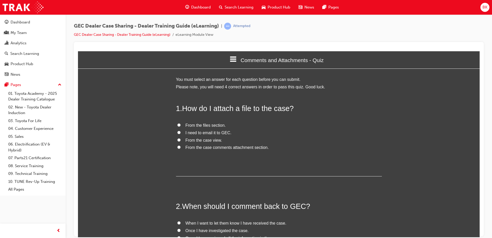
click at [192, 123] on span "From the files section." at bounding box center [205, 125] width 40 height 4
click at [181, 123] on input "From the files section." at bounding box center [178, 124] width 3 height 3
radio input "true"
click at [193, 142] on span "From the case view." at bounding box center [203, 140] width 37 height 4
click at [181, 141] on input "From the case view." at bounding box center [178, 139] width 3 height 3
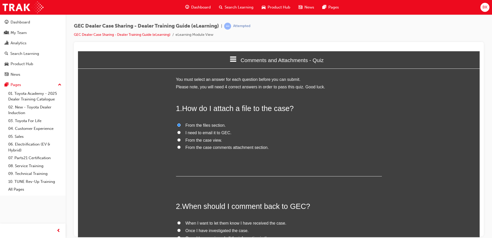
radio input "true"
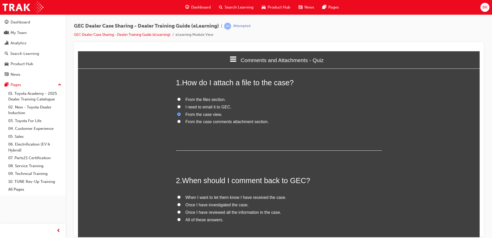
click at [221, 212] on span "Once I have reviewed all the information in the case." at bounding box center [233, 212] width 96 height 4
click at [181, 212] on input "Once I have reviewed all the information in the case." at bounding box center [178, 211] width 3 height 3
radio input "true"
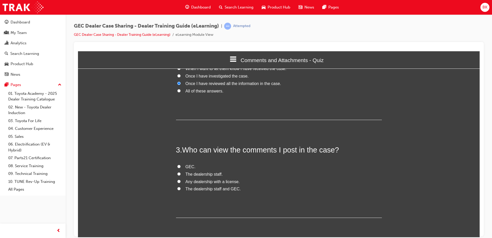
click at [217, 188] on span "The dealership staff and GEC." at bounding box center [212, 188] width 55 height 4
click at [181, 188] on input "The dealership staff and GEC." at bounding box center [178, 187] width 3 height 3
radio input "true"
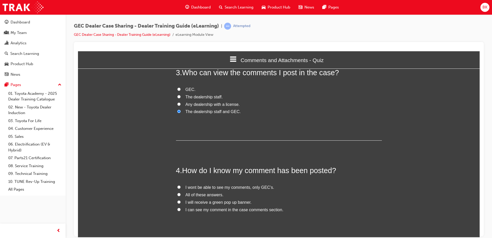
click at [233, 200] on span "I will receive a green pop up banner." at bounding box center [218, 202] width 66 height 4
click at [181, 200] on input "I will receive a green pop up banner." at bounding box center [178, 201] width 3 height 3
radio input "true"
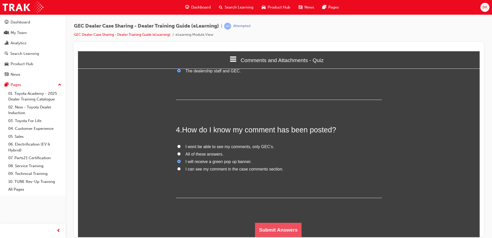
click at [265, 230] on button "Submit Answers" at bounding box center [278, 229] width 47 height 14
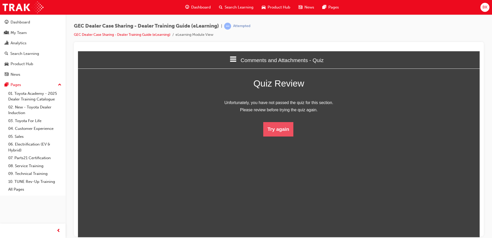
click at [283, 131] on button "Try again" at bounding box center [278, 129] width 30 height 14
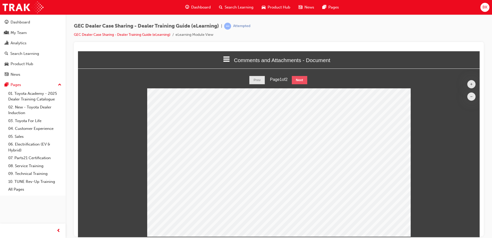
click at [304, 76] on button "Next" at bounding box center [299, 80] width 15 height 8
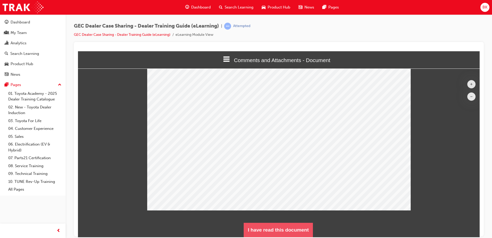
click at [273, 225] on button "I have read this document" at bounding box center [278, 229] width 69 height 14
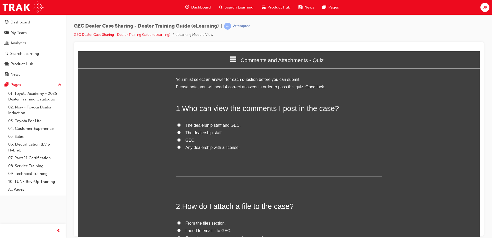
click at [206, 126] on span "The dealership staff and GEC." at bounding box center [212, 125] width 55 height 4
click at [181, 126] on input "The dealership staff and GEC." at bounding box center [178, 124] width 3 height 3
radio input "true"
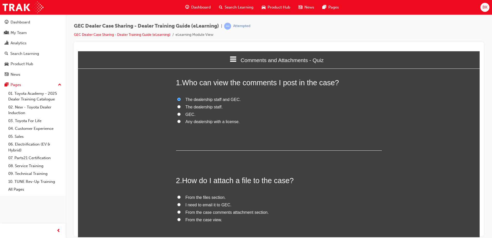
click at [205, 219] on span "From the case view." at bounding box center [203, 219] width 37 height 4
click at [181, 219] on input "From the case view." at bounding box center [178, 218] width 3 height 3
radio input "true"
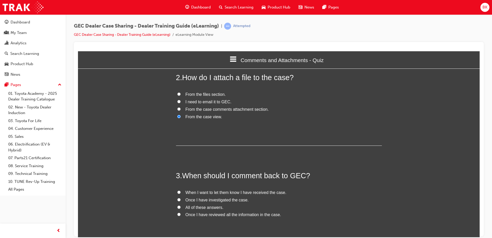
click at [230, 214] on span "Once I have reviewed all the information in the case." at bounding box center [233, 214] width 96 height 4
click at [181, 214] on input "Once I have reviewed all the information in the case." at bounding box center [178, 213] width 3 height 3
radio input "true"
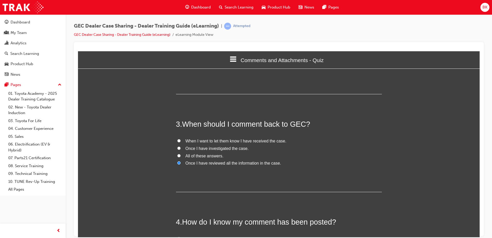
click at [203, 155] on span "All of these answers." at bounding box center [204, 155] width 38 height 4
click at [181, 155] on input "All of these answers." at bounding box center [178, 155] width 3 height 3
radio input "true"
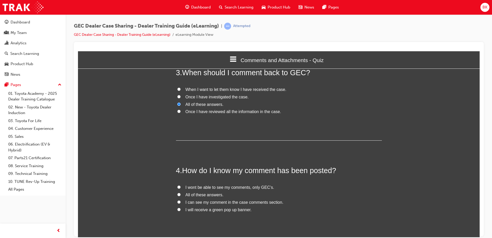
click at [227, 201] on span "I can see my comment in the case comments section." at bounding box center [234, 202] width 98 height 4
click at [181, 201] on input "I can see my comment in the case comments section." at bounding box center [178, 201] width 3 height 3
radio input "true"
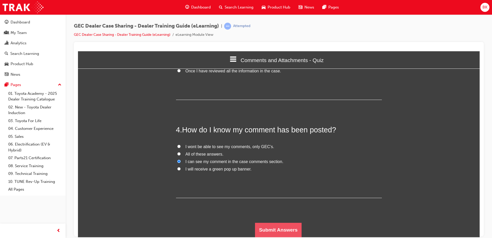
click at [265, 227] on button "Submit Answers" at bounding box center [278, 229] width 47 height 14
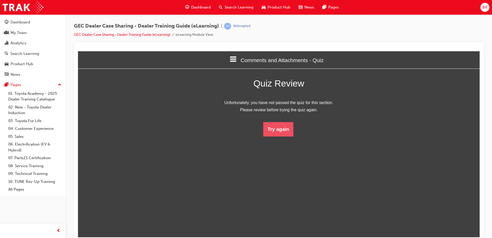
click at [277, 127] on button "Try again" at bounding box center [278, 129] width 30 height 14
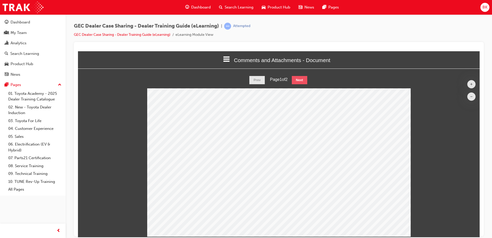
click at [302, 81] on button "Next" at bounding box center [299, 80] width 15 height 8
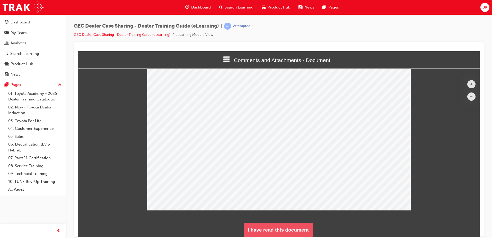
click at [282, 234] on button "I have read this document" at bounding box center [278, 229] width 69 height 14
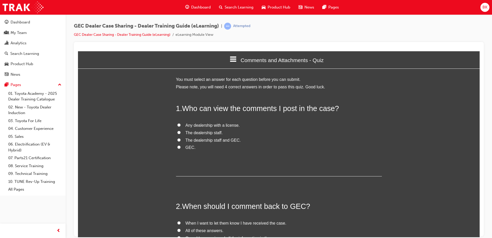
click at [216, 142] on span "The dealership staff and GEC." at bounding box center [212, 140] width 55 height 4
click at [181, 141] on input "The dealership staff and GEC." at bounding box center [178, 139] width 3 height 3
radio input "true"
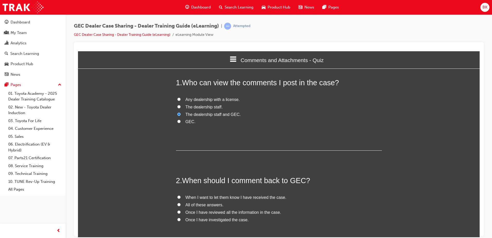
click at [231, 216] on label "Once I have investigated the case." at bounding box center [279, 219] width 206 height 7
click at [181, 217] on input "Once I have investigated the case." at bounding box center [178, 218] width 3 height 3
radio input "true"
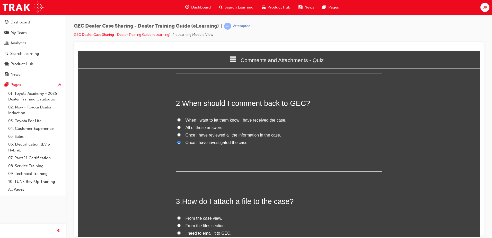
click at [233, 136] on span "Once I have reviewed all the information in the case." at bounding box center [233, 134] width 96 height 4
click at [181, 136] on input "Once I have reviewed all the information in the case." at bounding box center [178, 134] width 3 height 3
radio input "true"
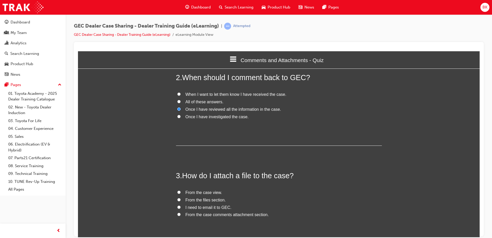
click at [209, 216] on span "From the case comments attachment section." at bounding box center [226, 214] width 83 height 4
click at [181, 216] on input "From the case comments attachment section." at bounding box center [178, 213] width 3 height 3
radio input "true"
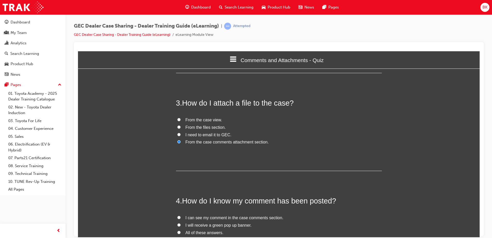
scroll to position [231, 0]
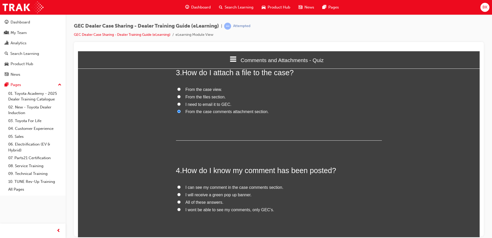
click at [211, 188] on span "I can see my comment in the case comments section." at bounding box center [234, 187] width 98 height 4
click at [181, 188] on input "I can see my comment in the case comments section." at bounding box center [178, 186] width 3 height 3
radio input "true"
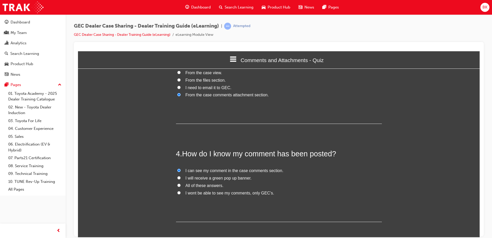
scroll to position [272, 0]
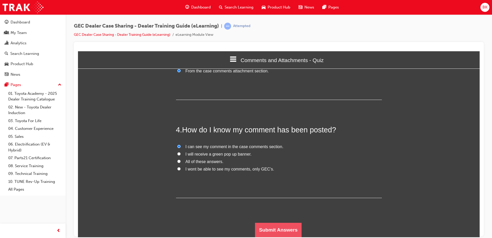
click at [279, 229] on button "Submit Answers" at bounding box center [278, 229] width 47 height 14
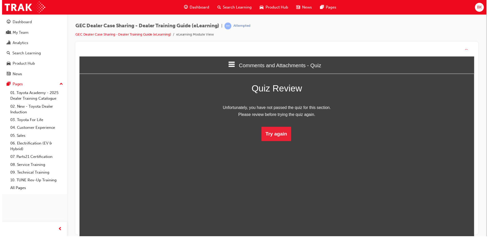
scroll to position [68, 409]
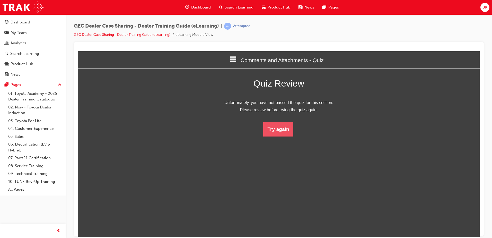
click at [276, 127] on button "Try again" at bounding box center [278, 129] width 30 height 14
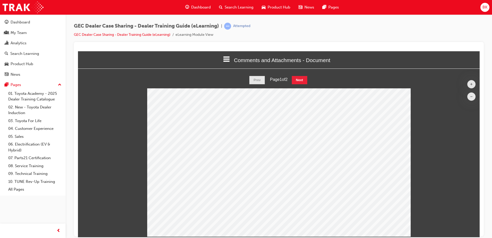
click at [280, 7] on span "Product Hub" at bounding box center [278, 7] width 23 height 6
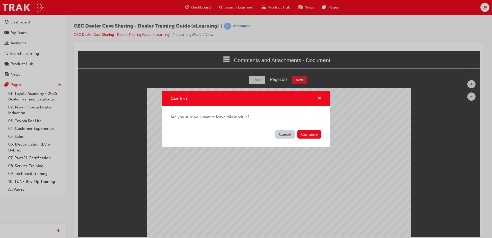
click at [321, 99] on span "cross-icon" at bounding box center [319, 98] width 4 height 5
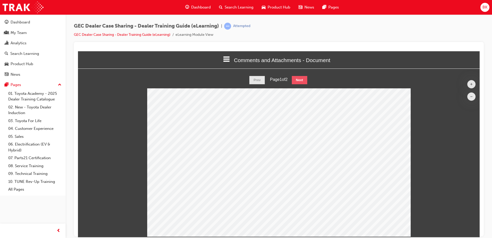
click at [298, 81] on button "Next" at bounding box center [299, 80] width 15 height 8
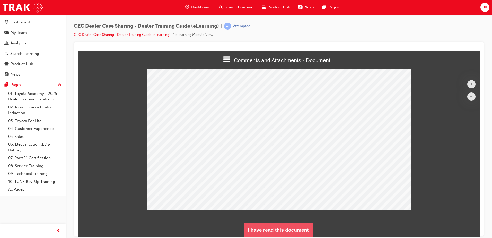
click at [293, 226] on button "I have read this document" at bounding box center [278, 229] width 69 height 14
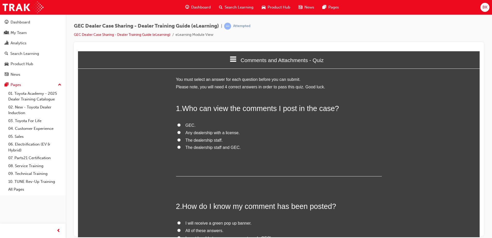
click at [222, 146] on span "The dealership staff and GEC." at bounding box center [212, 147] width 55 height 4
click at [181, 146] on input "The dealership staff and GEC." at bounding box center [178, 146] width 3 height 3
radio input "true"
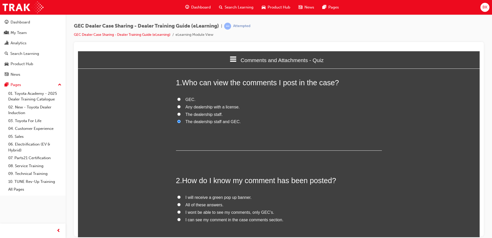
click at [216, 219] on span "I can see my comment in the case comments section." at bounding box center [234, 219] width 98 height 4
click at [181, 219] on input "I can see my comment in the case comments section." at bounding box center [178, 218] width 3 height 3
radio input "true"
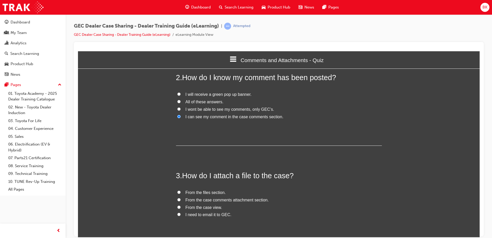
click at [215, 202] on span "From the case comments attachment section." at bounding box center [226, 199] width 83 height 4
click at [181, 201] on input "From the case comments attachment section." at bounding box center [178, 199] width 3 height 3
radio input "true"
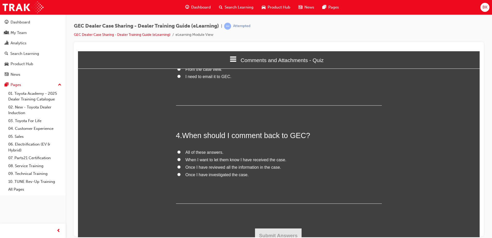
scroll to position [272, 0]
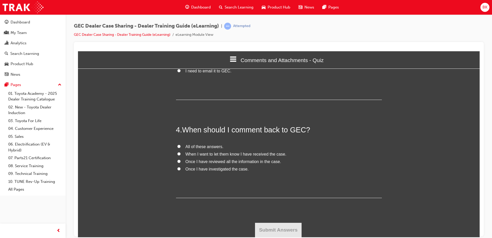
click at [195, 162] on span "Once I have reviewed all the information in the case." at bounding box center [233, 161] width 96 height 4
click at [181, 162] on input "Once I have reviewed all the information in the case." at bounding box center [178, 160] width 3 height 3
radio input "true"
click at [275, 229] on button "Submit Answers" at bounding box center [278, 229] width 47 height 14
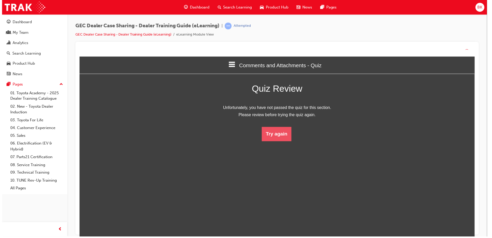
click at [273, 136] on button "Try again" at bounding box center [278, 134] width 30 height 14
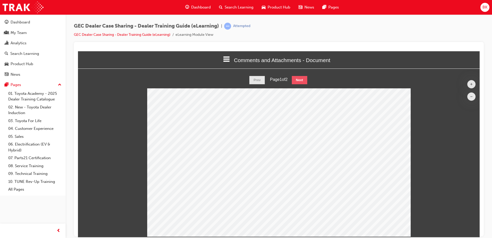
click at [300, 76] on button "Next" at bounding box center [299, 80] width 15 height 8
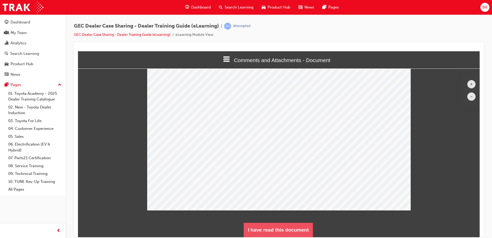
click at [285, 231] on button "I have read this document" at bounding box center [278, 229] width 69 height 14
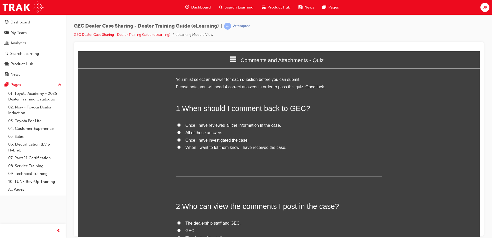
click at [220, 124] on span "Once I have reviewed all the information in the case." at bounding box center [233, 125] width 96 height 4
click at [181, 124] on input "Once I have reviewed all the information in the case." at bounding box center [178, 124] width 3 height 3
radio input "true"
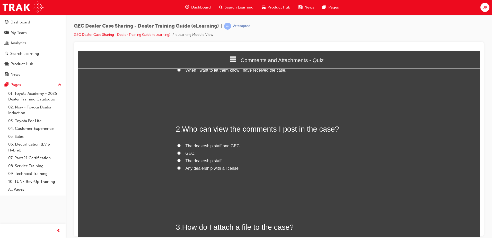
click at [210, 147] on span "The dealership staff and GEC." at bounding box center [212, 145] width 55 height 4
click at [181, 147] on input "The dealership staff and GEC." at bounding box center [178, 145] width 3 height 3
radio input "true"
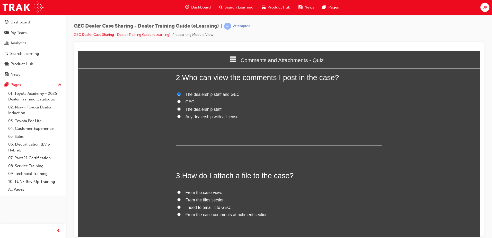
click at [201, 191] on span "From the case view." at bounding box center [203, 192] width 37 height 4
click at [181, 191] on input "From the case view." at bounding box center [178, 191] width 3 height 3
radio input "true"
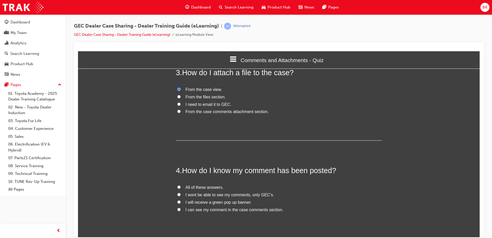
click at [211, 211] on span "I can see my comment in the case comments section." at bounding box center [234, 209] width 98 height 4
click at [181, 211] on input "I can see my comment in the case comments section." at bounding box center [178, 208] width 3 height 3
radio input "true"
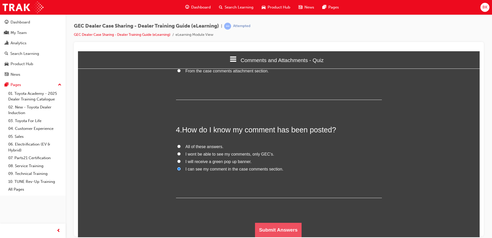
click at [289, 225] on button "Submit Answers" at bounding box center [278, 229] width 47 height 14
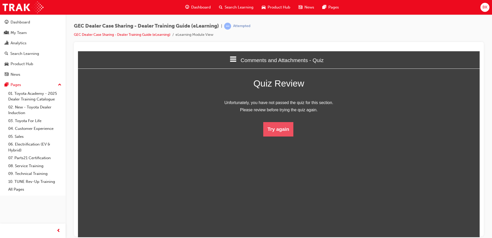
click at [274, 128] on button "Try again" at bounding box center [278, 129] width 30 height 14
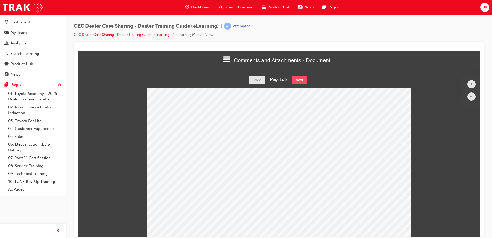
click at [300, 79] on button "Next" at bounding box center [299, 80] width 15 height 8
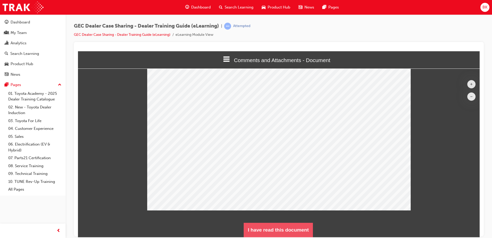
click at [293, 227] on button "I have read this document" at bounding box center [278, 229] width 69 height 14
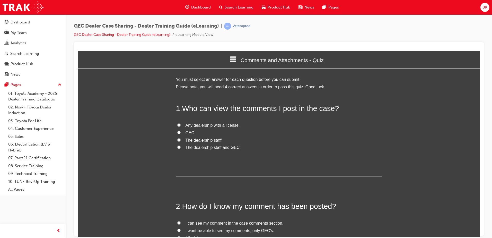
click at [214, 147] on span "The dealership staff and GEC." at bounding box center [212, 147] width 55 height 4
click at [181, 147] on input "The dealership staff and GEC." at bounding box center [178, 146] width 3 height 3
radio input "true"
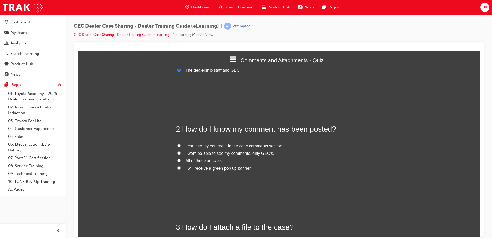
click at [217, 167] on span "I will receive a green pop up banner." at bounding box center [218, 168] width 66 height 4
click at [181, 167] on input "I will receive a green pop up banner." at bounding box center [178, 167] width 3 height 3
radio input "true"
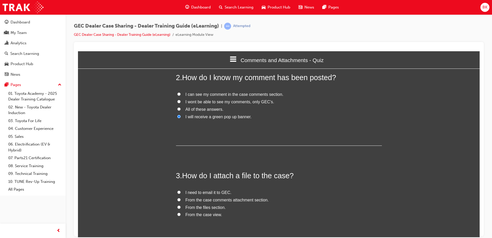
click at [216, 207] on span "From the files section." at bounding box center [205, 207] width 40 height 4
click at [181, 207] on input "From the files section." at bounding box center [178, 206] width 3 height 3
radio input "true"
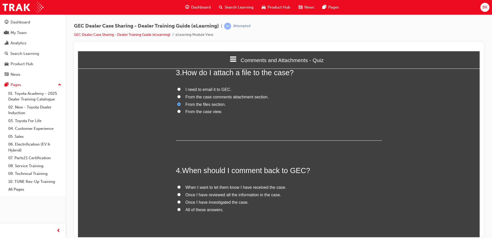
click at [213, 197] on label "Once I have reviewed all the information in the case." at bounding box center [279, 194] width 206 height 7
click at [181, 196] on input "Once I have reviewed all the information in the case." at bounding box center [178, 193] width 3 height 3
radio input "true"
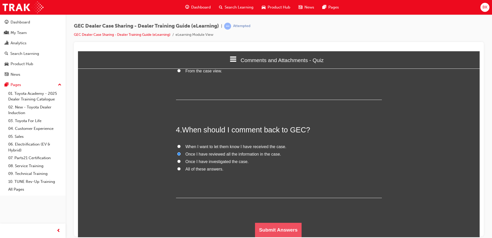
click at [295, 228] on button "Submit Answers" at bounding box center [278, 229] width 47 height 14
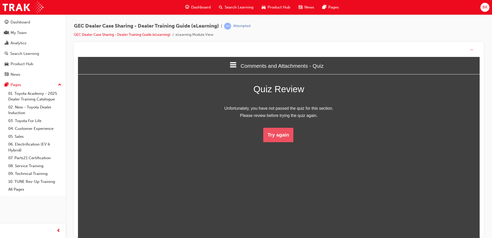
click at [279, 137] on button "Try again" at bounding box center [278, 135] width 30 height 14
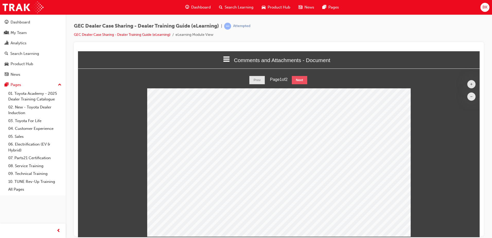
click at [306, 78] on button "Next" at bounding box center [299, 80] width 15 height 8
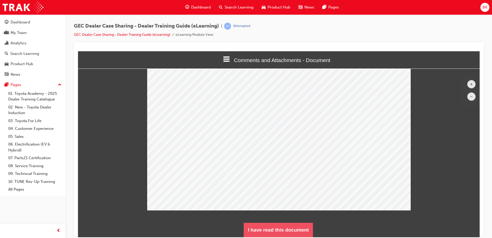
click at [283, 227] on button "I have read this document" at bounding box center [278, 229] width 69 height 14
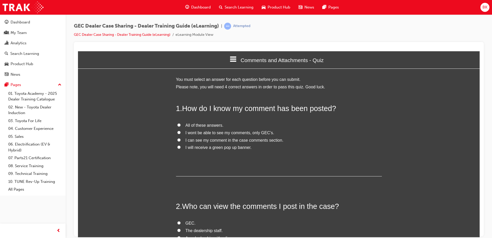
click at [198, 133] on span "I wont be able to see my comments, only GEC’s." at bounding box center [229, 132] width 89 height 4
click at [181, 133] on input "I wont be able to see my comments, only GEC’s." at bounding box center [178, 131] width 3 height 3
radio input "true"
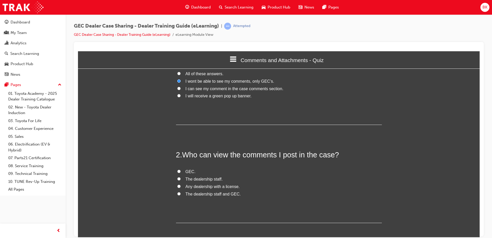
click at [200, 194] on span "The dealership staff and GEC." at bounding box center [212, 193] width 55 height 4
click at [181, 194] on input "The dealership staff and GEC." at bounding box center [178, 193] width 3 height 3
radio input "true"
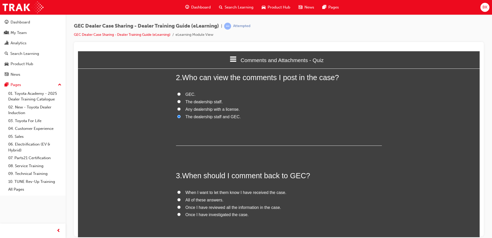
click at [220, 208] on span "Once I have reviewed all the information in the case." at bounding box center [233, 207] width 96 height 4
click at [181, 208] on input "Once I have reviewed all the information in the case." at bounding box center [178, 206] width 3 height 3
radio input "true"
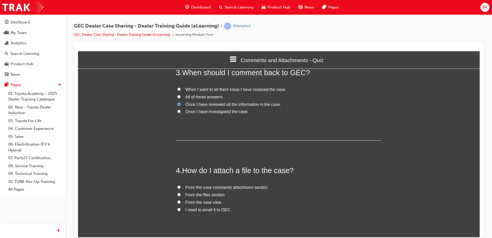
click at [213, 188] on span "From the case comments attachment section." at bounding box center [226, 187] width 83 height 4
click at [181, 188] on input "From the case comments attachment section." at bounding box center [178, 186] width 3 height 3
radio input "true"
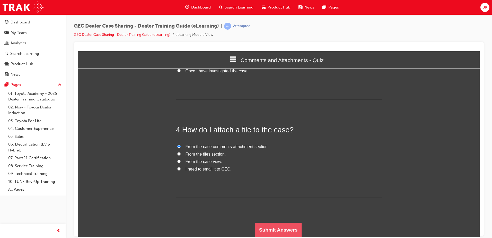
click at [270, 224] on button "Submit Answers" at bounding box center [278, 229] width 47 height 14
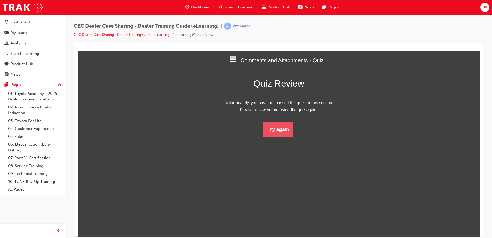
click at [278, 127] on button "Try again" at bounding box center [278, 129] width 30 height 14
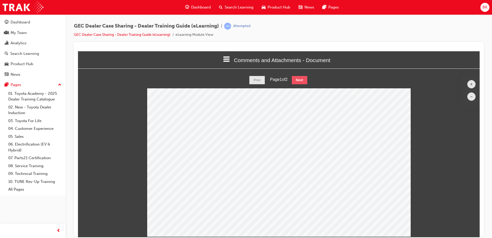
click at [305, 82] on button "Next" at bounding box center [299, 80] width 15 height 8
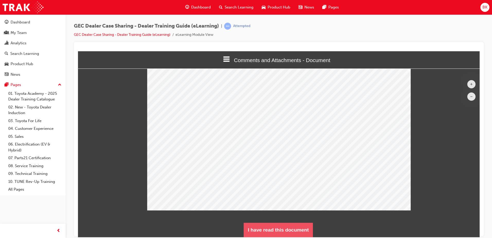
click at [289, 233] on button "I have read this document" at bounding box center [278, 229] width 69 height 14
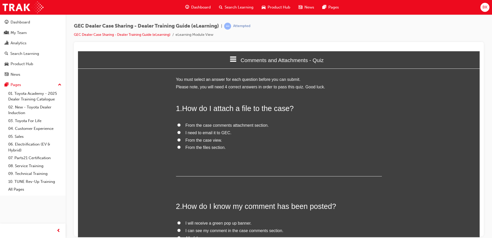
click at [249, 128] on label "From the case comments attachment section." at bounding box center [279, 124] width 206 height 7
click at [181, 126] on input "From the case comments attachment section." at bounding box center [178, 124] width 3 height 3
radio input "true"
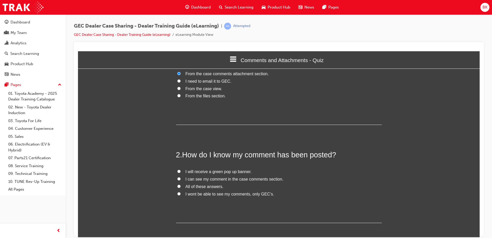
click at [181, 178] on label "I can see my comment in the case comments section." at bounding box center [279, 178] width 206 height 7
click at [181, 178] on input "I can see my comment in the case comments section." at bounding box center [178, 178] width 3 height 3
radio input "true"
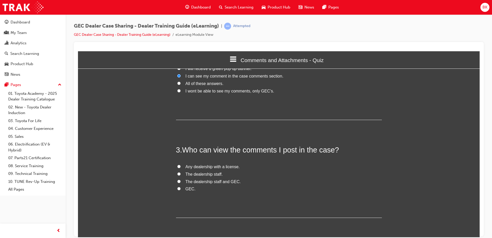
click at [222, 181] on span "The dealership staff and GEC." at bounding box center [212, 181] width 55 height 4
click at [181, 181] on input "The dealership staff and GEC." at bounding box center [178, 180] width 3 height 3
radio input "true"
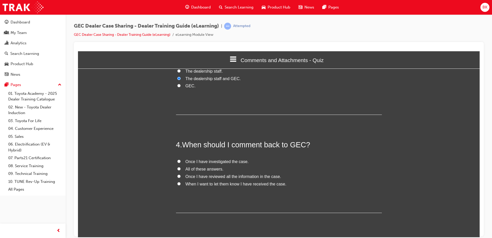
click at [218, 174] on span "Once I have reviewed all the information in the case." at bounding box center [233, 176] width 96 height 4
click at [181, 174] on input "Once I have reviewed all the information in the case." at bounding box center [178, 175] width 3 height 3
radio input "true"
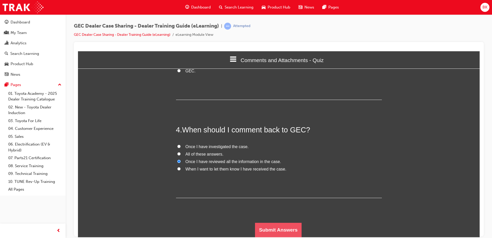
click at [279, 227] on button "Submit Answers" at bounding box center [278, 229] width 47 height 14
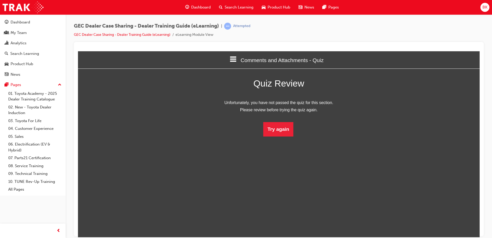
scroll to position [68, 409]
click at [276, 139] on html "Comments and Attachments - Quiz Welcome Introduction Receiving a Case - Documen…" at bounding box center [278, 144] width 401 height 186
click at [276, 128] on button "Try again" at bounding box center [278, 129] width 30 height 14
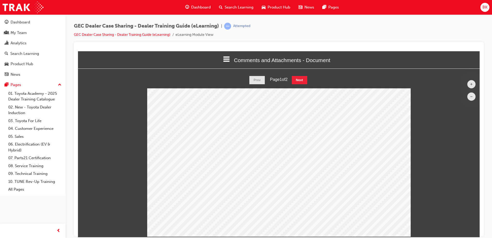
click at [302, 74] on html "Comments and Attachments - Document Welcome Introduction Receiving a Case - Doc…" at bounding box center [278, 144] width 401 height 186
click at [300, 79] on button "Next" at bounding box center [299, 80] width 15 height 8
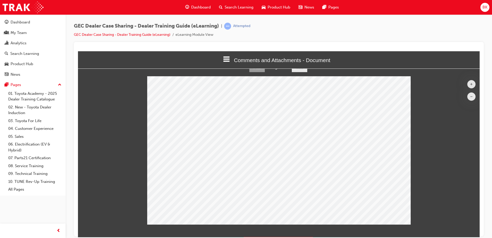
scroll to position [26, 0]
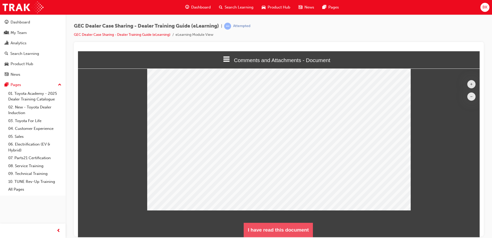
click at [270, 230] on button "I have read this document" at bounding box center [278, 229] width 69 height 14
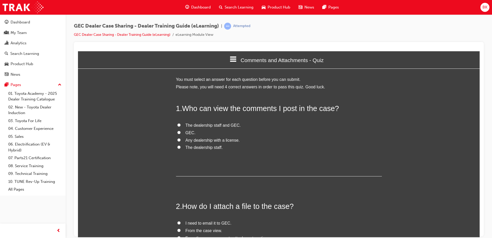
click at [217, 124] on span "The dealership staff and GEC." at bounding box center [212, 125] width 55 height 4
click at [181, 124] on input "The dealership staff and GEC." at bounding box center [178, 124] width 3 height 3
radio input "true"
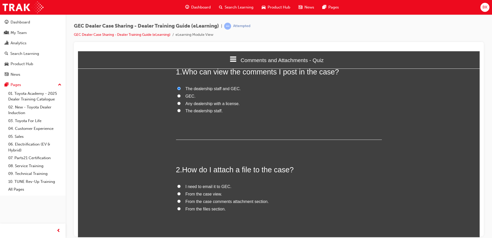
scroll to position [51, 0]
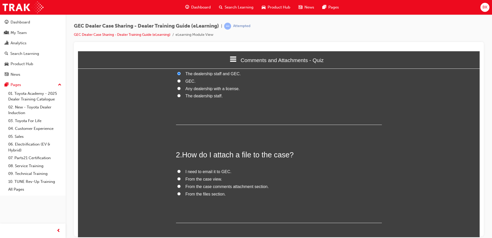
click at [204, 179] on span "From the case view." at bounding box center [203, 178] width 37 height 4
click at [181, 179] on input "From the case view." at bounding box center [178, 178] width 3 height 3
radio input "true"
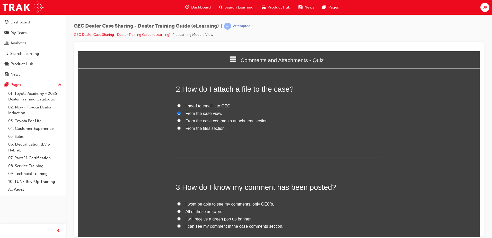
scroll to position [129, 0]
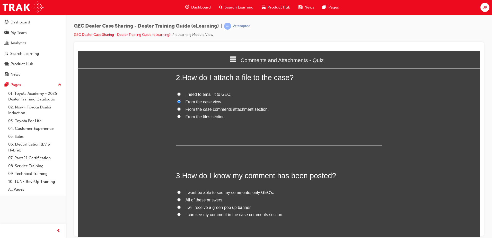
click at [229, 208] on span "I will receive a green pop up banner." at bounding box center [218, 207] width 66 height 4
click at [181, 208] on input "I will receive a green pop up banner." at bounding box center [178, 206] width 3 height 3
radio input "true"
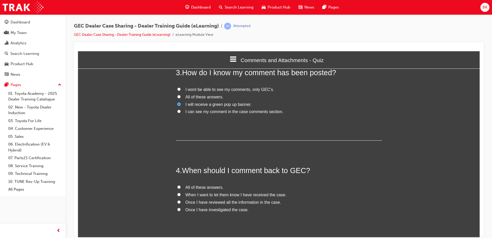
click at [236, 203] on span "Once I have reviewed all the information in the case." at bounding box center [233, 202] width 96 height 4
click at [181, 203] on input "Once I have reviewed all the information in the case." at bounding box center [178, 201] width 3 height 3
radio input "true"
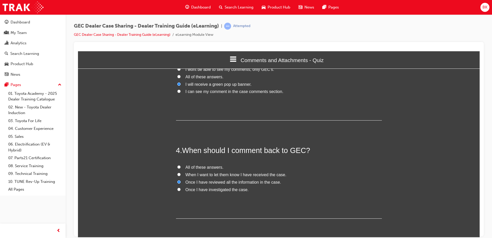
scroll to position [272, 0]
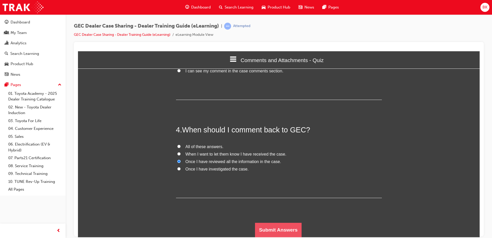
click at [276, 228] on button "Submit Answers" at bounding box center [278, 229] width 47 height 14
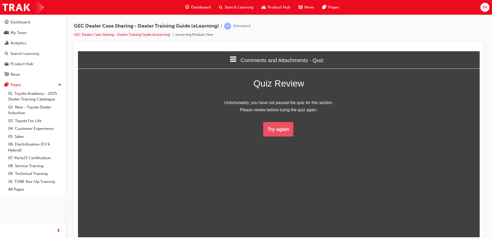
scroll to position [68, 409]
click at [273, 129] on button "Try again" at bounding box center [278, 129] width 30 height 14
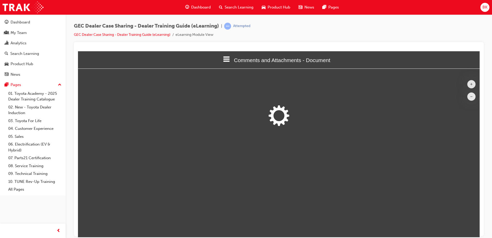
scroll to position [168, 409]
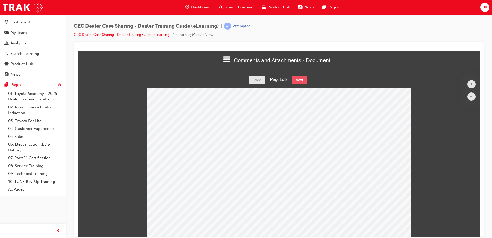
click at [301, 82] on button "Next" at bounding box center [299, 80] width 15 height 8
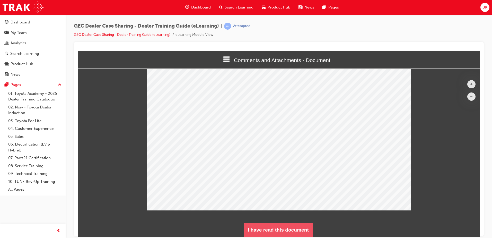
click at [261, 227] on button "I have read this document" at bounding box center [278, 229] width 69 height 14
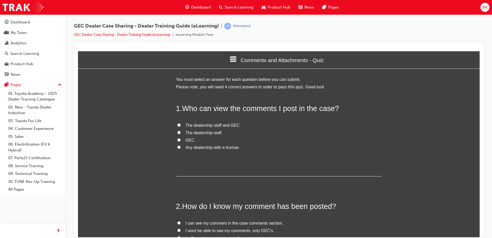
click at [215, 126] on span "The dealership staff and GEC." at bounding box center [212, 125] width 55 height 4
click at [181, 126] on input "The dealership staff and GEC." at bounding box center [178, 124] width 3 height 3
radio input "true"
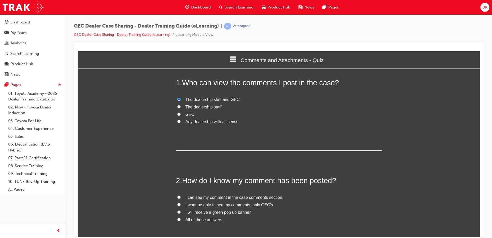
click at [217, 196] on span "I can see my comment in the case comments section." at bounding box center [234, 197] width 98 height 4
click at [181, 196] on input "I can see my comment in the case comments section." at bounding box center [178, 196] width 3 height 3
radio input "true"
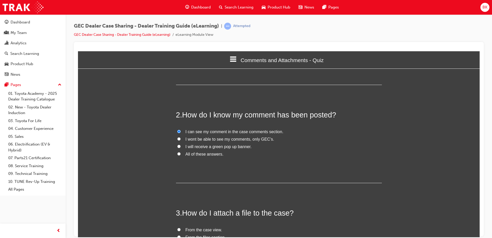
scroll to position [129, 0]
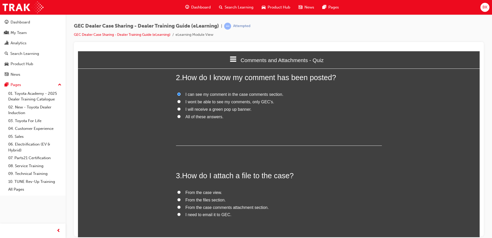
click at [198, 206] on span "From the case comments attachment section." at bounding box center [226, 207] width 83 height 4
click at [181, 206] on input "From the case comments attachment section." at bounding box center [178, 206] width 3 height 3
radio input "true"
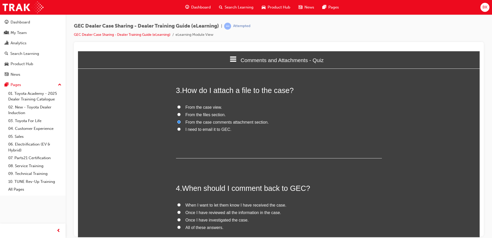
scroll to position [231, 0]
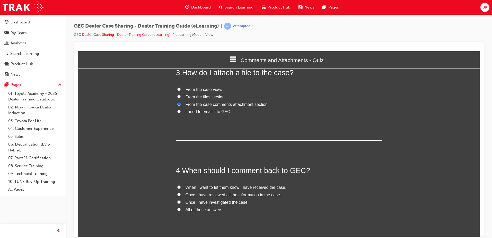
click at [218, 193] on span "Once I have reviewed all the information in the case." at bounding box center [233, 194] width 96 height 4
click at [181, 193] on input "Once I have reviewed all the information in the case." at bounding box center [178, 193] width 3 height 3
radio input "true"
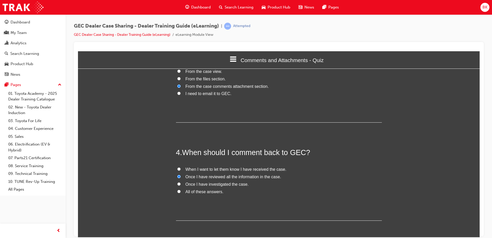
scroll to position [272, 0]
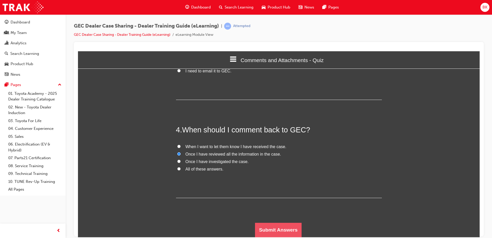
click at [266, 225] on button "Submit Answers" at bounding box center [278, 229] width 47 height 14
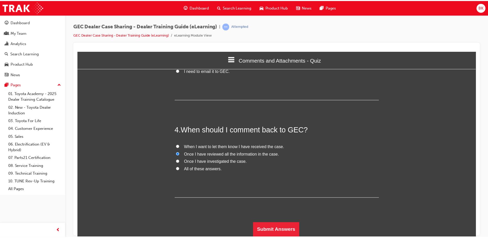
scroll to position [3, 3]
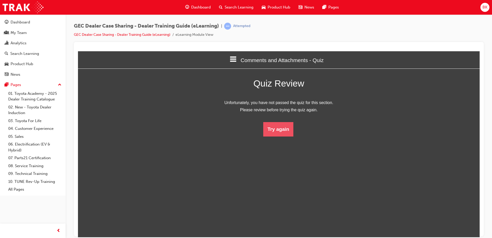
click at [283, 131] on button "Try again" at bounding box center [278, 129] width 30 height 14
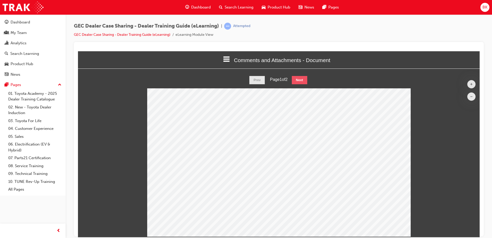
click at [297, 78] on button "Next" at bounding box center [299, 80] width 15 height 8
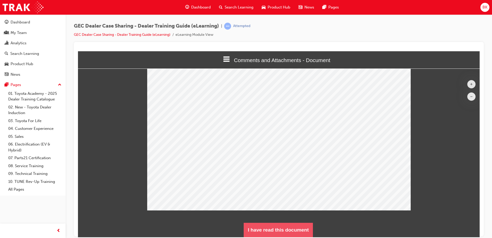
click at [298, 229] on button "I have read this document" at bounding box center [278, 229] width 69 height 14
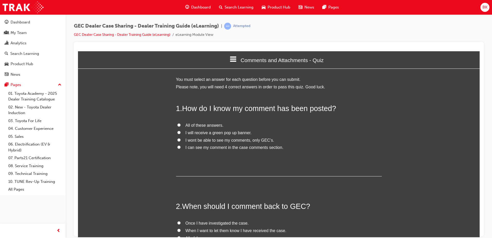
click at [196, 149] on span "I can see my comment in the case comments section." at bounding box center [234, 147] width 98 height 4
click at [181, 148] on input "I can see my comment in the case comments section." at bounding box center [178, 146] width 3 height 3
radio input "true"
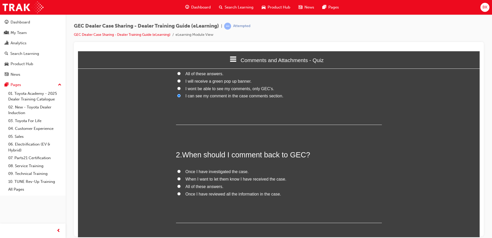
click at [196, 185] on span "All of these answers." at bounding box center [204, 186] width 38 height 4
click at [181, 185] on input "All of these answers." at bounding box center [178, 185] width 3 height 3
radio input "true"
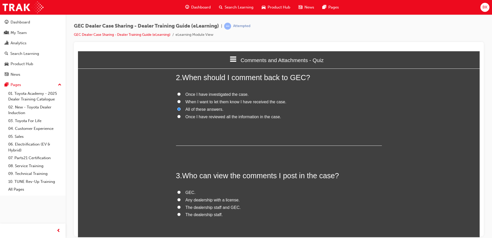
click at [221, 206] on span "The dealership staff and GEC." at bounding box center [212, 207] width 55 height 4
click at [181, 206] on input "The dealership staff and GEC." at bounding box center [178, 206] width 3 height 3
radio input "true"
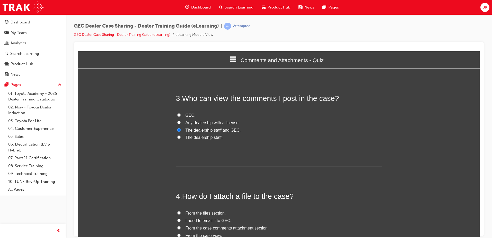
click at [221, 229] on span "From the case comments attachment section." at bounding box center [226, 227] width 83 height 4
click at [181, 229] on input "From the case comments attachment section." at bounding box center [178, 227] width 3 height 3
radio input "true"
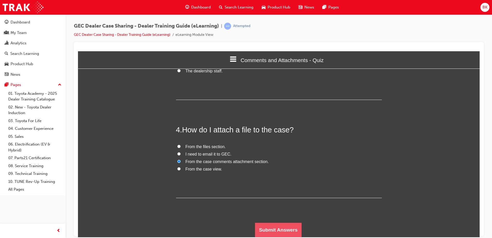
click at [265, 231] on button "Submit Answers" at bounding box center [278, 229] width 47 height 14
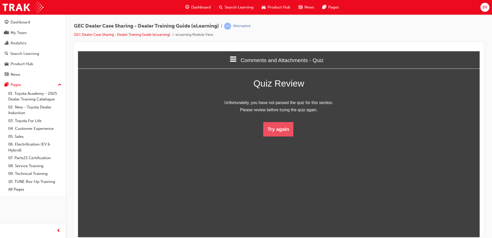
click at [283, 124] on button "Try again" at bounding box center [278, 129] width 30 height 14
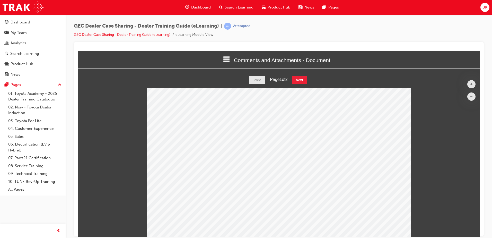
click at [198, 5] on span "Dashboard" at bounding box center [201, 7] width 20 height 6
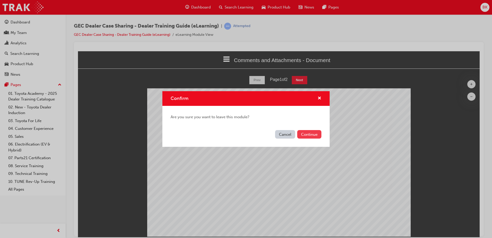
click at [301, 132] on button "Continue" at bounding box center [309, 134] width 24 height 8
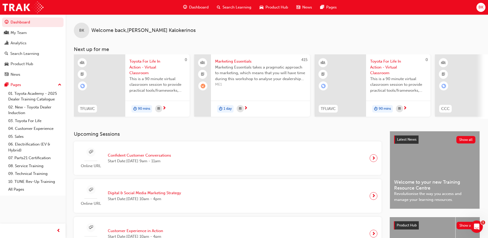
click at [265, 7] on span "Product Hub" at bounding box center [276, 7] width 23 height 6
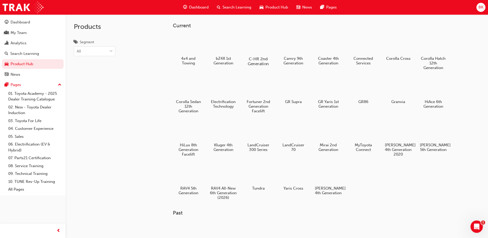
click at [264, 45] on div at bounding box center [258, 44] width 29 height 20
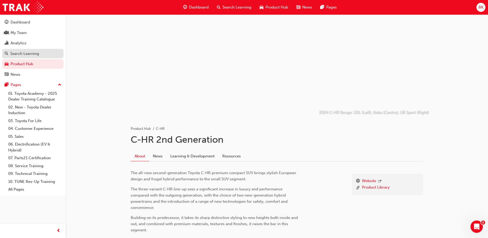
click at [30, 55] on div "Search Learning" at bounding box center [24, 54] width 29 height 6
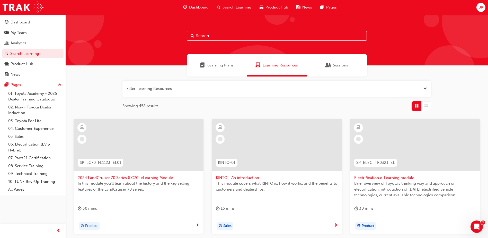
click at [226, 66] on span "Learning Plans" at bounding box center [220, 65] width 26 height 6
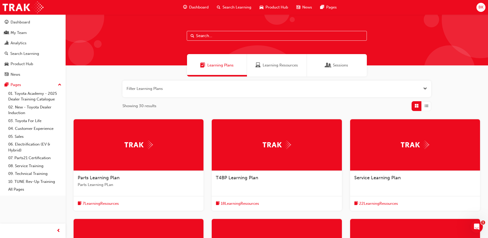
click at [203, 5] on span "Dashboard" at bounding box center [199, 7] width 20 height 6
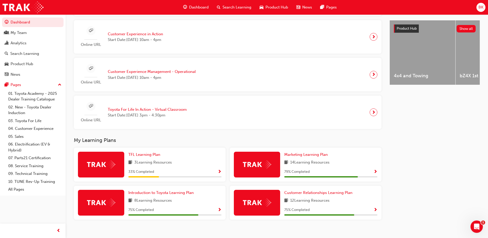
scroll to position [206, 0]
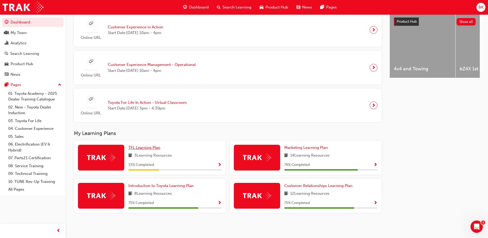
click at [139, 147] on span "TFL Learning Plan" at bounding box center [144, 147] width 32 height 5
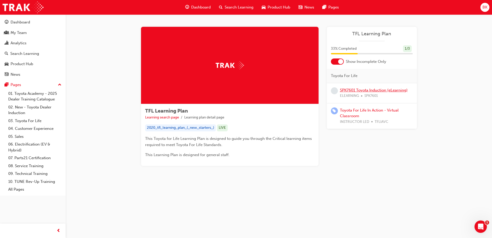
click at [364, 88] on link "SPK7601 Toyota Induction (eLearning)" at bounding box center [374, 90] width 68 height 5
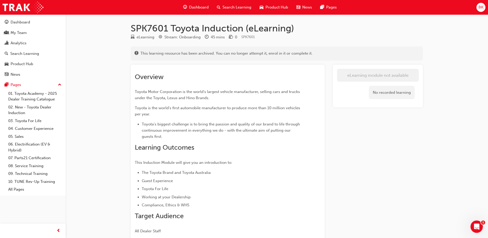
click at [193, 3] on div "Dashboard" at bounding box center [196, 7] width 34 height 11
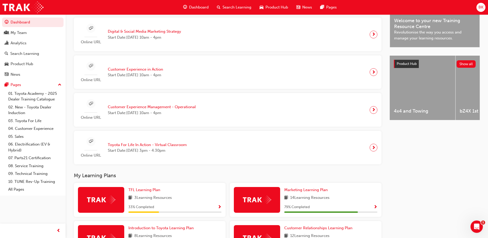
scroll to position [180, 0]
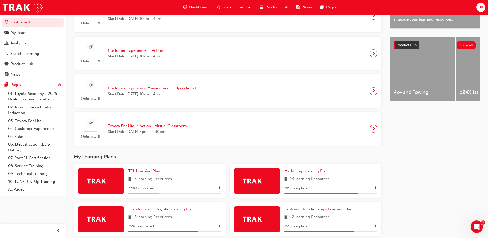
click at [157, 171] on span "TFL Learning Plan" at bounding box center [144, 170] width 32 height 5
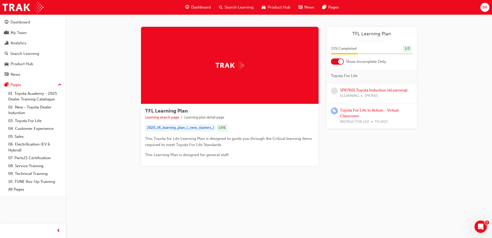
click at [199, 9] on span "Dashboard" at bounding box center [201, 7] width 20 height 6
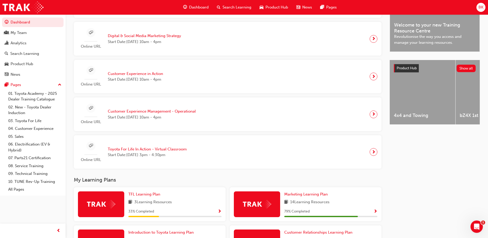
scroll to position [199, 0]
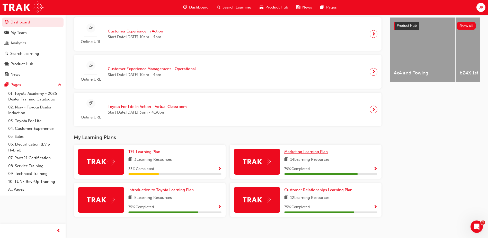
click at [291, 154] on span "Marketing Learning Plan" at bounding box center [305, 151] width 43 height 5
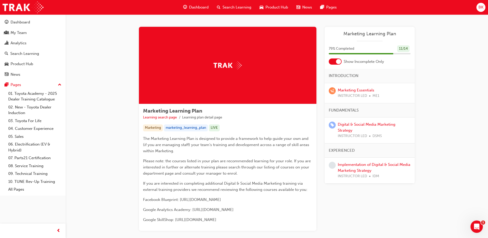
click at [192, 8] on span "Dashboard" at bounding box center [199, 7] width 20 height 6
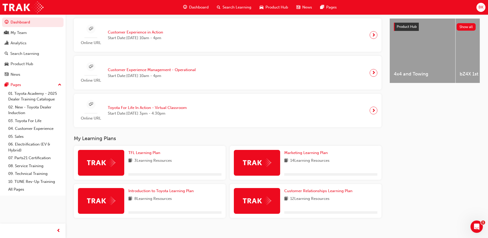
scroll to position [199, 0]
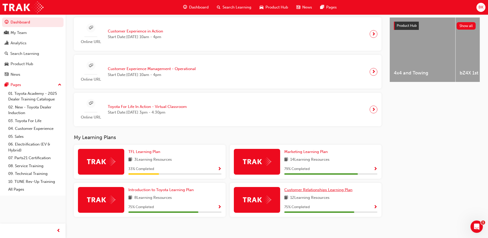
click at [293, 192] on span "Customer Relationships Learning Plan" at bounding box center [318, 189] width 68 height 5
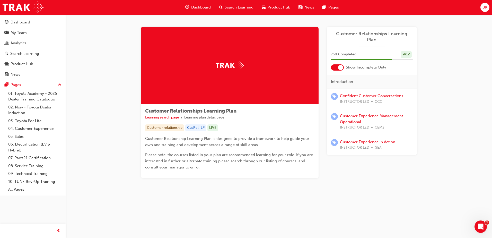
click at [197, 5] on span "Dashboard" at bounding box center [201, 7] width 20 height 6
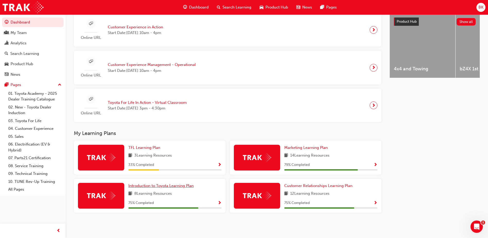
scroll to position [206, 0]
click at [180, 184] on span "Introduction to Toyota Learning Plan" at bounding box center [160, 185] width 65 height 5
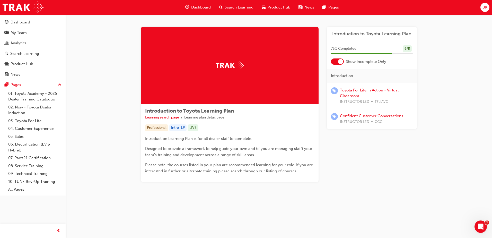
click at [203, 9] on span "Dashboard" at bounding box center [201, 7] width 20 height 6
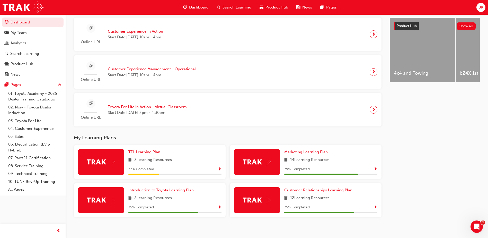
scroll to position [206, 0]
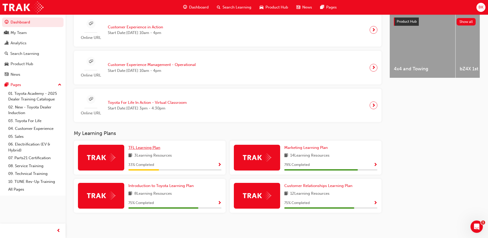
click at [145, 147] on span "TFL Learning Plan" at bounding box center [144, 147] width 32 height 5
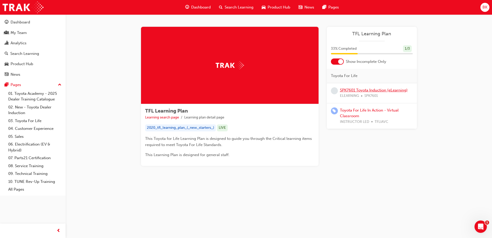
click at [386, 88] on link "SPK7601 Toyota Induction (eLearning)" at bounding box center [374, 90] width 68 height 5
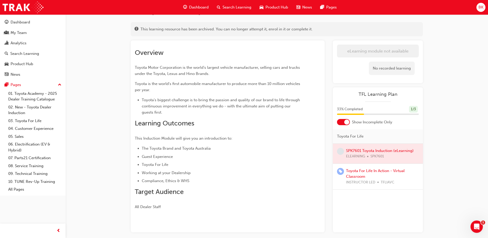
scroll to position [48, 0]
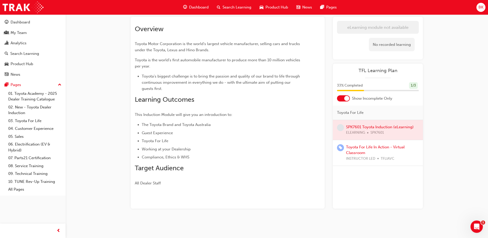
click at [381, 129] on div at bounding box center [378, 130] width 90 height 20
click at [198, 7] on span "Dashboard" at bounding box center [199, 7] width 20 height 6
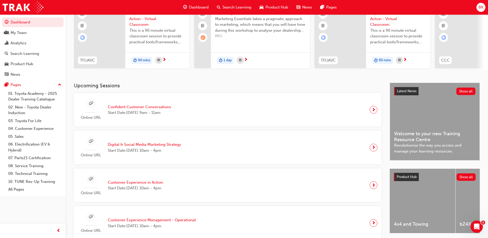
scroll to position [99, 0]
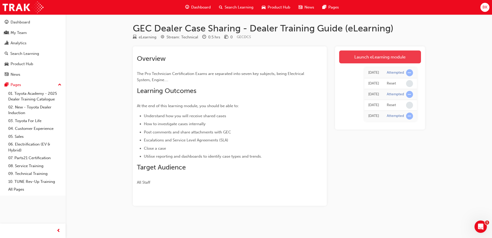
click at [363, 55] on link "Launch eLearning module" at bounding box center [380, 56] width 82 height 13
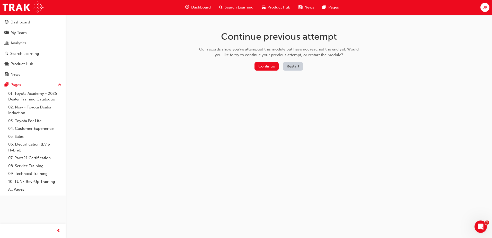
drag, startPoint x: 289, startPoint y: 67, endPoint x: 267, endPoint y: 80, distance: 25.1
click at [267, 85] on div "Continue previous attempt Our records show you've attempted this module but hav…" at bounding box center [278, 51] width 167 height 75
click at [266, 65] on button "Continue" at bounding box center [266, 66] width 24 height 8
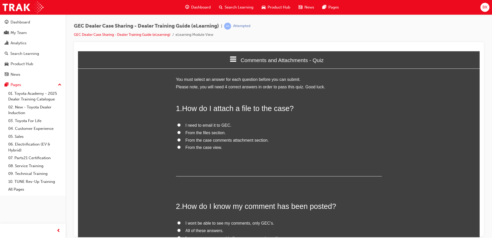
click at [243, 141] on span "From the case comments attachment section." at bounding box center [226, 140] width 83 height 4
click at [181, 141] on input "From the case comments attachment section." at bounding box center [178, 139] width 3 height 3
radio input "true"
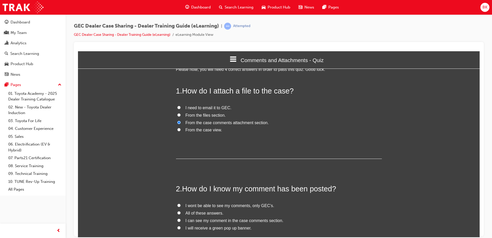
scroll to position [26, 0]
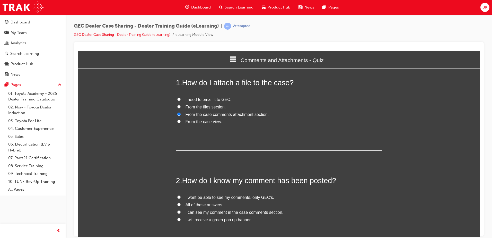
click at [224, 212] on span "I can see my comment in the case comments section." at bounding box center [234, 212] width 98 height 4
click at [181, 212] on input "I can see my comment in the case comments section." at bounding box center [178, 211] width 3 height 3
radio input "true"
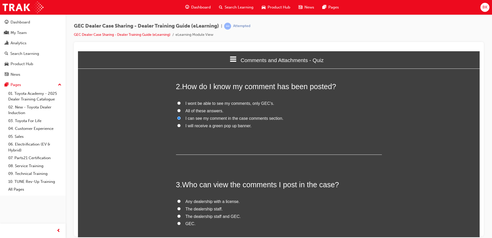
scroll to position [129, 0]
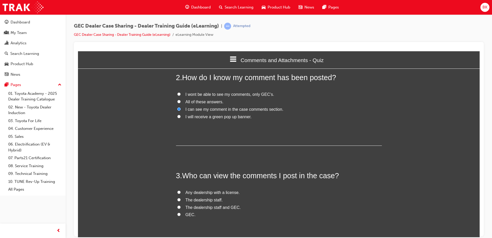
click at [226, 209] on span "The dealership staff and GEC." at bounding box center [212, 207] width 55 height 4
click at [181, 208] on input "The dealership staff and GEC." at bounding box center [178, 206] width 3 height 3
radio input "true"
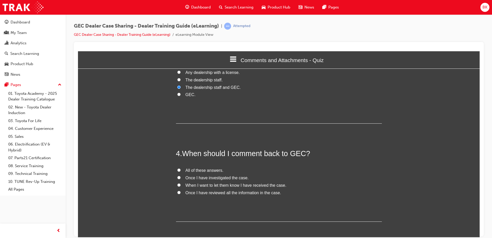
scroll to position [257, 0]
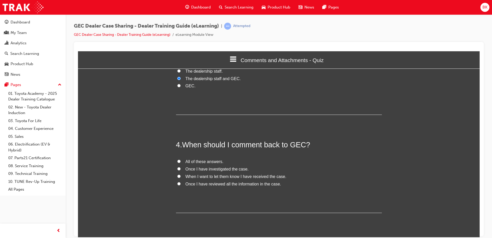
click at [197, 182] on span "Once I have reviewed all the information in the case." at bounding box center [233, 183] width 96 height 4
click at [181, 182] on input "Once I have reviewed all the information in the case." at bounding box center [178, 183] width 3 height 3
radio input "true"
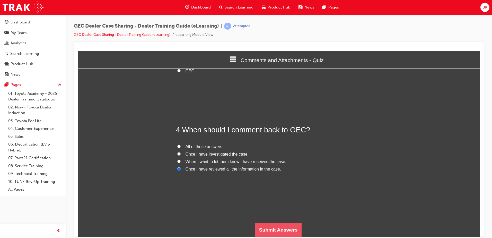
click at [283, 226] on button "Submit Answers" at bounding box center [278, 229] width 47 height 14
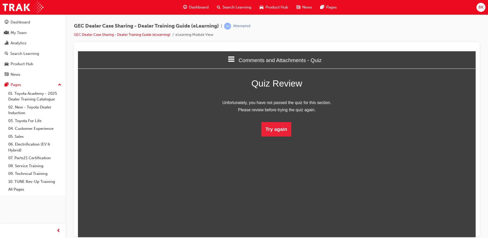
click at [276, 127] on div "Unfortunately, you have not passed the quiz for this section. Please review bef…" at bounding box center [277, 118] width 206 height 38
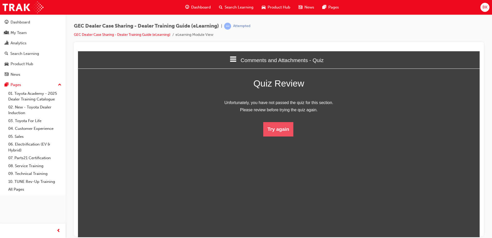
click at [284, 122] on button "Try again" at bounding box center [278, 129] width 30 height 14
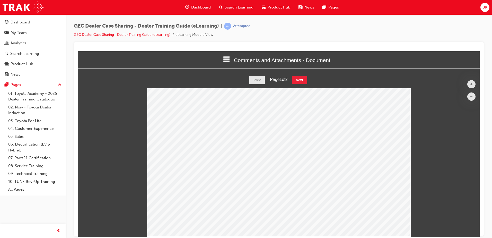
scroll to position [168, 409]
drag, startPoint x: 307, startPoint y: 83, endPoint x: 305, endPoint y: 79, distance: 4.3
click at [305, 80] on button "Next" at bounding box center [299, 80] width 15 height 8
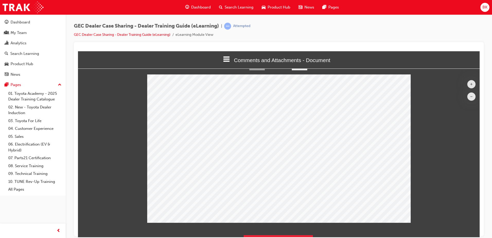
scroll to position [26, 0]
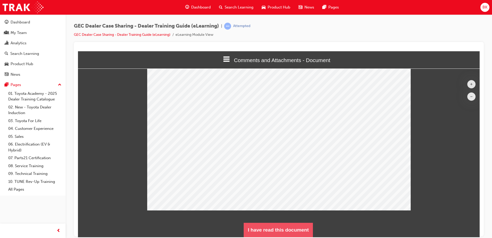
click at [302, 228] on button "I have read this document" at bounding box center [278, 229] width 69 height 14
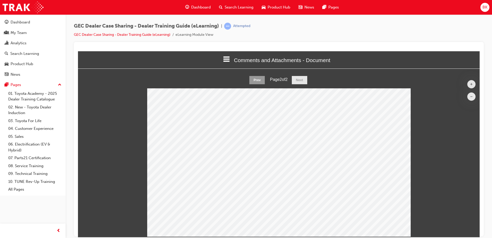
scroll to position [441, 406]
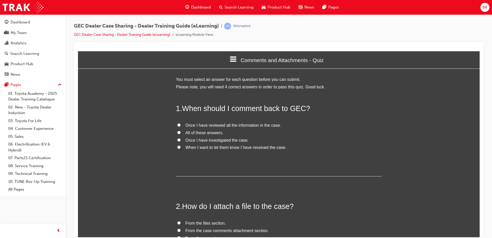
click at [226, 123] on span "Once I have reviewed all the information in the case." at bounding box center [233, 125] width 96 height 4
click at [181, 123] on input "Once I have reviewed all the information in the case." at bounding box center [178, 124] width 3 height 3
radio input "true"
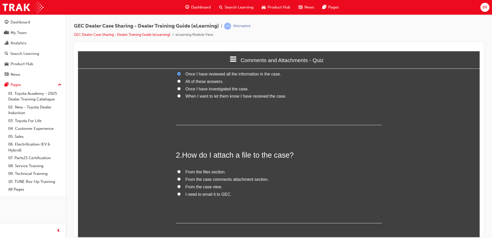
scroll to position [51, 0]
click at [196, 172] on span "From the files section." at bounding box center [205, 171] width 40 height 4
click at [181, 172] on input "From the files section." at bounding box center [178, 170] width 3 height 3
radio input "true"
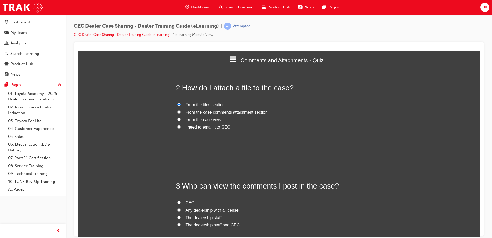
scroll to position [129, 0]
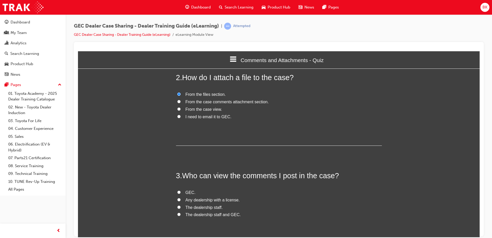
click at [196, 211] on label "The dealership staff and GEC." at bounding box center [279, 214] width 206 height 7
click at [181, 212] on input "The dealership staff and GEC." at bounding box center [178, 213] width 3 height 3
radio input "true"
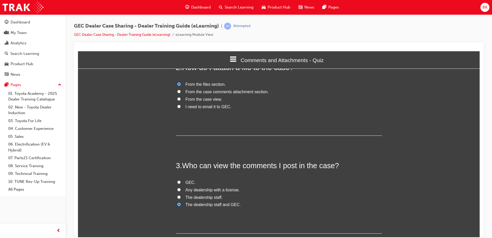
scroll to position [206, 0]
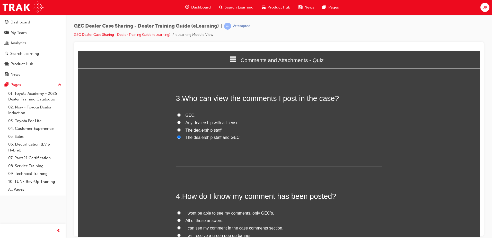
click at [221, 228] on span "I can see my comment in the case comments section." at bounding box center [234, 227] width 98 height 4
click at [181, 228] on input "I can see my comment in the case comments section." at bounding box center [178, 227] width 3 height 3
radio input "true"
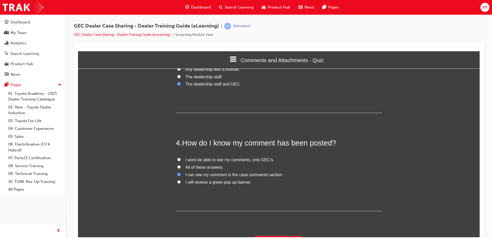
scroll to position [272, 0]
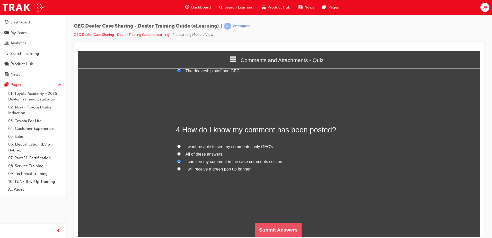
click at [262, 228] on button "Submit Answers" at bounding box center [278, 229] width 47 height 14
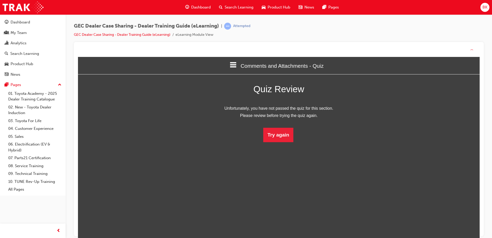
scroll to position [68, 409]
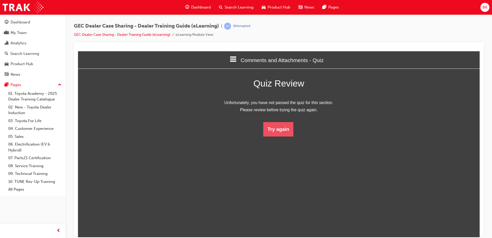
click at [283, 125] on button "Try again" at bounding box center [278, 129] width 30 height 14
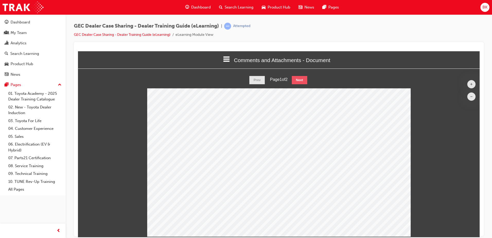
click at [299, 78] on button "Next" at bounding box center [299, 80] width 15 height 8
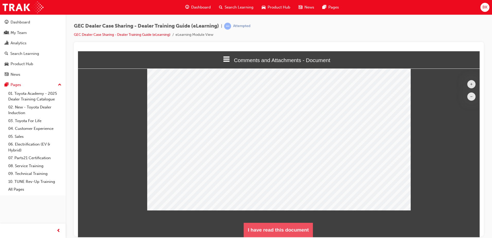
click at [255, 230] on button "I have read this document" at bounding box center [278, 229] width 69 height 14
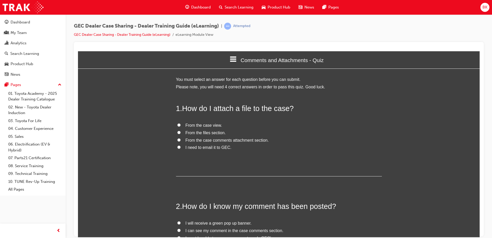
click at [210, 133] on span "From the files section." at bounding box center [205, 132] width 40 height 4
click at [181, 133] on input "From the files section." at bounding box center [178, 131] width 3 height 3
radio input "true"
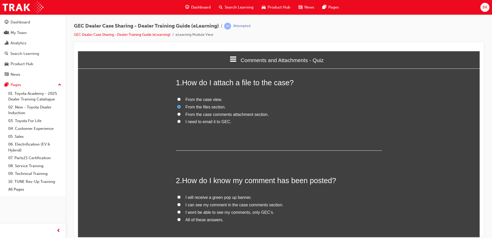
click at [188, 204] on span "I can see my comment in the case comments section." at bounding box center [234, 204] width 98 height 4
click at [181, 204] on input "I can see my comment in the case comments section." at bounding box center [178, 203] width 3 height 3
radio input "true"
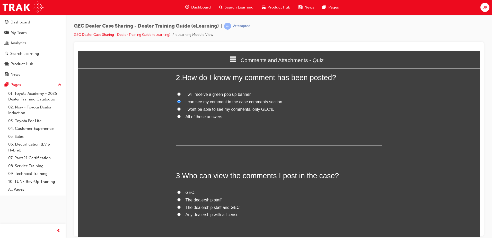
click at [217, 205] on span "The dealership staff and GEC." at bounding box center [212, 207] width 55 height 4
click at [181, 205] on input "The dealership staff and GEC." at bounding box center [178, 206] width 3 height 3
radio input "true"
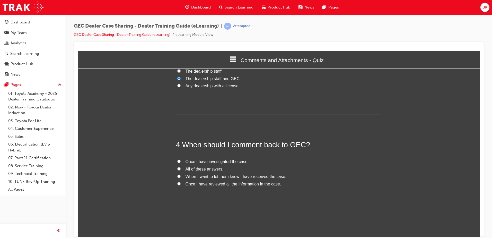
click at [190, 166] on span "All of these answers." at bounding box center [204, 168] width 38 height 4
click at [181, 167] on input "All of these answers." at bounding box center [178, 168] width 3 height 3
radio input "true"
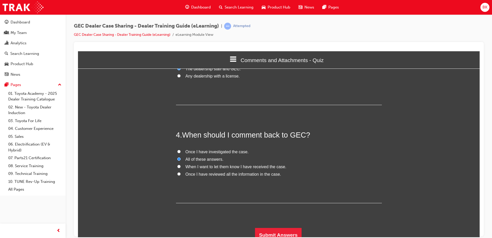
scroll to position [272, 0]
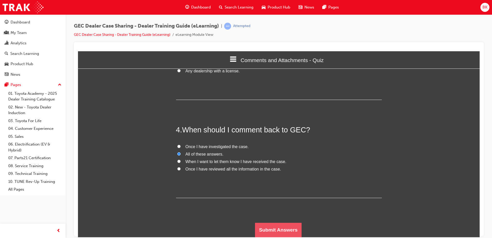
click at [264, 225] on button "Submit Answers" at bounding box center [278, 229] width 47 height 14
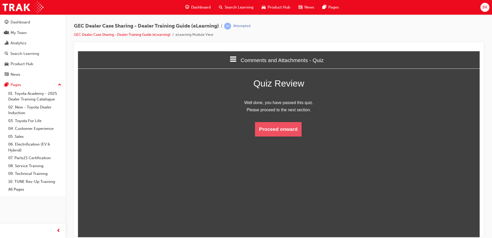
click at [280, 127] on button "Proceed onward" at bounding box center [278, 129] width 47 height 14
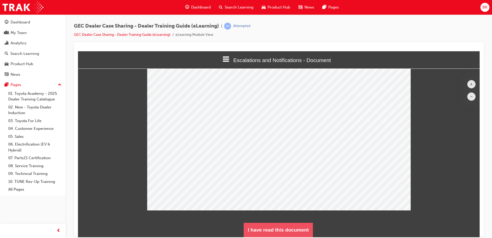
click at [285, 226] on button "I have read this document" at bounding box center [278, 229] width 69 height 14
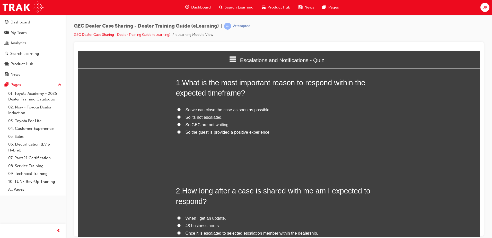
click at [209, 133] on span "So the guest is provided a positive experience." at bounding box center [227, 132] width 85 height 4
click at [181, 133] on input "So the guest is provided a positive experience." at bounding box center [178, 131] width 3 height 3
radio input "true"
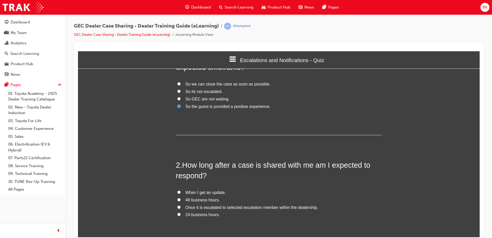
click at [201, 216] on span "24 business hours." at bounding box center [202, 214] width 34 height 4
click at [181, 216] on input "24 business hours." at bounding box center [178, 213] width 3 height 3
radio input "true"
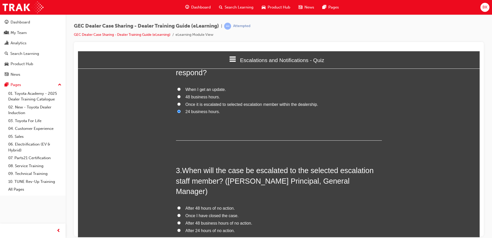
click at [206, 206] on span "After 48 hours of no action." at bounding box center [209, 208] width 49 height 4
click at [181, 206] on input "After 48 hours of no action." at bounding box center [178, 207] width 3 height 3
radio input "true"
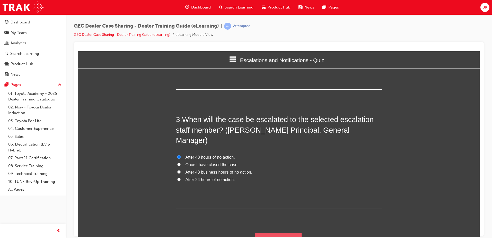
click at [271, 233] on button "Submit Answers" at bounding box center [278, 240] width 47 height 14
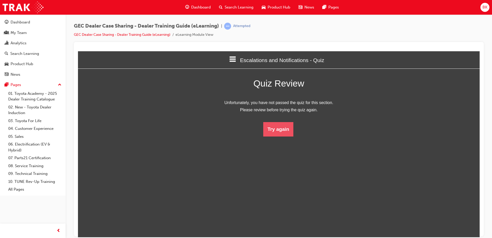
click at [277, 127] on button "Try again" at bounding box center [278, 129] width 30 height 14
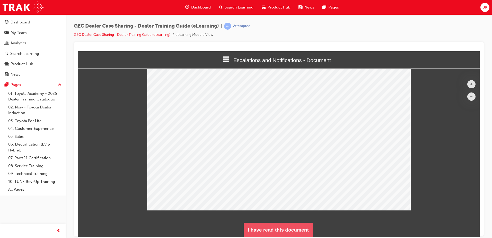
click at [288, 233] on button "I have read this document" at bounding box center [278, 229] width 69 height 14
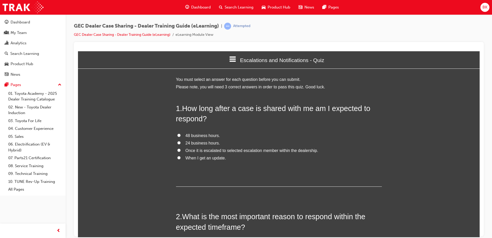
click at [194, 141] on span "24 business hours." at bounding box center [202, 142] width 34 height 4
click at [181, 141] on input "24 business hours." at bounding box center [178, 142] width 3 height 3
radio input "true"
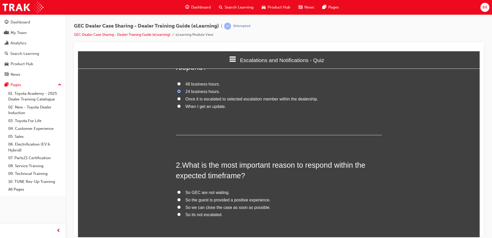
click at [203, 200] on span "So the guest is provided a positive experience." at bounding box center [227, 199] width 85 height 4
click at [181, 200] on input "So the guest is provided a positive experience." at bounding box center [178, 199] width 3 height 3
radio input "true"
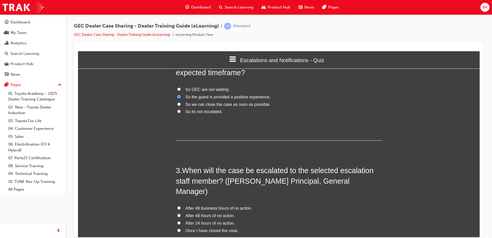
click at [207, 213] on span "After 48 hours of no action." at bounding box center [209, 215] width 49 height 4
click at [181, 213] on input "After 48 hours of no action." at bounding box center [178, 214] width 3 height 3
radio input "true"
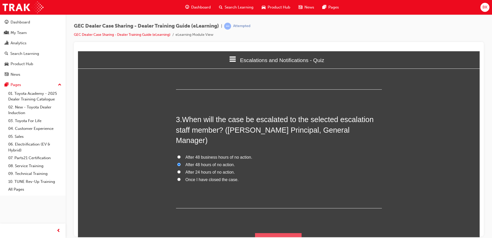
click at [264, 233] on button "Submit Answers" at bounding box center [278, 240] width 47 height 14
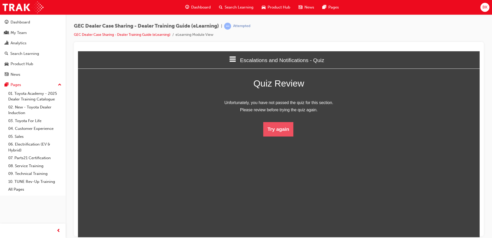
click at [274, 129] on button "Try again" at bounding box center [278, 129] width 30 height 14
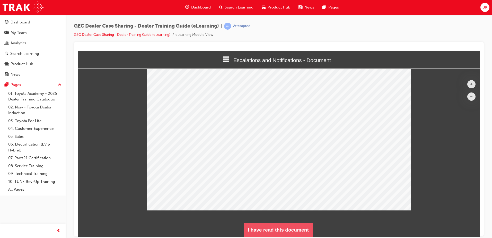
click at [294, 224] on button "I have read this document" at bounding box center [278, 229] width 69 height 14
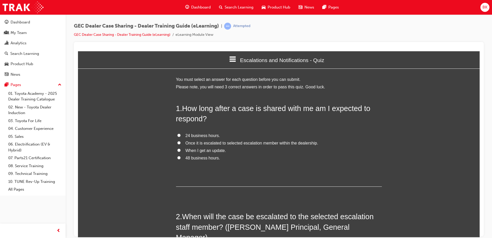
click at [187, 136] on span "24 business hours." at bounding box center [202, 135] width 34 height 4
click at [181, 136] on input "24 business hours." at bounding box center [178, 134] width 3 height 3
radio input "true"
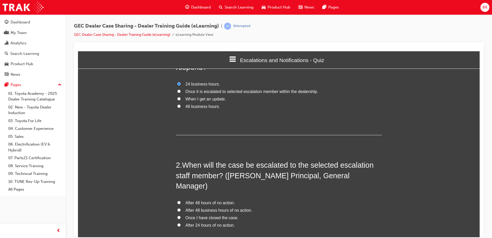
click at [210, 208] on span "After 48 business hours of no action." at bounding box center [218, 210] width 67 height 4
click at [181, 208] on input "After 48 business hours of no action." at bounding box center [178, 209] width 3 height 3
radio input "true"
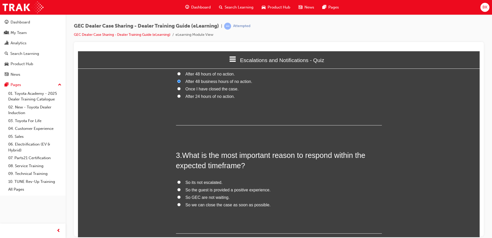
click at [207, 187] on span "So the guest is provided a positive experience." at bounding box center [227, 189] width 85 height 4
click at [181, 188] on input "So the guest is provided a positive experience." at bounding box center [178, 189] width 3 height 3
radio input "true"
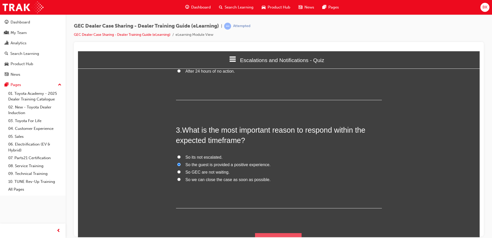
click at [273, 233] on button "Submit Answers" at bounding box center [278, 240] width 47 height 14
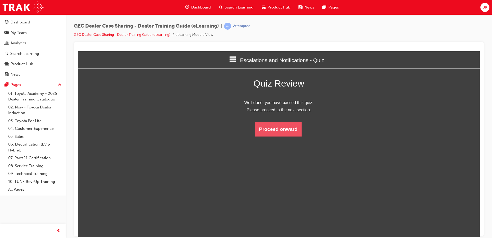
click at [277, 127] on button "Proceed onward" at bounding box center [278, 129] width 47 height 14
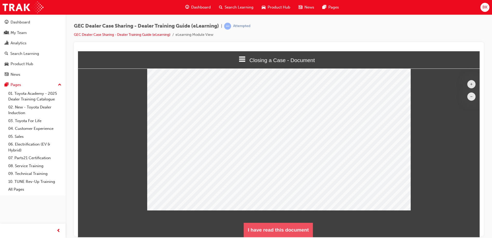
click at [284, 225] on button "I have read this document" at bounding box center [278, 229] width 69 height 14
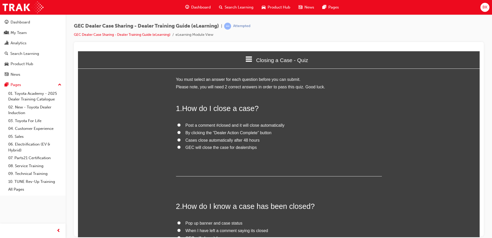
click at [202, 135] on span "By clicking the “Dealer Action Complete” button" at bounding box center [228, 132] width 86 height 4
click at [181, 134] on input "By clicking the “Dealer Action Complete” button" at bounding box center [178, 131] width 3 height 3
radio input "true"
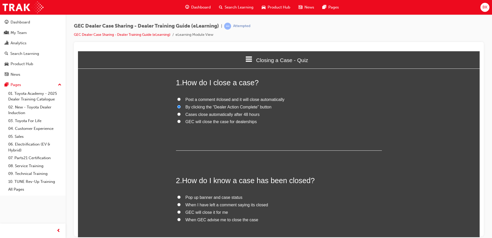
click at [222, 195] on span "Pop up banner and case status" at bounding box center [213, 197] width 57 height 4
click at [181, 195] on input "Pop up banner and case status" at bounding box center [178, 196] width 3 height 3
radio input "true"
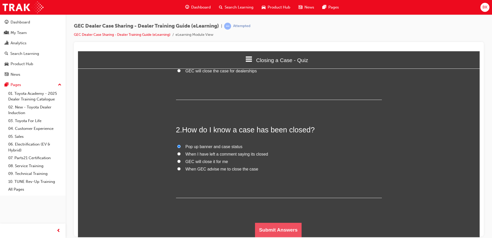
click at [282, 229] on button "Submit Answers" at bounding box center [278, 229] width 47 height 14
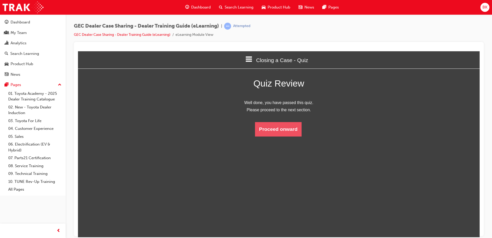
click at [283, 130] on button "Proceed onward" at bounding box center [278, 129] width 47 height 14
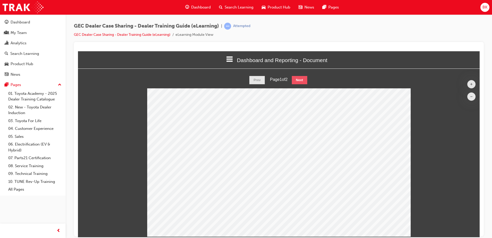
click at [305, 78] on button "Next" at bounding box center [299, 80] width 15 height 8
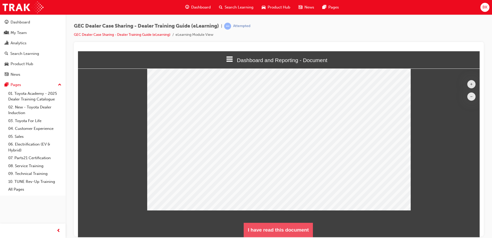
click at [285, 224] on button "I have read this document" at bounding box center [278, 229] width 69 height 14
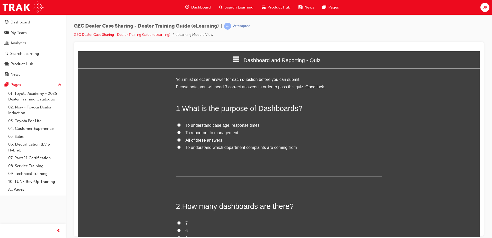
click at [211, 140] on span "All of these answers" at bounding box center [203, 140] width 37 height 4
click at [181, 140] on input "All of these answers" at bounding box center [178, 139] width 3 height 3
radio input "true"
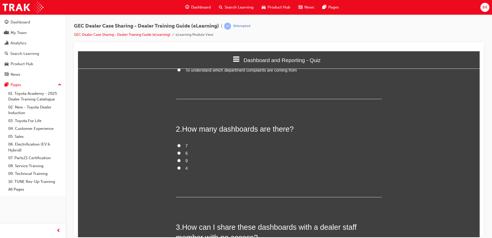
click at [178, 167] on input "4" at bounding box center [178, 167] width 3 height 3
radio input "true"
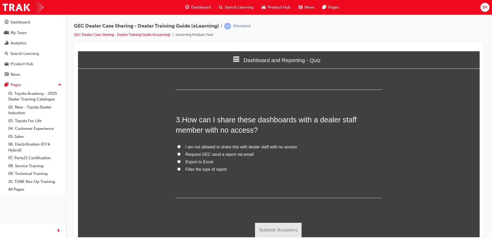
click at [193, 160] on span "Export to Excel" at bounding box center [199, 161] width 28 height 4
click at [181, 160] on input "Export to Excel" at bounding box center [178, 160] width 3 height 3
radio input "true"
click at [263, 224] on button "Submit Answers" at bounding box center [278, 229] width 47 height 14
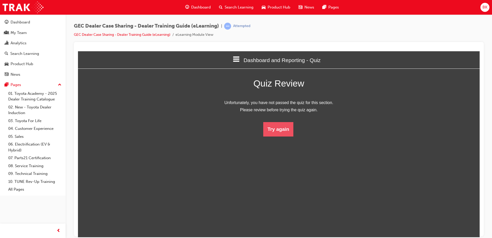
click at [276, 127] on button "Try again" at bounding box center [278, 129] width 30 height 14
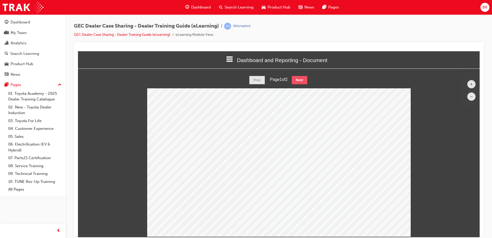
click at [298, 78] on button "Next" at bounding box center [299, 80] width 15 height 8
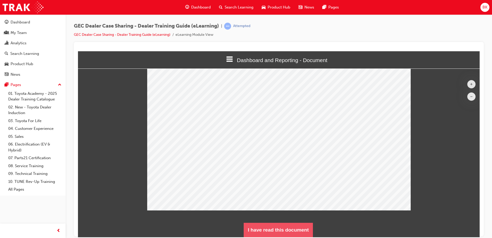
click at [292, 224] on button "I have read this document" at bounding box center [278, 229] width 69 height 14
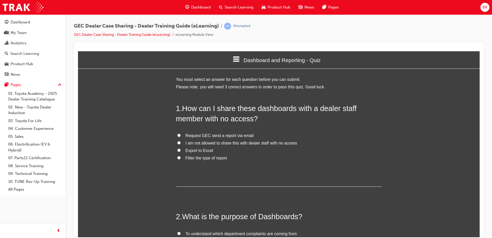
click at [202, 157] on span "Filter the type of report" at bounding box center [205, 157] width 41 height 4
click at [181, 157] on input "Filter the type of report" at bounding box center [178, 157] width 3 height 3
radio input "true"
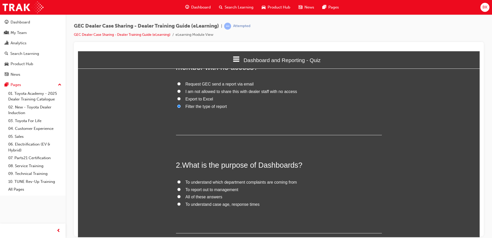
click at [204, 196] on span "All of these answers" at bounding box center [203, 196] width 37 height 4
click at [181, 196] on input "All of these answers" at bounding box center [178, 195] width 3 height 3
radio input "true"
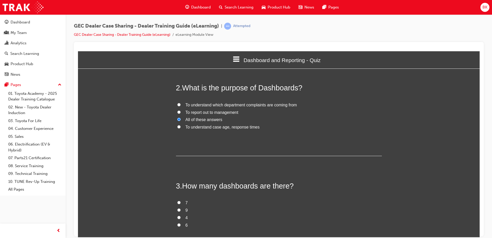
click at [179, 208] on label "9" at bounding box center [279, 209] width 206 height 7
click at [179, 208] on input "9" at bounding box center [178, 209] width 3 height 3
radio input "true"
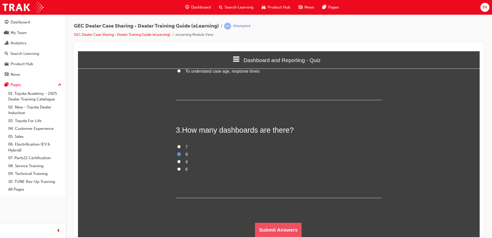
click at [276, 230] on button "Submit Answers" at bounding box center [278, 229] width 47 height 14
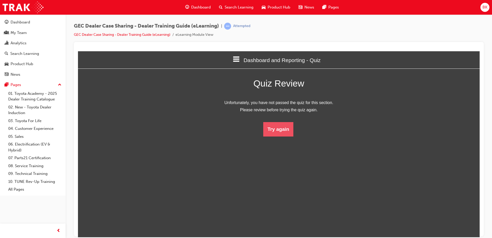
click at [285, 129] on button "Try again" at bounding box center [278, 129] width 30 height 14
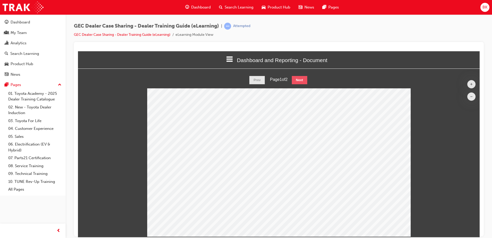
click at [297, 78] on button "Next" at bounding box center [299, 80] width 15 height 8
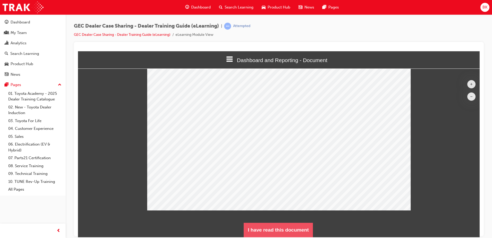
click at [304, 231] on button "I have read this document" at bounding box center [278, 229] width 69 height 14
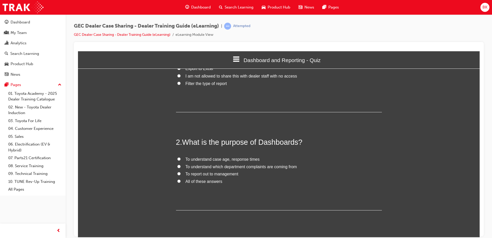
scroll to position [77, 0]
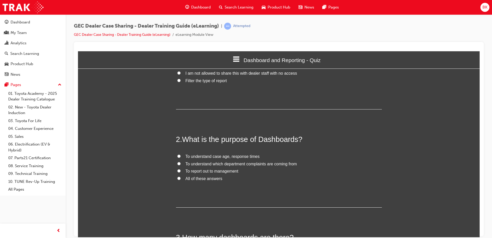
click at [195, 156] on span "To understand case age, response times" at bounding box center [222, 156] width 74 height 4
click at [181, 156] on input "To understand case age, response times" at bounding box center [178, 155] width 3 height 3
radio input "true"
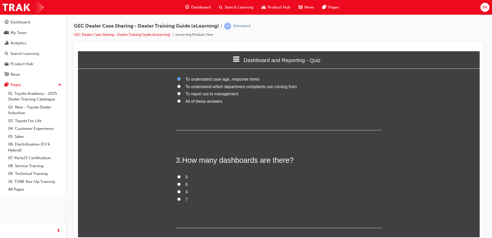
click at [183, 177] on label "9" at bounding box center [279, 176] width 206 height 7
click at [181, 177] on input "9" at bounding box center [178, 176] width 3 height 3
radio input "true"
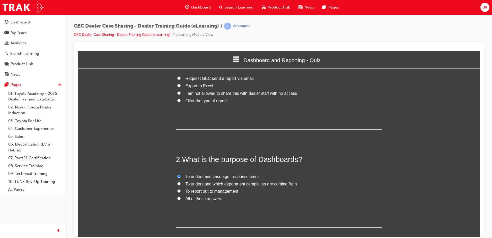
scroll to position [51, 0]
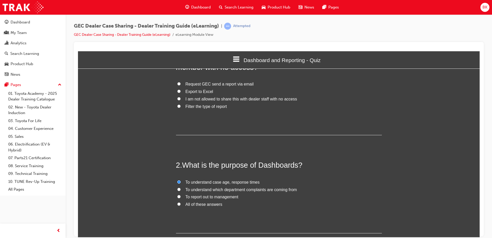
click at [197, 90] on span "Export to Excel" at bounding box center [199, 91] width 28 height 4
click at [181, 90] on input "Export to Excel" at bounding box center [178, 90] width 3 height 3
radio input "true"
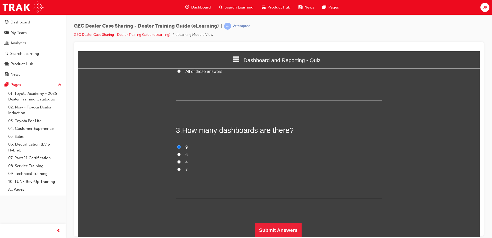
scroll to position [184, 0]
click at [273, 229] on button "Submit Answers" at bounding box center [278, 229] width 47 height 14
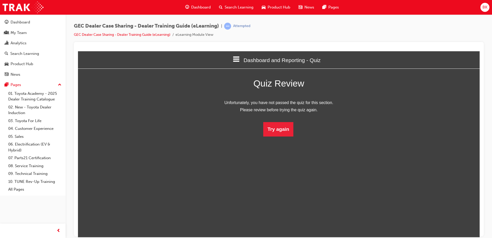
scroll to position [3, 3]
click at [276, 133] on button "Try again" at bounding box center [278, 129] width 30 height 14
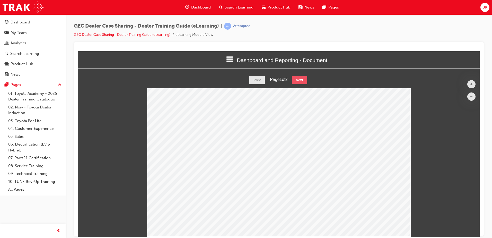
click at [302, 79] on button "Next" at bounding box center [299, 80] width 15 height 8
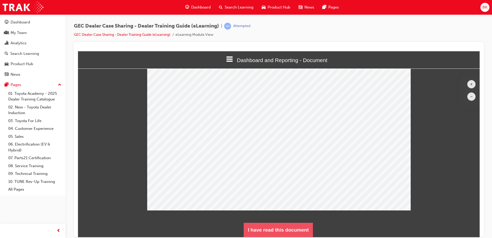
click at [307, 230] on button "I have read this document" at bounding box center [278, 229] width 69 height 14
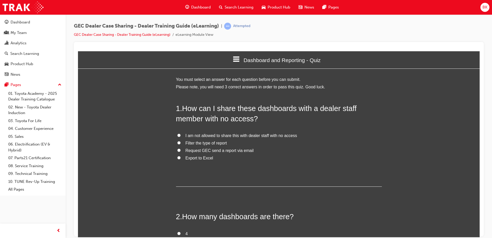
scroll to position [354, 406]
click at [194, 144] on span "Filter the type of report" at bounding box center [205, 142] width 41 height 4
click at [181, 144] on input "Filter the type of report" at bounding box center [178, 142] width 3 height 3
radio input "true"
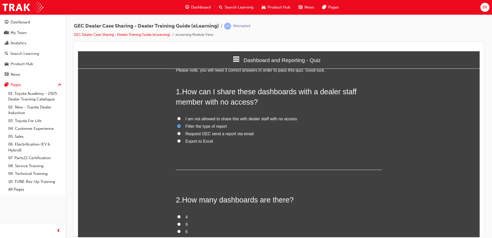
scroll to position [26, 0]
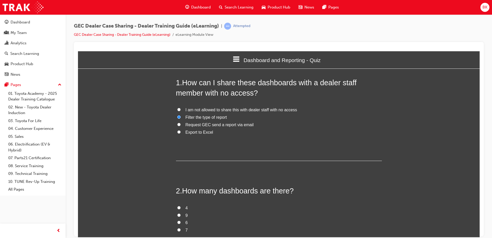
click at [183, 216] on label "9" at bounding box center [279, 214] width 206 height 7
click at [181, 216] on input "9" at bounding box center [178, 214] width 3 height 3
radio input "true"
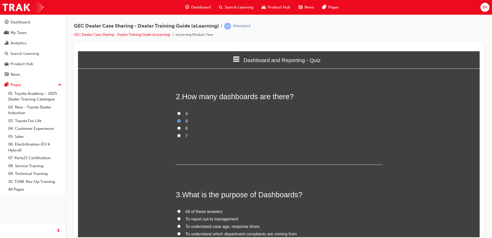
scroll to position [129, 0]
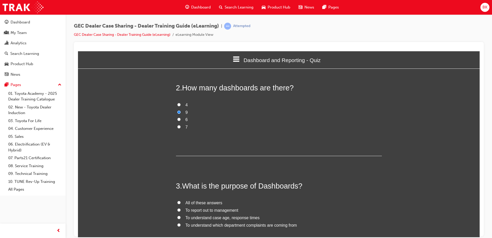
click at [210, 200] on span "All of these answers" at bounding box center [203, 202] width 37 height 4
click at [181, 200] on input "All of these answers" at bounding box center [178, 201] width 3 height 3
radio input "true"
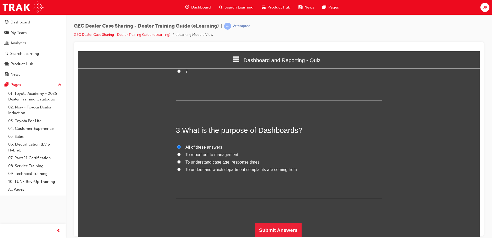
scroll to position [184, 0]
click at [280, 228] on button "Submit Answers" at bounding box center [278, 229] width 47 height 14
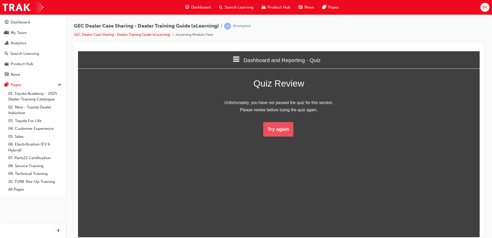
scroll to position [68, 409]
click at [278, 126] on button "Try again" at bounding box center [278, 129] width 30 height 14
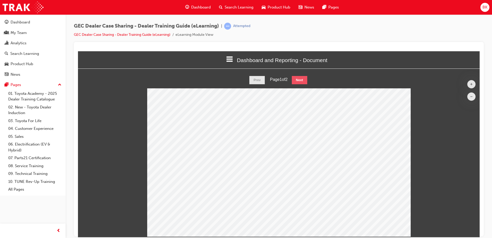
click at [303, 77] on button "Next" at bounding box center [299, 80] width 15 height 8
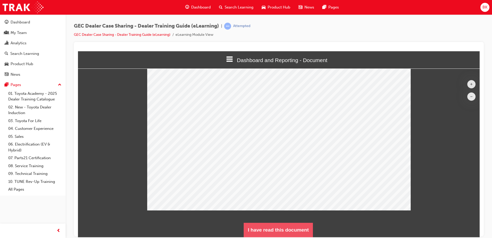
click at [297, 227] on button "I have read this document" at bounding box center [278, 229] width 69 height 14
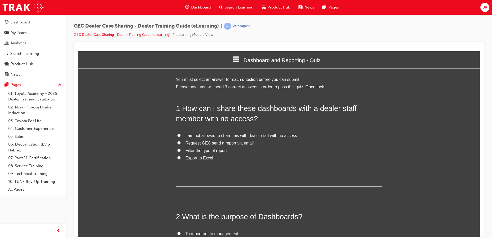
click at [191, 152] on span "Filter the type of report" at bounding box center [205, 150] width 41 height 4
click at [181, 151] on input "Filter the type of report" at bounding box center [178, 149] width 3 height 3
radio input "true"
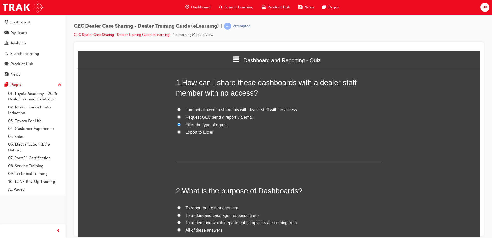
click at [203, 215] on span "To understand case age, response times" at bounding box center [222, 215] width 74 height 4
click at [181, 215] on input "To understand case age, response times" at bounding box center [178, 214] width 3 height 3
radio input "true"
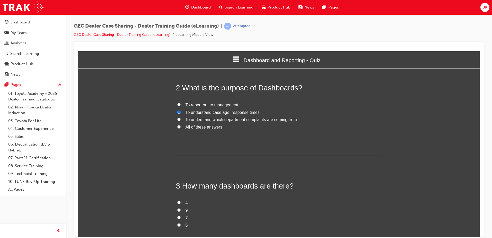
click at [182, 211] on label "9" at bounding box center [279, 209] width 206 height 7
click at [181, 211] on input "9" at bounding box center [178, 209] width 3 height 3
radio input "true"
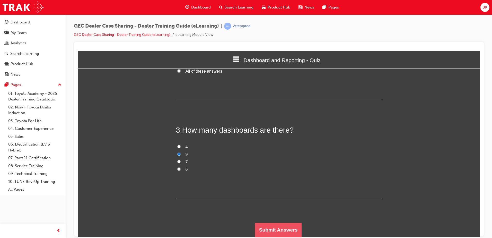
click at [264, 228] on button "Submit Answers" at bounding box center [278, 229] width 47 height 14
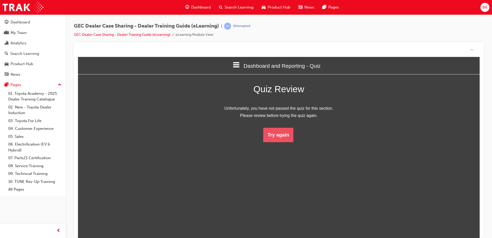
click at [278, 135] on button "Try again" at bounding box center [278, 135] width 30 height 14
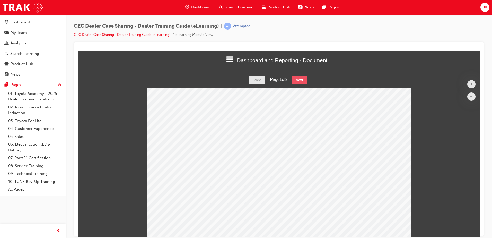
click at [301, 82] on button "Next" at bounding box center [299, 80] width 15 height 8
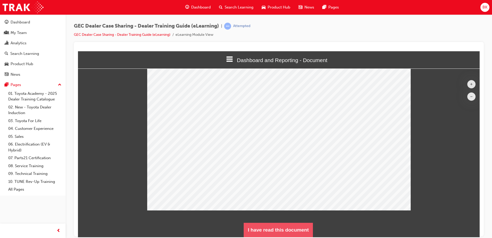
click at [257, 226] on button "I have read this document" at bounding box center [278, 229] width 69 height 14
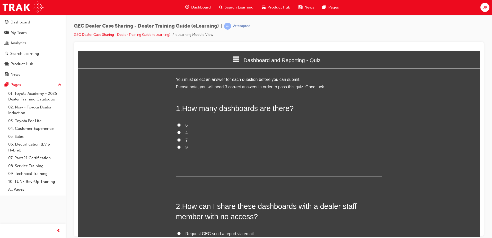
click at [180, 147] on label "9" at bounding box center [279, 147] width 206 height 7
click at [180, 147] on input "9" at bounding box center [178, 146] width 3 height 3
radio input "true"
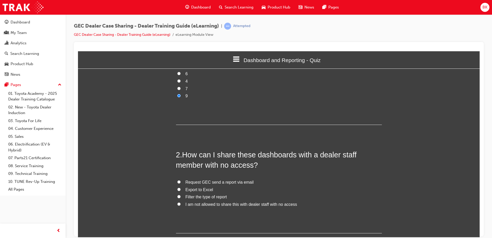
click at [217, 194] on span "Filter the type of report" at bounding box center [205, 196] width 41 height 4
click at [181, 194] on input "Filter the type of report" at bounding box center [178, 195] width 3 height 3
radio input "true"
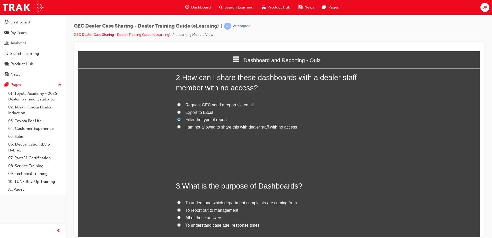
click at [200, 209] on span "To report out to management" at bounding box center [211, 210] width 53 height 4
click at [181, 209] on input "To report out to management" at bounding box center [178, 209] width 3 height 3
radio input "true"
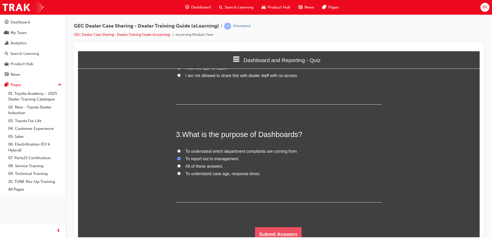
click at [282, 234] on button "Submit Answers" at bounding box center [278, 234] width 47 height 14
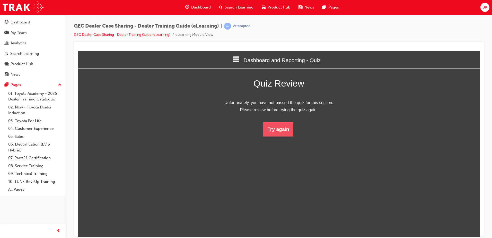
click at [280, 128] on button "Try again" at bounding box center [278, 129] width 30 height 14
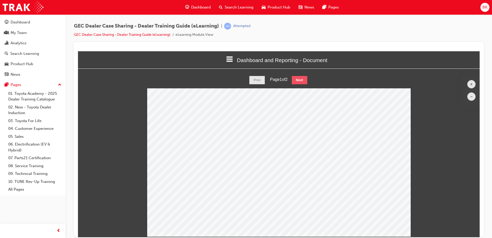
click at [297, 81] on button "Next" at bounding box center [299, 80] width 15 height 8
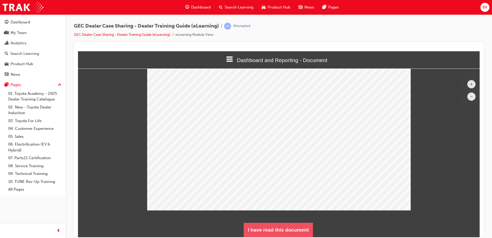
click at [279, 224] on button "I have read this document" at bounding box center [278, 229] width 69 height 14
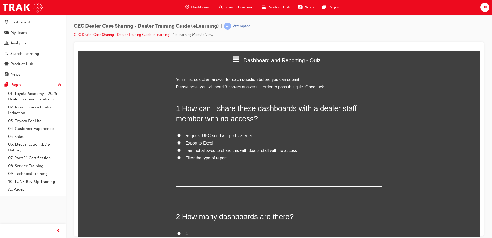
click at [198, 157] on span "Filter the type of report" at bounding box center [205, 157] width 41 height 4
click at [181, 157] on input "Filter the type of report" at bounding box center [178, 157] width 3 height 3
radio input "true"
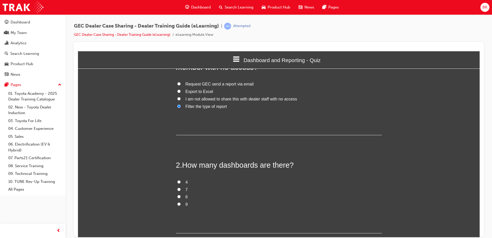
click at [185, 203] on span "9" at bounding box center [186, 204] width 2 height 4
click at [181, 203] on input "9" at bounding box center [178, 203] width 3 height 3
radio input "true"
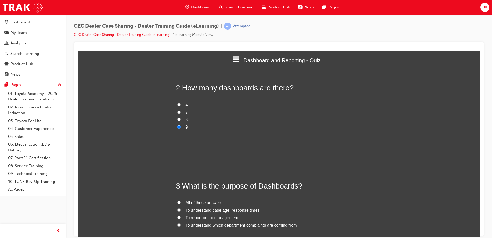
click at [197, 203] on span "All of these answers" at bounding box center [203, 202] width 37 height 4
click at [181, 203] on input "All of these answers" at bounding box center [178, 201] width 3 height 3
radio input "true"
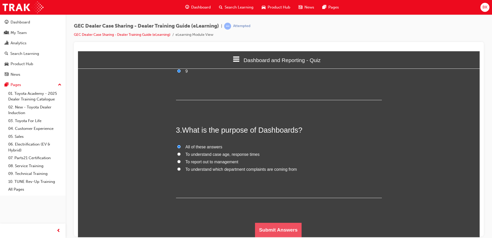
click at [287, 228] on button "Submit Answers" at bounding box center [278, 229] width 47 height 14
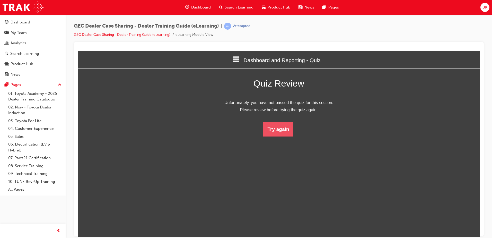
click at [282, 130] on button "Try again" at bounding box center [278, 129] width 30 height 14
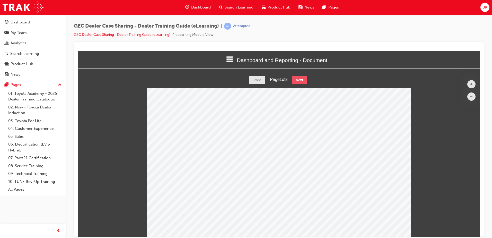
click at [301, 80] on button "Next" at bounding box center [299, 80] width 15 height 8
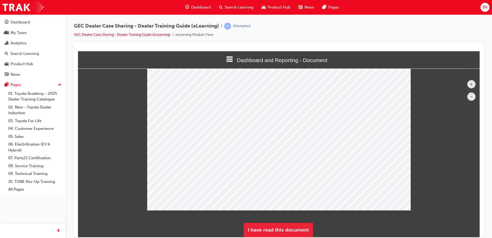
drag, startPoint x: 292, startPoint y: 222, endPoint x: 295, endPoint y: 222, distance: 3.3
click at [295, 222] on div "+ – Prev Page 2 of 2 Next I have read this document" at bounding box center [278, 142] width 401 height 187
drag, startPoint x: 296, startPoint y: 222, endPoint x: 296, endPoint y: 219, distance: 2.8
click at [296, 220] on div "+ – Prev Page 2 of 2 Next I have read this document" at bounding box center [278, 142] width 401 height 187
click at [275, 221] on div "+ – Prev Page 2 of 2 Next I have read this document" at bounding box center [278, 142] width 401 height 187
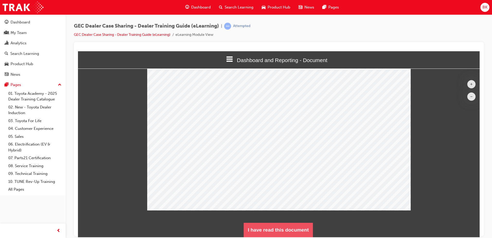
click at [275, 225] on button "I have read this document" at bounding box center [278, 229] width 69 height 14
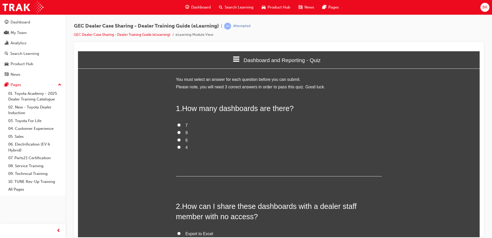
click at [176, 133] on label "9" at bounding box center [279, 132] width 206 height 7
click at [177, 133] on input "9" at bounding box center [178, 131] width 3 height 3
radio input "true"
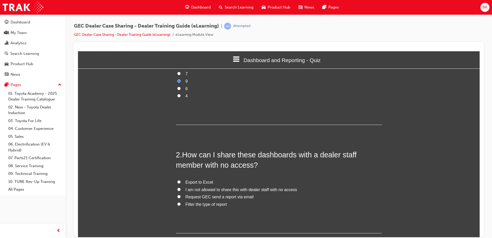
click at [181, 181] on label "Export to Excel" at bounding box center [279, 181] width 206 height 7
click at [181, 181] on input "Export to Excel" at bounding box center [178, 181] width 3 height 3
radio input "true"
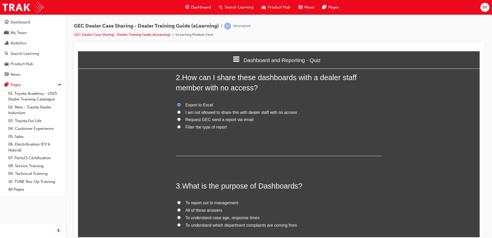
click at [210, 210] on span "All of these answers" at bounding box center [203, 210] width 37 height 4
click at [181, 210] on input "All of these answers" at bounding box center [178, 209] width 3 height 3
radio input "true"
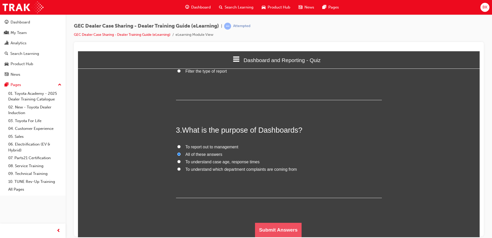
click at [268, 225] on button "Submit Answers" at bounding box center [278, 229] width 47 height 14
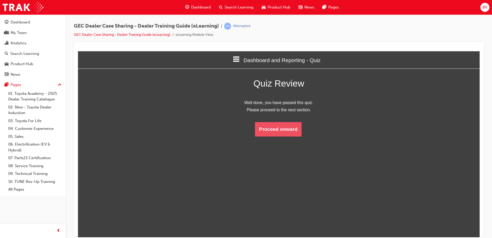
click at [269, 130] on button "Proceed onward" at bounding box center [278, 129] width 47 height 14
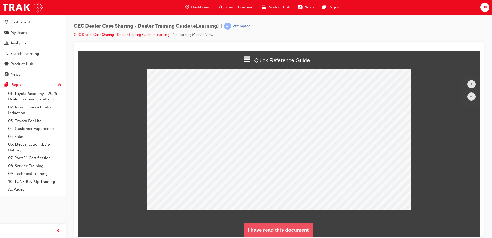
click at [276, 226] on button "I have read this document" at bounding box center [278, 229] width 69 height 14
click at [281, 231] on button "I have read this document" at bounding box center [278, 229] width 69 height 14
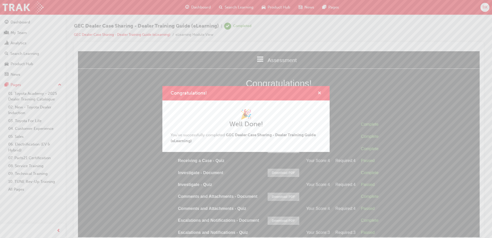
click at [319, 94] on span "cross-icon" at bounding box center [319, 93] width 4 height 5
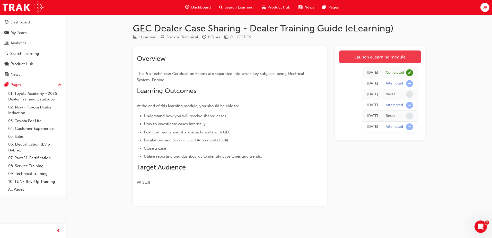
click at [373, 56] on link "Launch eLearning module" at bounding box center [380, 56] width 82 height 13
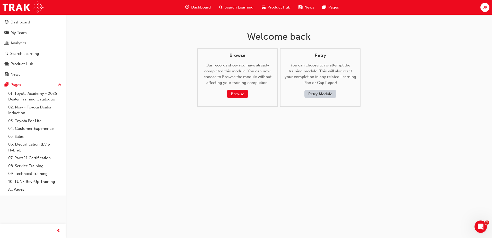
click at [312, 92] on button "Retry Module" at bounding box center [320, 94] width 32 height 8
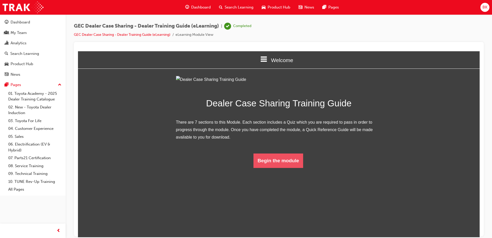
click at [281, 167] on button "Begin the module" at bounding box center [278, 160] width 50 height 14
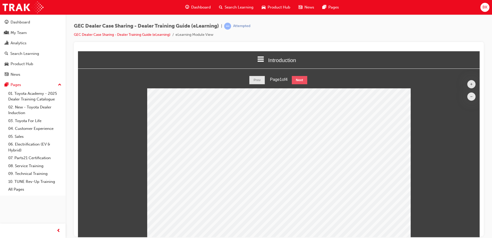
click at [298, 76] on button "Next" at bounding box center [299, 80] width 15 height 8
click at [298, 80] on button "Next" at bounding box center [299, 80] width 15 height 8
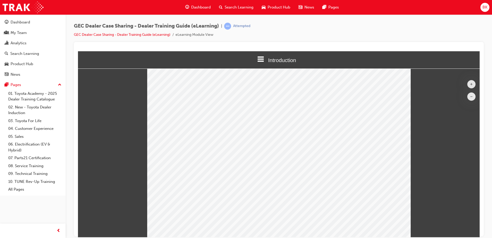
scroll to position [64, 0]
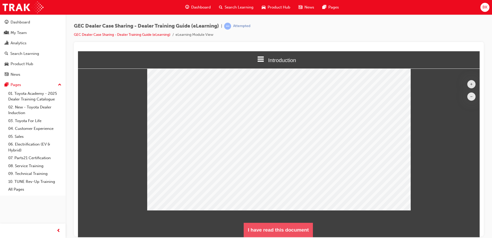
click at [276, 226] on button "I have read this document" at bounding box center [278, 229] width 69 height 14
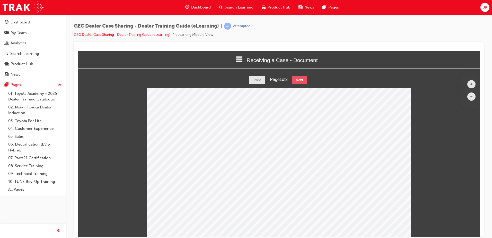
click at [304, 78] on button "Next" at bounding box center [299, 80] width 15 height 8
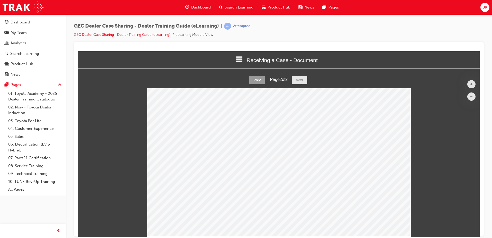
scroll to position [26, 0]
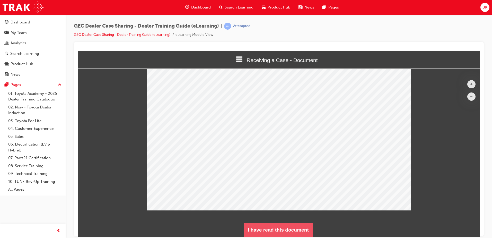
click at [287, 231] on button "I have read this document" at bounding box center [278, 229] width 69 height 14
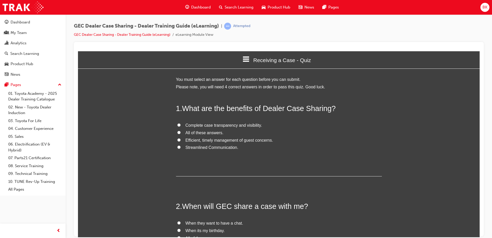
scroll to position [441, 406]
click at [190, 135] on span "All of these answers." at bounding box center [204, 132] width 38 height 4
click at [181, 134] on input "All of these answers." at bounding box center [178, 131] width 3 height 3
radio input "true"
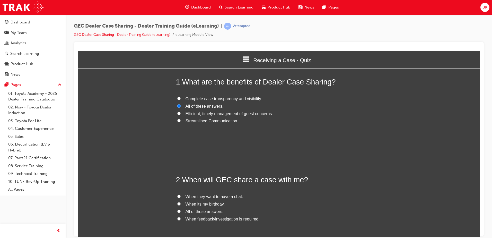
scroll to position [51, 0]
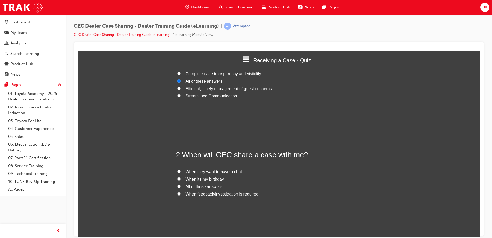
click at [213, 194] on span "When feedback/investigation is required." at bounding box center [222, 193] width 74 height 4
click at [181, 194] on input "When feedback/investigation is required." at bounding box center [178, 193] width 3 height 3
radio input "true"
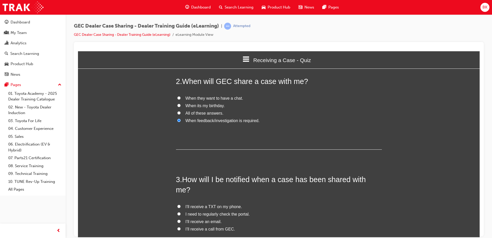
scroll to position [129, 0]
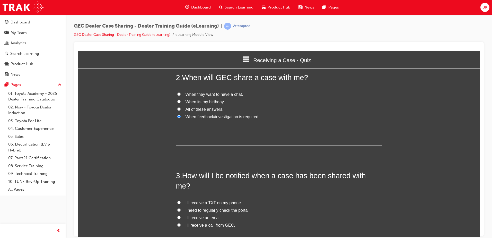
click at [205, 215] on span "I’ll receive an email." at bounding box center [203, 217] width 36 height 4
click at [181, 215] on input "I’ll receive an email." at bounding box center [178, 216] width 3 height 3
radio input "true"
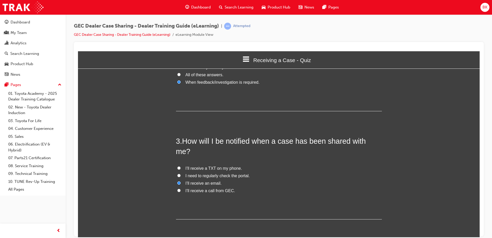
scroll to position [231, 0]
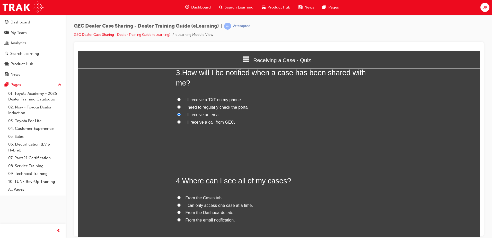
click at [213, 195] on span "From the Cases tab." at bounding box center [203, 197] width 37 height 4
click at [181, 195] on input "From the Cases tab." at bounding box center [178, 196] width 3 height 3
radio input "true"
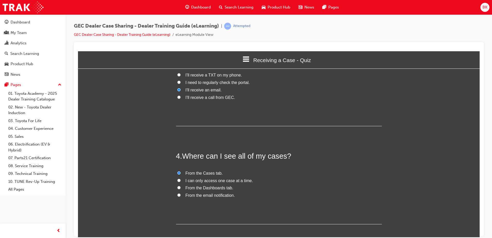
scroll to position [272, 0]
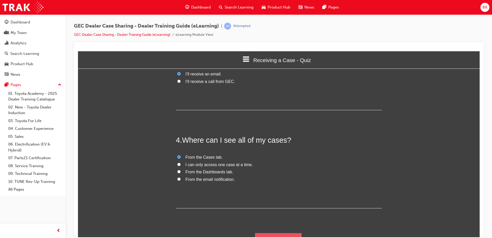
click at [286, 233] on button "Submit Answers" at bounding box center [278, 240] width 47 height 14
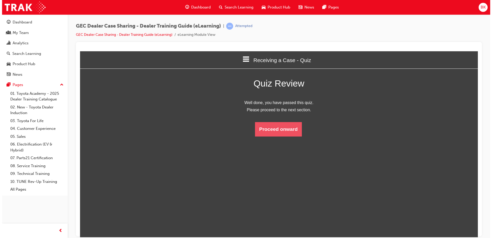
scroll to position [68, 409]
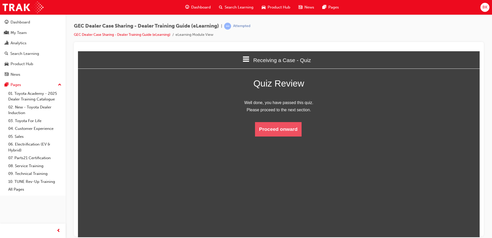
click at [285, 128] on button "Proceed onward" at bounding box center [278, 129] width 47 height 14
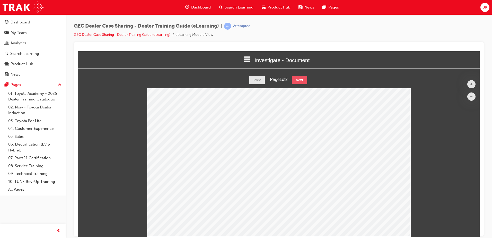
click at [296, 78] on button "Next" at bounding box center [299, 80] width 15 height 8
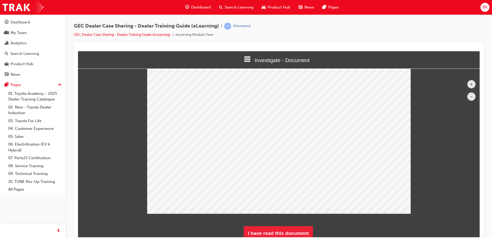
scroll to position [0, 0]
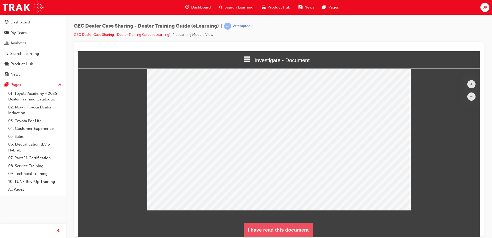
click at [285, 224] on button "I have read this document" at bounding box center [278, 229] width 69 height 14
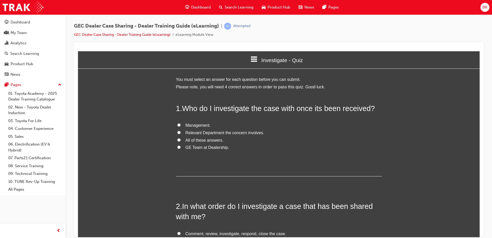
click at [215, 139] on span "All of these answers." at bounding box center [204, 140] width 38 height 4
click at [181, 139] on input "All of these answers." at bounding box center [178, 139] width 3 height 3
radio input "true"
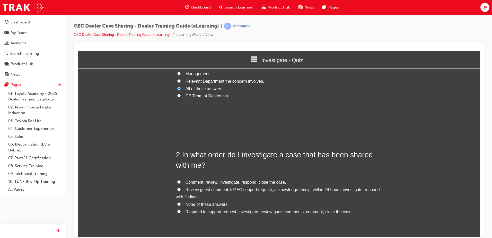
click at [224, 191] on span "Review guest comment & GEC support request, acknowledge receipt within 24 hours…" at bounding box center [278, 193] width 204 height 12
click at [181, 191] on input "Review guest comment & GEC support request, acknowledge receipt within 24 hours…" at bounding box center [178, 188] width 3 height 3
radio input "true"
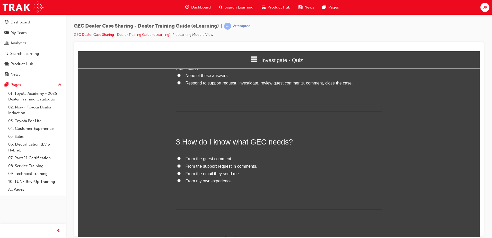
click at [219, 158] on span "From the guest comment." at bounding box center [208, 158] width 47 height 4
click at [181, 158] on input "From the guest comment." at bounding box center [178, 157] width 3 height 3
radio input "true"
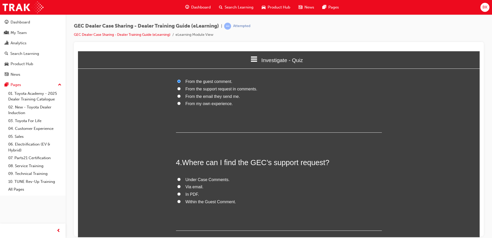
click at [204, 179] on span "Under Case Comments." at bounding box center [207, 179] width 44 height 4
click at [181, 179] on input "Under Case Comments." at bounding box center [178, 178] width 3 height 3
radio input "true"
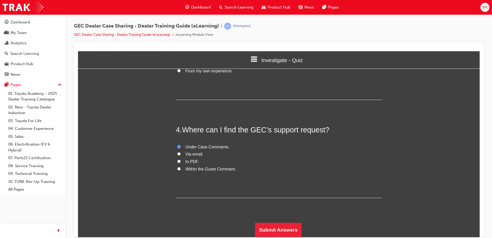
click at [202, 167] on span "Within the Guest Comment." at bounding box center [210, 168] width 51 height 4
click at [181, 167] on input "Within the Guest Comment." at bounding box center [178, 168] width 3 height 3
radio input "true"
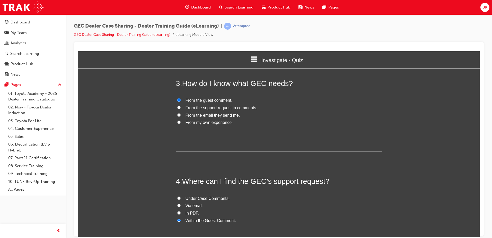
click at [240, 107] on span "From the support request in comments." at bounding box center [221, 107] width 72 height 4
click at [181, 107] on input "From the support request in comments." at bounding box center [178, 106] width 3 height 3
radio input "true"
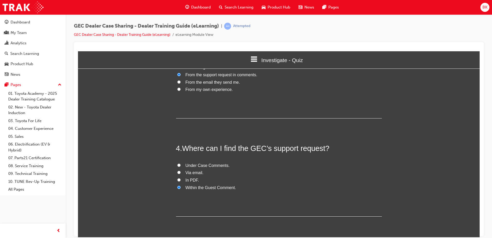
scroll to position [290, 0]
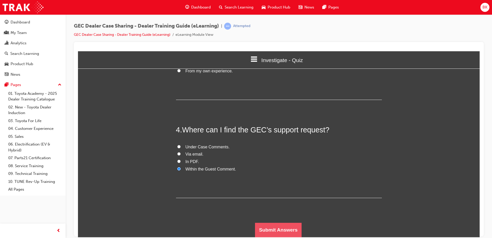
click at [278, 229] on button "Submit Answers" at bounding box center [278, 229] width 47 height 14
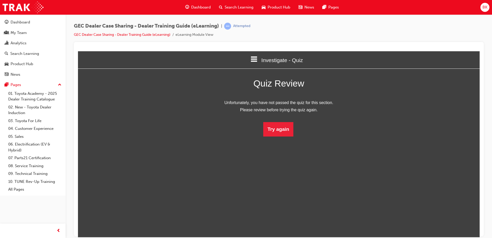
scroll to position [68, 409]
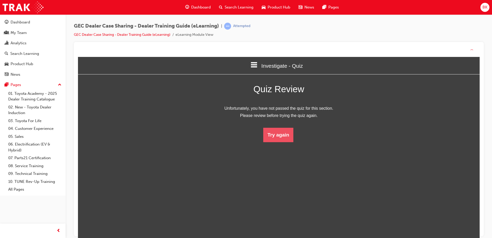
click at [279, 130] on button "Try again" at bounding box center [278, 135] width 30 height 14
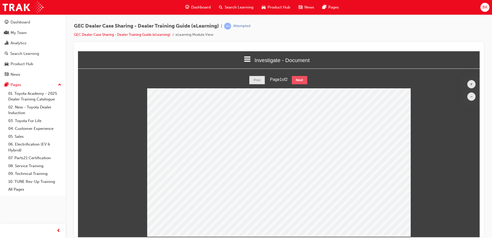
click at [306, 77] on button "Next" at bounding box center [299, 80] width 15 height 8
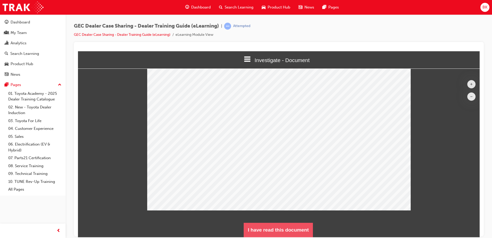
click at [272, 226] on button "I have read this document" at bounding box center [278, 229] width 69 height 14
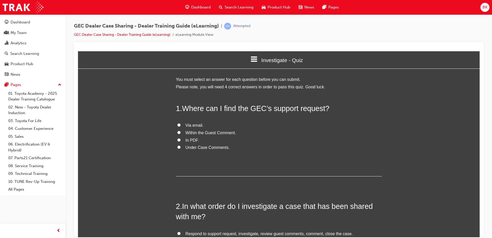
click at [201, 148] on span "Under Case Comments." at bounding box center [207, 147] width 44 height 4
click at [181, 148] on input "Under Case Comments." at bounding box center [178, 146] width 3 height 3
radio input "true"
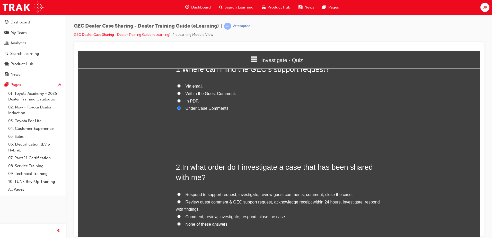
scroll to position [51, 0]
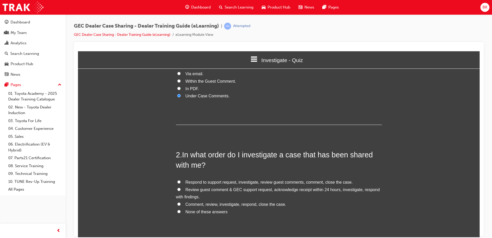
click at [223, 182] on span "Respond to support request, investigate, review guest comments, comment, close …" at bounding box center [268, 182] width 167 height 4
click at [181, 182] on input "Respond to support request, investigate, review guest comments, comment, close …" at bounding box center [178, 181] width 3 height 3
radio input "true"
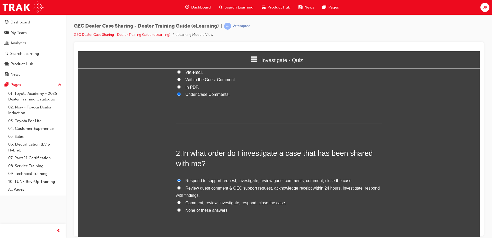
scroll to position [77, 0]
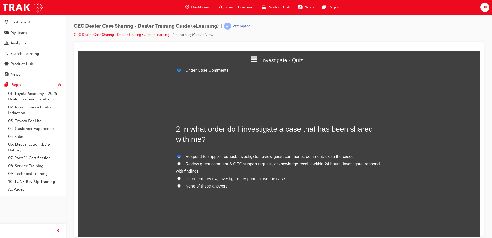
click at [207, 186] on span "None of these answers" at bounding box center [206, 185] width 42 height 4
click at [181, 186] on input "None of these answers" at bounding box center [178, 185] width 3 height 3
radio input "true"
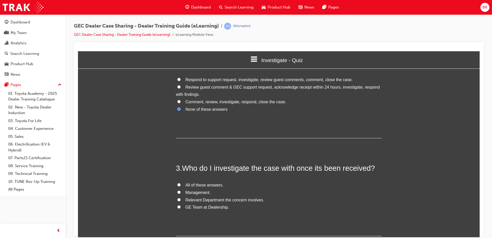
scroll to position [154, 0]
click at [203, 186] on span "All of these answers." at bounding box center [204, 184] width 38 height 4
click at [181, 185] on input "All of these answers." at bounding box center [178, 183] width 3 height 3
radio input "true"
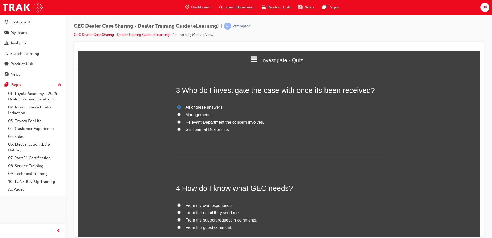
scroll to position [257, 0]
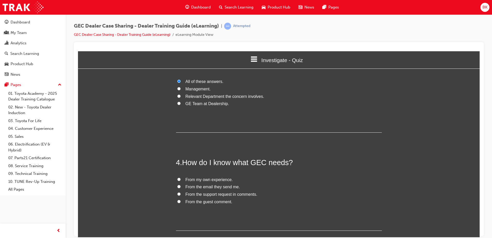
click at [225, 195] on span "From the support request in comments." at bounding box center [221, 194] width 72 height 4
click at [181, 195] on input "From the support request in comments." at bounding box center [178, 193] width 3 height 3
radio input "true"
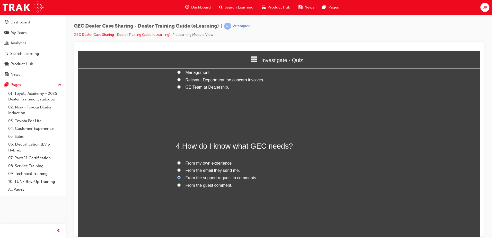
scroll to position [290, 0]
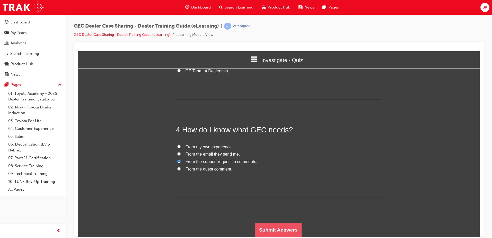
click at [277, 227] on button "Submit Answers" at bounding box center [278, 229] width 47 height 14
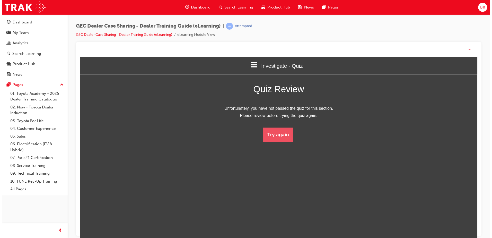
scroll to position [68, 406]
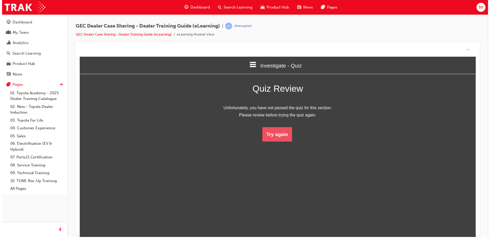
click at [282, 135] on button "Try again" at bounding box center [278, 134] width 30 height 14
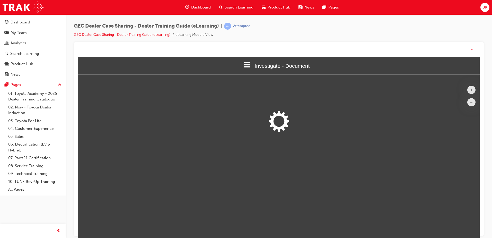
scroll to position [168, 409]
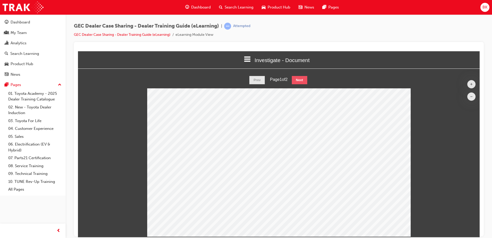
click at [294, 83] on button "Next" at bounding box center [299, 80] width 15 height 8
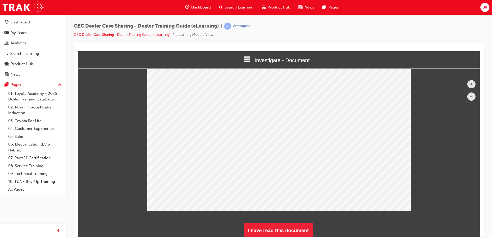
scroll to position [26, 0]
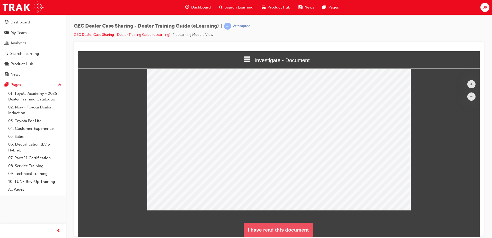
click at [274, 229] on button "I have read this document" at bounding box center [278, 229] width 69 height 14
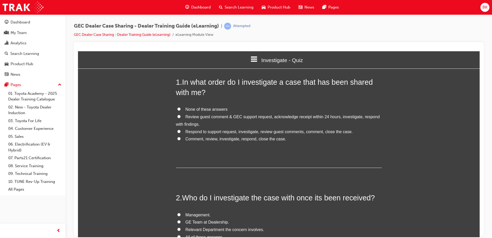
scroll to position [459, 406]
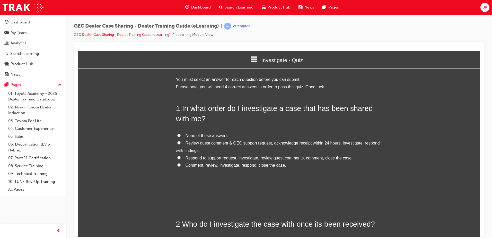
click at [253, 144] on span "Review guest comment & GEC support request, acknowledge receipt within 24 hours…" at bounding box center [278, 146] width 204 height 12
click at [181, 144] on input "Review guest comment & GEC support request, acknowledge receipt within 24 hours…" at bounding box center [178, 142] width 3 height 3
radio input "true"
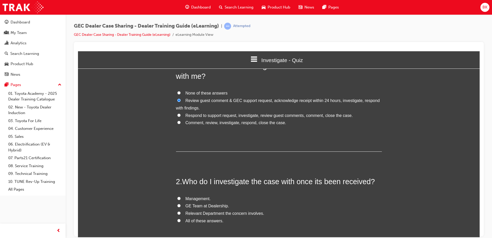
scroll to position [51, 0]
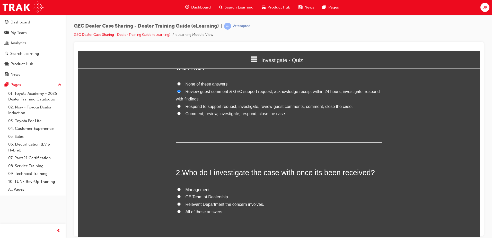
click at [203, 213] on span "All of these answers." at bounding box center [204, 211] width 38 height 4
click at [181, 213] on input "All of these answers." at bounding box center [178, 210] width 3 height 3
radio input "true"
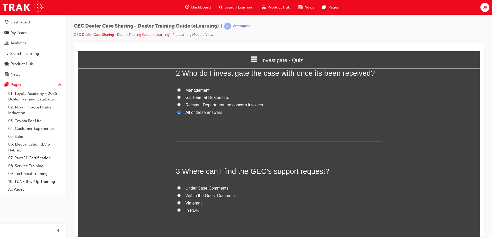
scroll to position [154, 0]
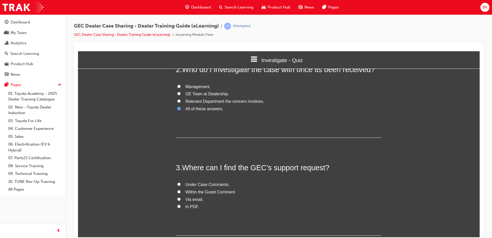
click at [194, 191] on span "Within the Guest Comment." at bounding box center [210, 191] width 51 height 4
click at [181, 191] on input "Within the Guest Comment." at bounding box center [178, 191] width 3 height 3
radio input "true"
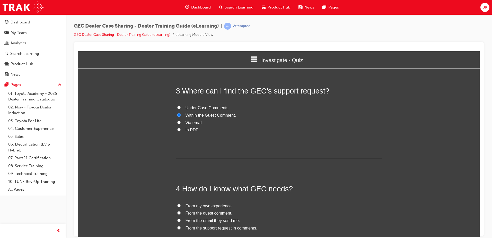
scroll to position [231, 0]
click at [212, 228] on span "From the support request in comments." at bounding box center [221, 227] width 72 height 4
click at [181, 228] on input "From the support request in comments." at bounding box center [178, 226] width 3 height 3
radio input "true"
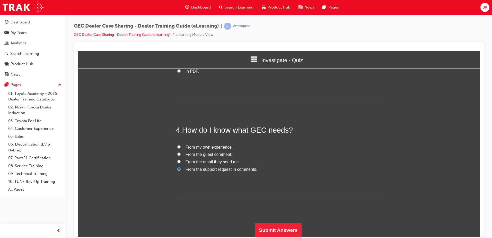
scroll to position [290, 0]
click at [265, 228] on button "Submit Answers" at bounding box center [278, 229] width 47 height 14
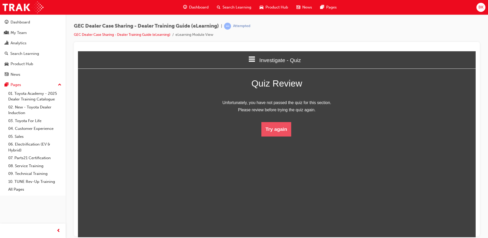
scroll to position [68, 406]
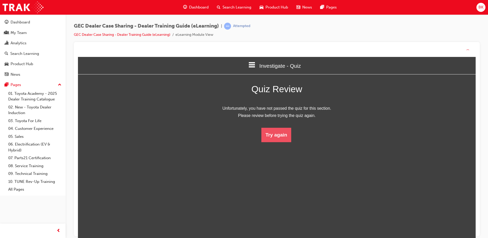
click at [281, 130] on button "Try again" at bounding box center [276, 135] width 30 height 14
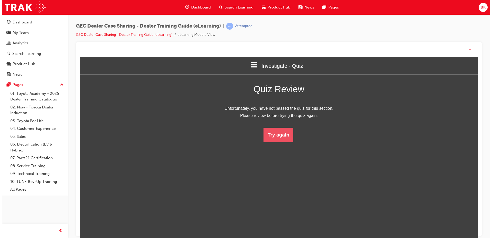
scroll to position [168, 409]
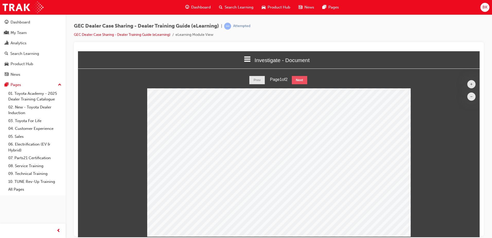
click at [302, 81] on button "Next" at bounding box center [299, 80] width 15 height 8
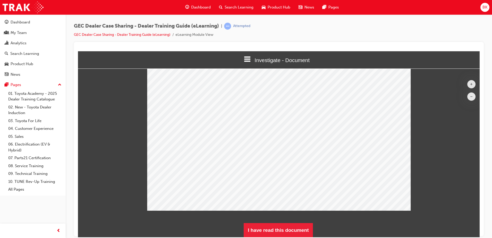
scroll to position [26, 0]
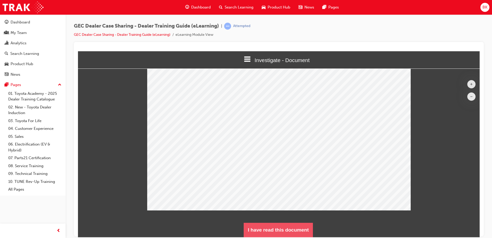
click at [274, 231] on button "I have read this document" at bounding box center [278, 229] width 69 height 14
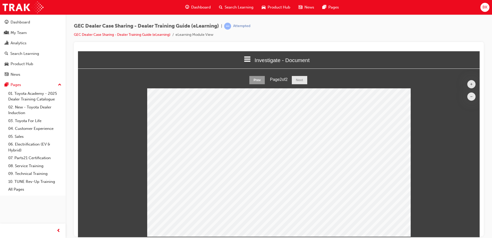
scroll to position [459, 406]
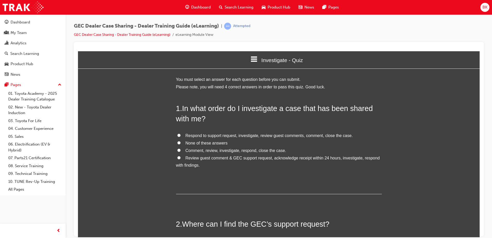
click at [302, 158] on span "Review guest comment & GEC support request, acknowledge receipt within 24 hours…" at bounding box center [278, 161] width 204 height 12
click at [181, 158] on input "Review guest comment & GEC support request, acknowledge receipt within 24 hours…" at bounding box center [178, 157] width 3 height 3
radio input "true"
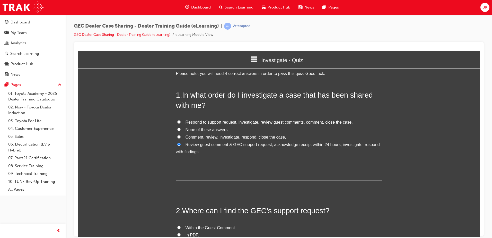
scroll to position [51, 0]
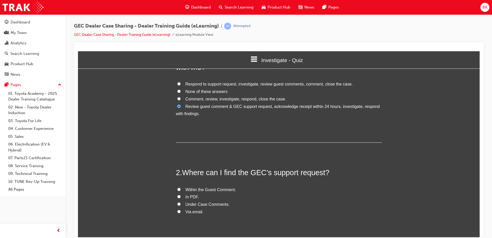
click at [191, 205] on span "Under Case Comments." at bounding box center [207, 204] width 44 height 4
click at [181, 205] on input "Under Case Comments." at bounding box center [178, 203] width 3 height 3
radio input "true"
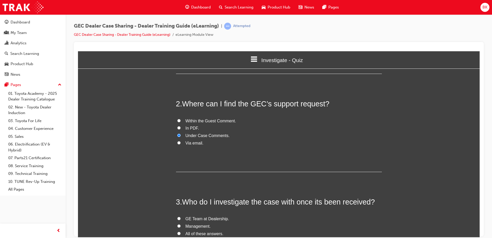
scroll to position [129, 0]
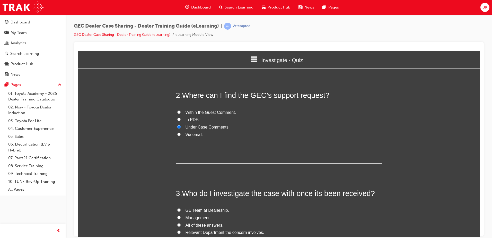
click at [195, 226] on span "All of these answers." at bounding box center [204, 224] width 38 height 4
click at [181, 226] on input "All of these answers." at bounding box center [178, 224] width 3 height 3
radio input "true"
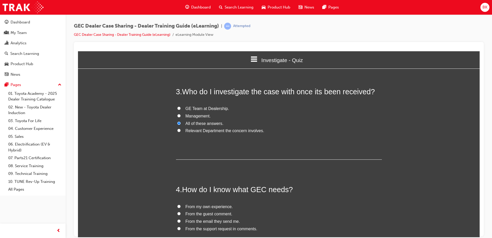
scroll to position [231, 0]
click at [211, 228] on span "From the support request in comments." at bounding box center [221, 227] width 72 height 4
click at [181, 228] on input "From the support request in comments." at bounding box center [178, 226] width 3 height 3
radio input "true"
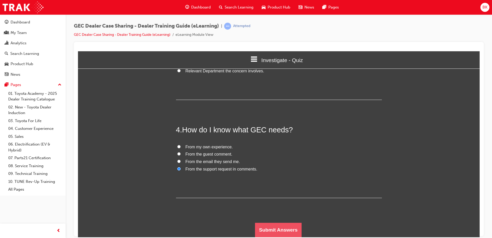
click at [262, 228] on button "Submit Answers" at bounding box center [278, 229] width 47 height 14
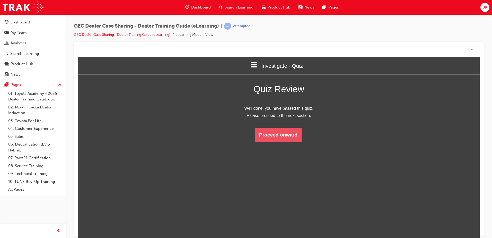
scroll to position [68, 409]
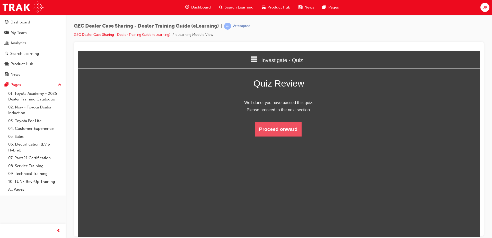
click at [280, 131] on button "Proceed onward" at bounding box center [278, 129] width 47 height 14
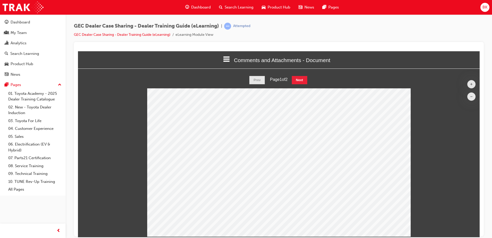
scroll to position [168, 409]
click at [298, 82] on button "Next" at bounding box center [299, 80] width 15 height 8
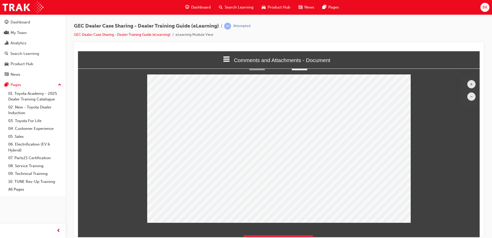
scroll to position [26, 0]
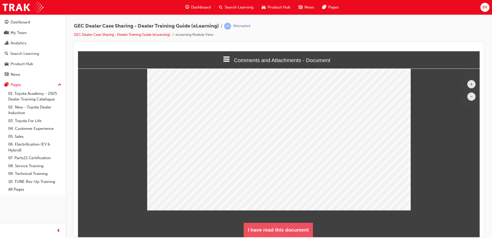
click at [290, 228] on button "I have read this document" at bounding box center [278, 229] width 69 height 14
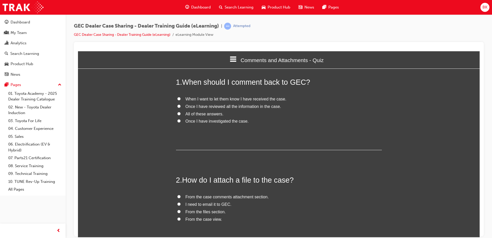
scroll to position [0, 0]
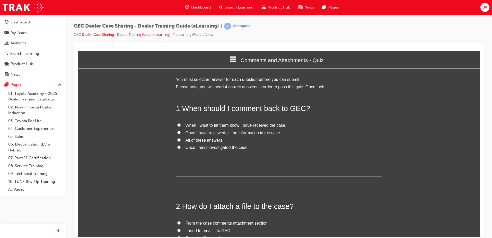
click at [245, 132] on span "Once I have reviewed all the information in the case." at bounding box center [233, 132] width 96 height 4
click at [181, 132] on input "Once I have reviewed all the information in the case." at bounding box center [178, 131] width 3 height 3
radio input "true"
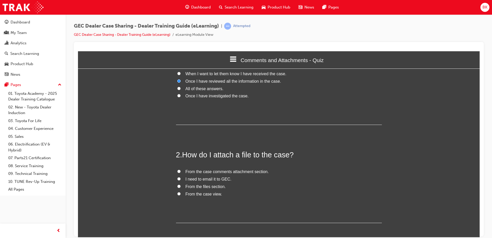
click at [248, 170] on span "From the case comments attachment section." at bounding box center [226, 171] width 83 height 4
click at [181, 170] on input "From the case comments attachment section." at bounding box center [178, 170] width 3 height 3
radio input "true"
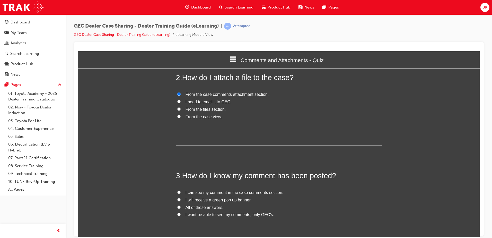
click at [204, 206] on span "All of these answers." at bounding box center [204, 207] width 38 height 4
click at [181, 206] on input "All of these answers." at bounding box center [178, 206] width 3 height 3
radio input "true"
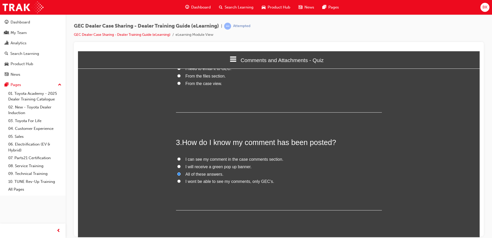
scroll to position [206, 0]
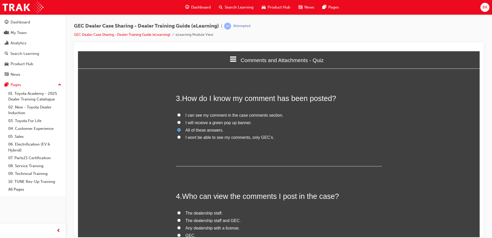
click at [217, 223] on label "The dealership staff and GEC." at bounding box center [279, 220] width 206 height 7
click at [181, 221] on input "The dealership staff and GEC." at bounding box center [178, 219] width 3 height 3
radio input "true"
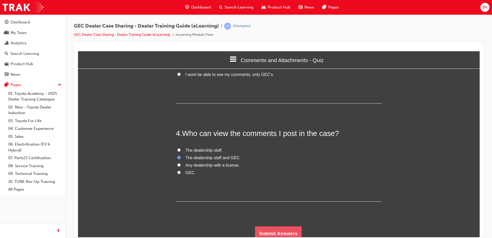
scroll to position [272, 0]
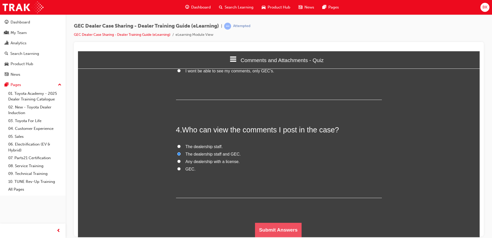
click at [264, 227] on button "Submit Answers" at bounding box center [278, 229] width 47 height 14
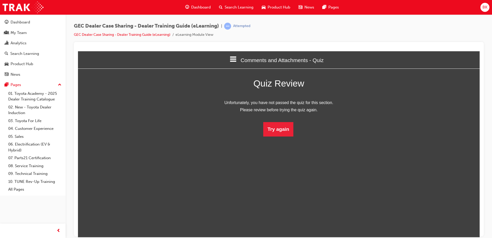
scroll to position [0, 0]
click at [281, 132] on button "Try again" at bounding box center [278, 129] width 30 height 14
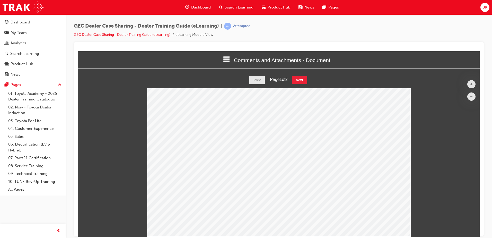
click at [204, 4] on div "Dashboard" at bounding box center [198, 7] width 34 height 11
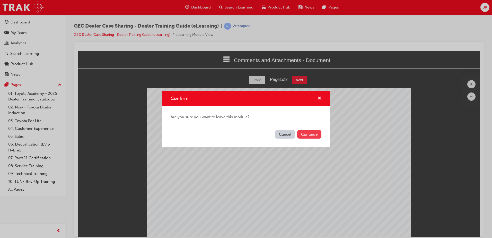
click at [307, 133] on button "Continue" at bounding box center [309, 134] width 24 height 8
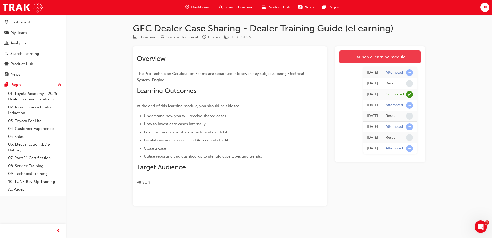
click at [372, 56] on link "Launch eLearning module" at bounding box center [380, 56] width 82 height 13
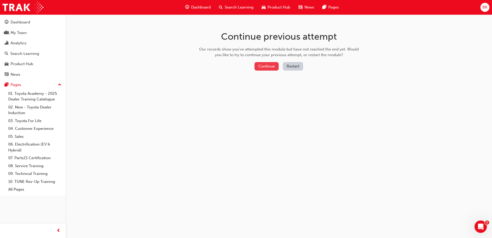
click at [268, 65] on button "Continue" at bounding box center [266, 66] width 24 height 8
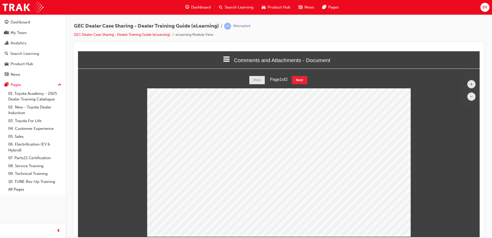
scroll to position [168, 409]
click at [306, 76] on button "Next" at bounding box center [299, 80] width 15 height 8
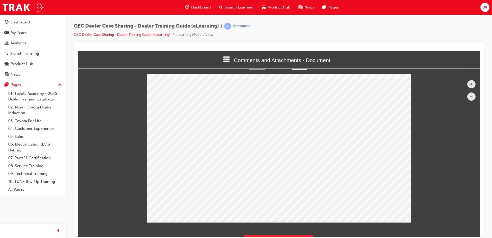
scroll to position [26, 0]
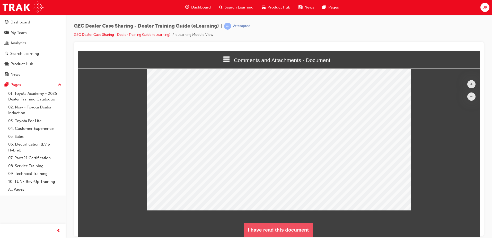
click at [281, 226] on button "I have read this document" at bounding box center [278, 229] width 69 height 14
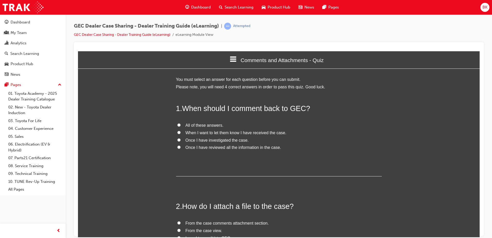
scroll to position [441, 406]
click at [179, 122] on label "All of these answers." at bounding box center [279, 124] width 206 height 7
click at [179, 123] on input "All of these answers." at bounding box center [178, 124] width 3 height 3
radio input "true"
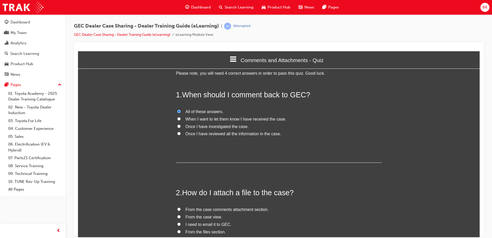
scroll to position [26, 0]
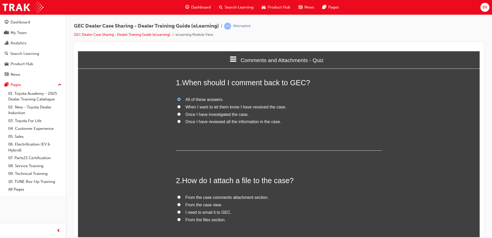
click at [195, 198] on span "From the case comments attachment section." at bounding box center [226, 197] width 83 height 4
click at [181, 198] on input "From the case comments attachment section." at bounding box center [178, 196] width 3 height 3
radio input "true"
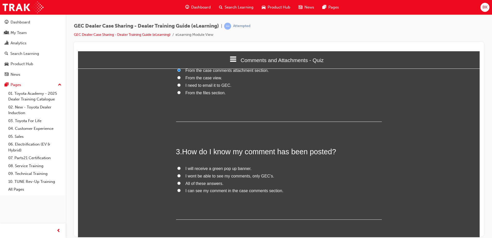
scroll to position [154, 0]
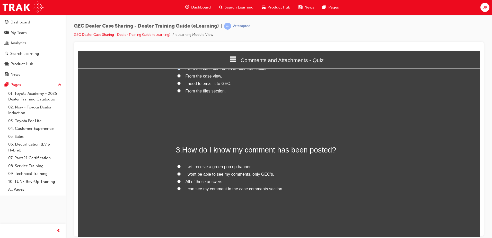
click at [190, 189] on span "I can see my comment in the case comments section." at bounding box center [234, 188] width 98 height 4
click at [181, 189] on input "I can see my comment in the case comments section." at bounding box center [178, 187] width 3 height 3
radio input "true"
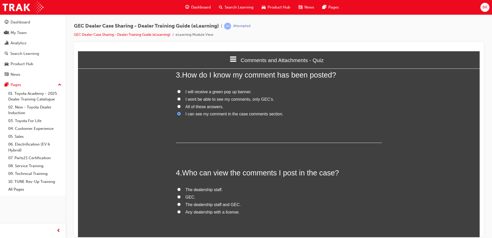
scroll to position [231, 0]
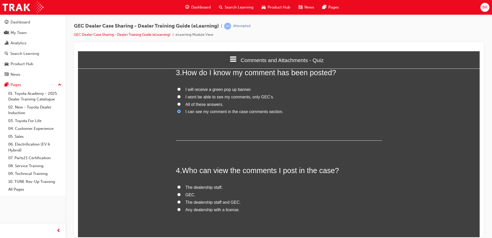
click at [222, 201] on span "The dealership staff and GEC." at bounding box center [212, 202] width 55 height 4
click at [181, 201] on input "The dealership staff and GEC." at bounding box center [178, 201] width 3 height 3
radio input "true"
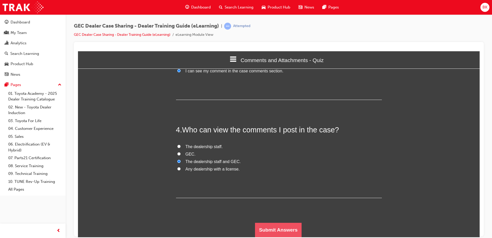
click at [263, 229] on button "Submit Answers" at bounding box center [278, 229] width 47 height 14
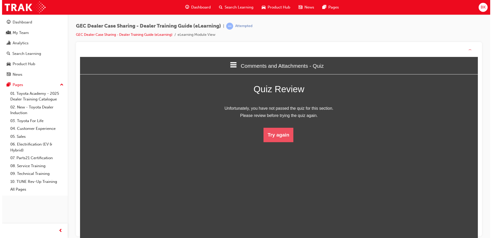
scroll to position [68, 409]
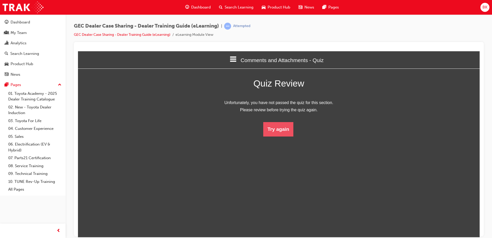
click at [284, 133] on button "Try again" at bounding box center [278, 129] width 30 height 14
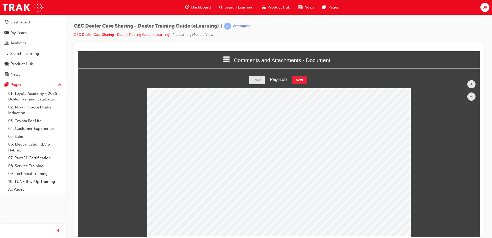
scroll to position [168, 409]
click at [295, 79] on button "Next" at bounding box center [299, 80] width 15 height 8
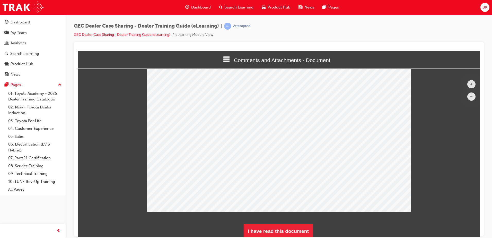
scroll to position [26, 0]
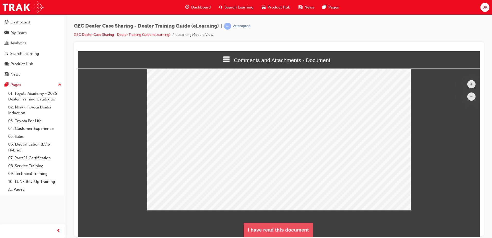
click at [282, 227] on button "I have read this document" at bounding box center [278, 229] width 69 height 14
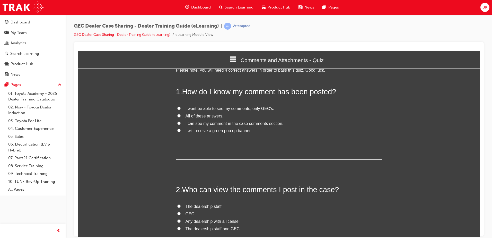
scroll to position [26, 0]
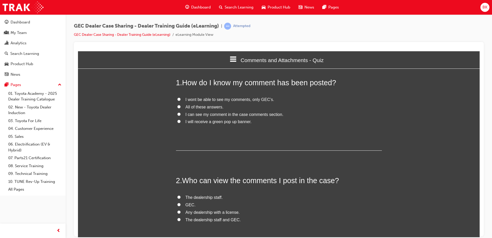
click at [198, 120] on span "I will receive a green pop up banner." at bounding box center [218, 121] width 66 height 4
click at [181, 120] on input "I will receive a green pop up banner." at bounding box center [178, 120] width 3 height 3
radio input "true"
click at [208, 221] on span "The dealership staff and GEC." at bounding box center [212, 219] width 55 height 4
click at [181, 221] on input "The dealership staff and GEC." at bounding box center [178, 218] width 3 height 3
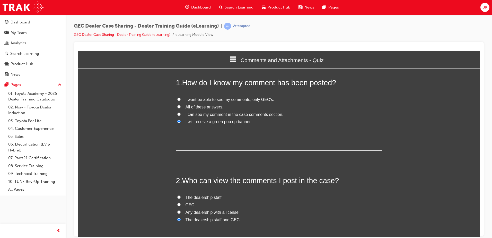
radio input "true"
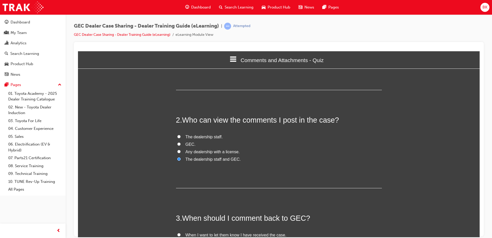
scroll to position [0, 0]
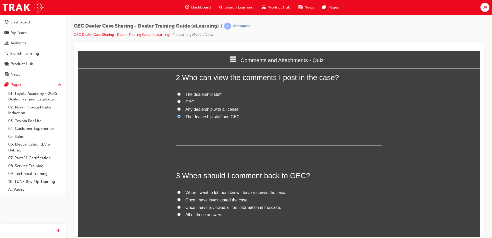
click at [213, 214] on span "All of these answers." at bounding box center [204, 214] width 38 height 4
click at [181, 214] on input "All of these answers." at bounding box center [178, 213] width 3 height 3
radio input "true"
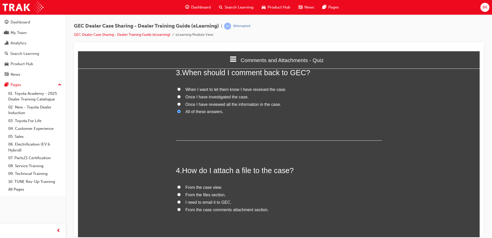
click at [233, 207] on span "From the case comments attachment section." at bounding box center [226, 209] width 83 height 4
click at [181, 207] on input "From the case comments attachment section." at bounding box center [178, 208] width 3 height 3
radio input "true"
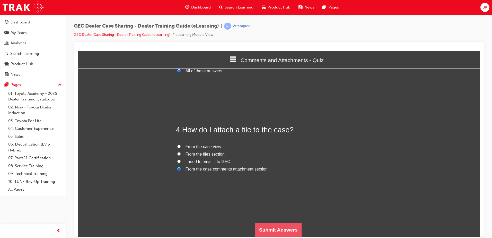
click at [261, 225] on button "Submit Answers" at bounding box center [278, 229] width 47 height 14
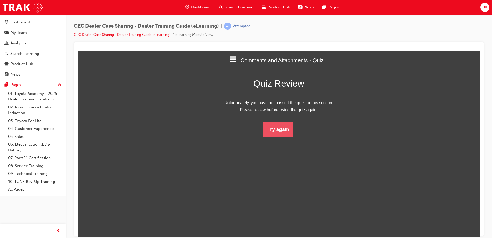
click at [280, 124] on button "Try again" at bounding box center [278, 129] width 30 height 14
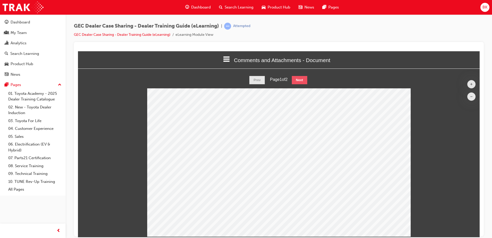
click at [302, 77] on button "Next" at bounding box center [299, 80] width 15 height 8
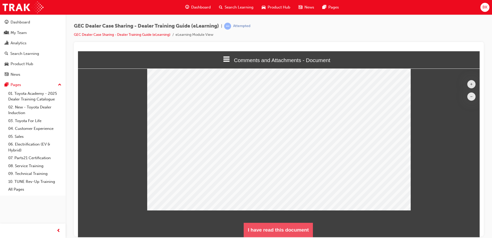
click at [280, 231] on button "I have read this document" at bounding box center [278, 229] width 69 height 14
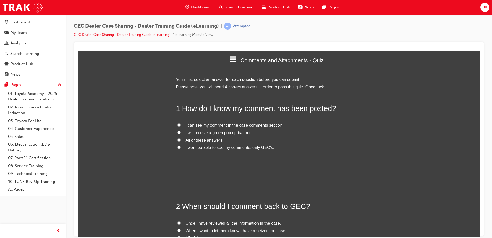
click at [193, 126] on span "I can see my comment in the case comments section." at bounding box center [234, 125] width 98 height 4
click at [181, 126] on input "I can see my comment in the case comments section." at bounding box center [178, 124] width 3 height 3
radio input "true"
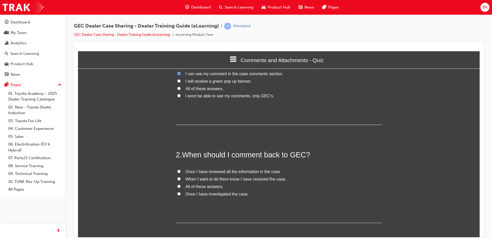
click at [191, 188] on span "All of these answers." at bounding box center [204, 186] width 38 height 4
click at [181, 188] on input "All of these answers." at bounding box center [178, 185] width 3 height 3
radio input "true"
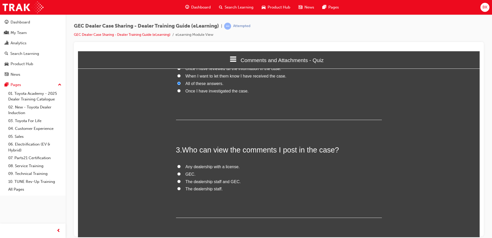
click at [191, 179] on span "The dealership staff and GEC." at bounding box center [212, 181] width 55 height 4
click at [181, 179] on input "The dealership staff and GEC." at bounding box center [178, 180] width 3 height 3
radio input "true"
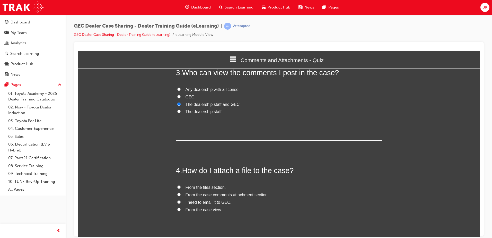
click at [202, 185] on span "From the files section." at bounding box center [205, 187] width 40 height 4
click at [181, 185] on input "From the files section." at bounding box center [178, 186] width 3 height 3
radio input "true"
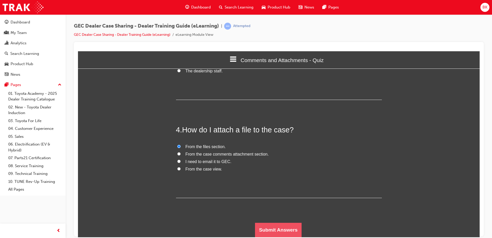
click at [265, 230] on button "Submit Answers" at bounding box center [278, 229] width 47 height 14
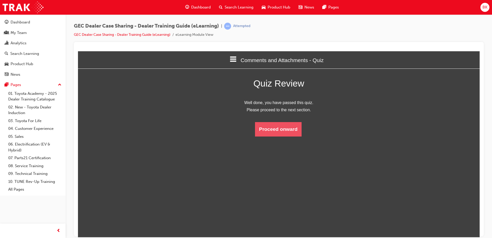
click at [281, 132] on button "Proceed onward" at bounding box center [278, 129] width 47 height 14
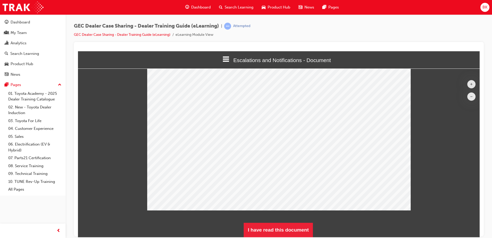
click at [292, 221] on div "+ – Prev Page 1 of 1 Next I have read this document" at bounding box center [278, 142] width 401 height 187
click at [292, 229] on button "I have read this document" at bounding box center [278, 229] width 69 height 14
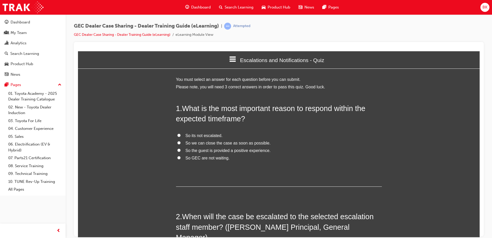
click at [249, 151] on span "So the guest is provided a positive experience." at bounding box center [227, 150] width 85 height 4
click at [181, 151] on input "So the guest is provided a positive experience." at bounding box center [178, 149] width 3 height 3
radio input "true"
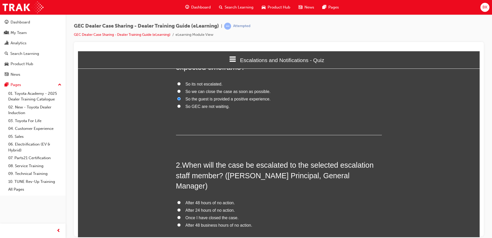
click at [219, 222] on span "After 48 business hours of no action." at bounding box center [218, 224] width 67 height 4
click at [181, 223] on input "After 48 business hours of no action." at bounding box center [178, 224] width 3 height 3
radio input "true"
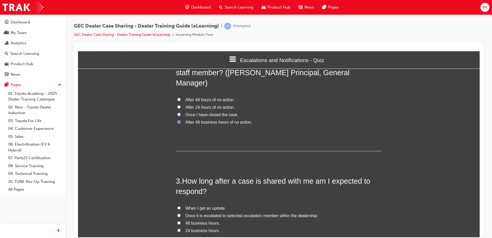
click at [204, 228] on span "24 business hours." at bounding box center [202, 230] width 34 height 4
click at [181, 228] on input "24 business hours." at bounding box center [178, 229] width 3 height 3
radio input "true"
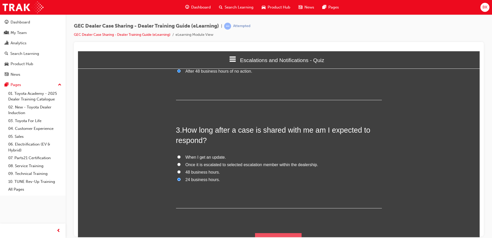
click at [259, 233] on button "Submit Answers" at bounding box center [278, 240] width 47 height 14
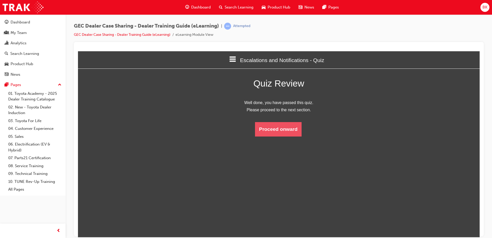
click at [293, 129] on button "Proceed onward" at bounding box center [278, 129] width 47 height 14
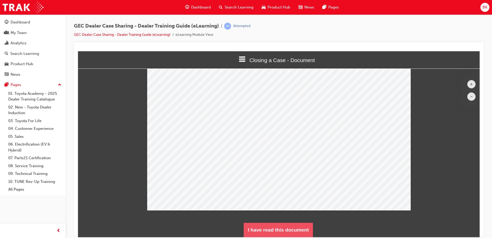
click at [276, 227] on button "I have read this document" at bounding box center [278, 229] width 69 height 14
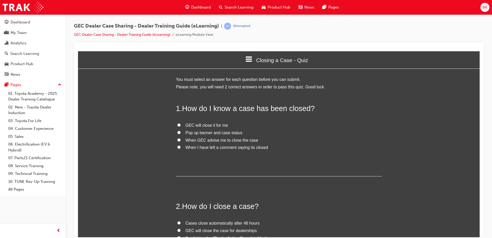
click at [202, 131] on span "Pop up banner and case status" at bounding box center [213, 132] width 57 height 4
click at [181, 131] on input "Pop up banner and case status" at bounding box center [178, 131] width 3 height 3
radio input "true"
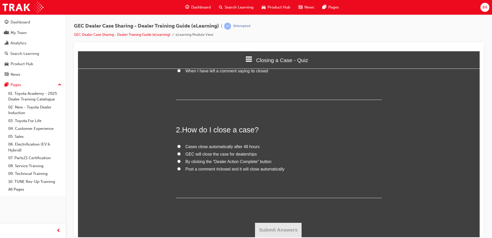
click at [235, 160] on span "By clicking the “Dealer Action Complete” button" at bounding box center [228, 161] width 86 height 4
click at [181, 160] on input "By clicking the “Dealer Action Complete” button" at bounding box center [178, 160] width 3 height 3
radio input "true"
click at [277, 230] on button "Submit Answers" at bounding box center [278, 229] width 47 height 14
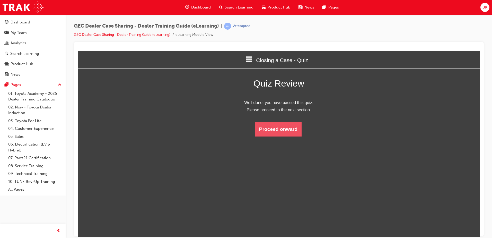
click at [276, 130] on button "Proceed onward" at bounding box center [278, 129] width 47 height 14
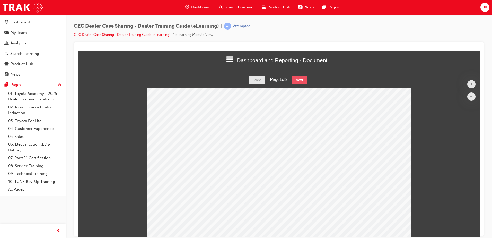
click at [304, 79] on button "Next" at bounding box center [299, 80] width 15 height 8
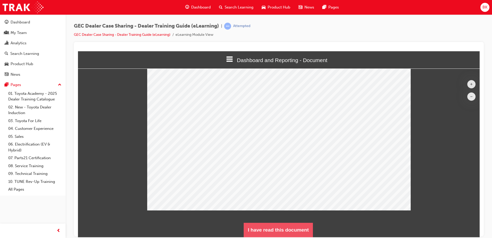
click at [295, 227] on button "I have read this document" at bounding box center [278, 229] width 69 height 14
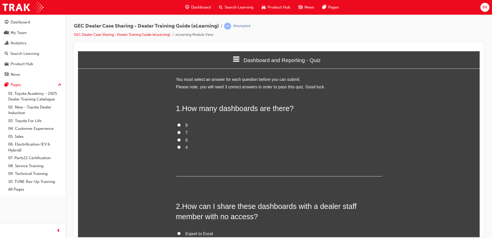
click at [181, 124] on label "9" at bounding box center [279, 124] width 206 height 7
click at [181, 124] on input "9" at bounding box center [178, 124] width 3 height 3
radio input "true"
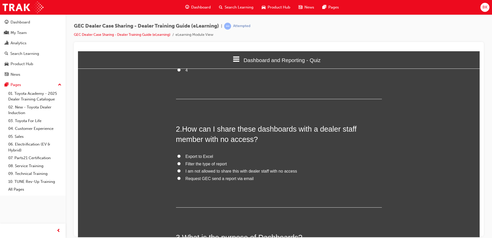
click at [191, 156] on span "Export to Excel" at bounding box center [199, 156] width 28 height 4
click at [181, 156] on input "Export to Excel" at bounding box center [178, 155] width 3 height 3
radio input "true"
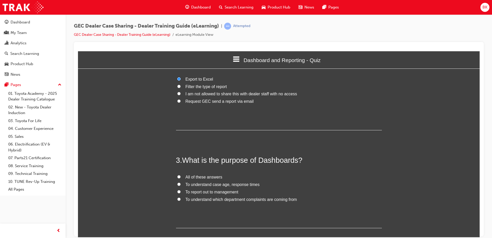
click at [206, 175] on span "All of these answers" at bounding box center [203, 176] width 37 height 4
click at [181, 175] on input "All of these answers" at bounding box center [178, 176] width 3 height 3
radio input "true"
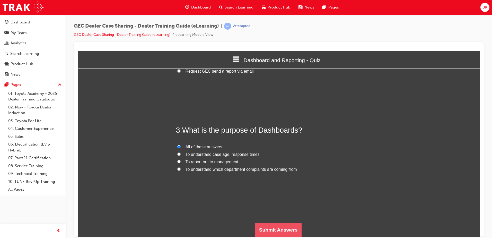
click at [280, 233] on button "Submit Answers" at bounding box center [278, 229] width 47 height 14
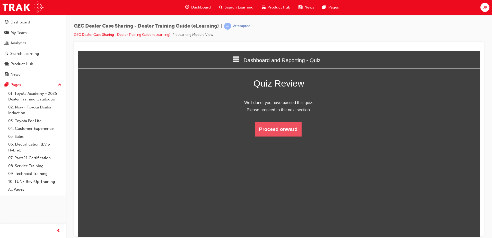
click at [273, 130] on button "Proceed onward" at bounding box center [278, 129] width 47 height 14
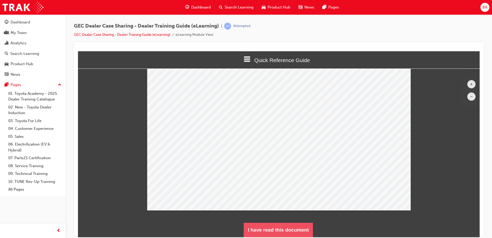
click at [289, 229] on button "I have read this document" at bounding box center [278, 229] width 69 height 14
click at [289, 227] on button "I have read this document" at bounding box center [278, 229] width 69 height 14
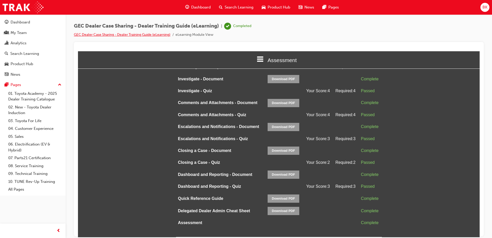
click at [164, 35] on link "GEC Dealer Case Sharing - Dealer Training Guide (eLearning)" at bounding box center [122, 34] width 96 height 4
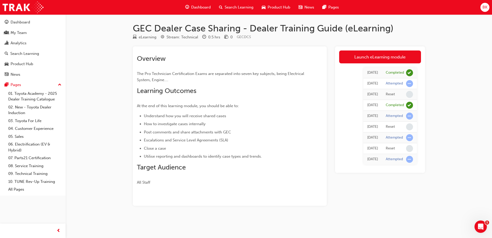
click at [196, 6] on span "Dashboard" at bounding box center [201, 7] width 20 height 6
